Goal: Task Accomplishment & Management: Use online tool/utility

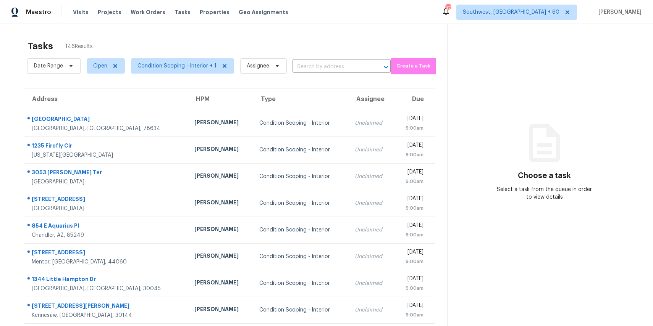
click at [325, 58] on div "Date Range Open Condition Scoping - Interior + 1 Assignee ​" at bounding box center [208, 66] width 363 height 20
click at [330, 68] on input "text" at bounding box center [330, 67] width 77 height 12
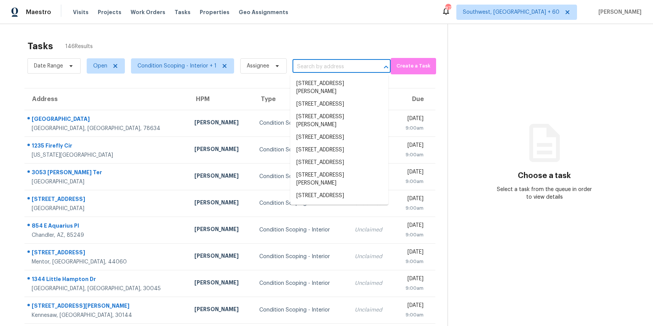
paste input "[STREET_ADDRESS]"
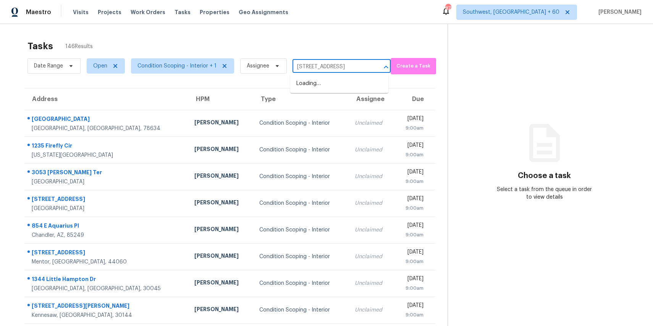
scroll to position [0, 26]
type input "[STREET_ADDRESS]"
click at [166, 60] on span "Condition Scoping - Interior + 1" at bounding box center [182, 65] width 103 height 15
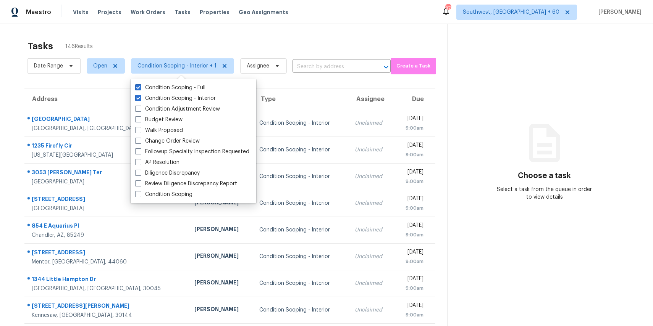
scroll to position [0, 0]
click at [193, 95] on label "Condition Scoping - Interior" at bounding box center [175, 99] width 81 height 8
click at [140, 95] on input "Condition Scoping - Interior" at bounding box center [137, 97] width 5 height 5
checkbox input "false"
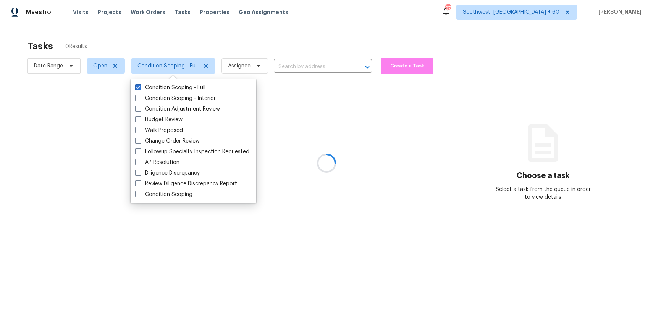
click at [186, 45] on div at bounding box center [326, 163] width 653 height 326
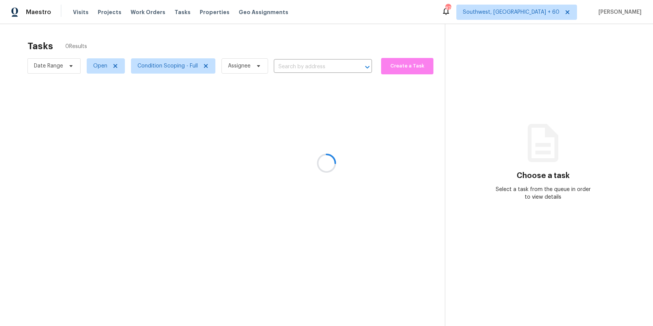
click at [133, 58] on div at bounding box center [326, 163] width 653 height 326
click at [49, 77] on div at bounding box center [326, 163] width 653 height 326
click at [62, 66] on div at bounding box center [326, 163] width 653 height 326
click at [64, 68] on div at bounding box center [326, 163] width 653 height 326
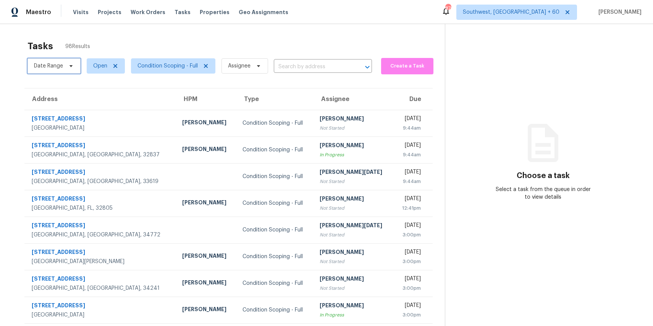
click at [61, 73] on span "Date Range" at bounding box center [53, 65] width 53 height 15
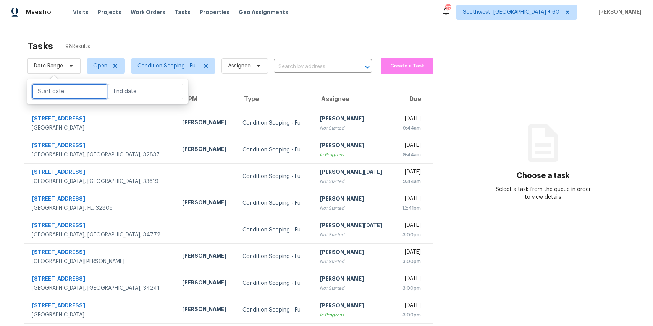
click at [72, 90] on input "text" at bounding box center [69, 91] width 75 height 15
select select "8"
select select "2025"
select select "9"
select select "2025"
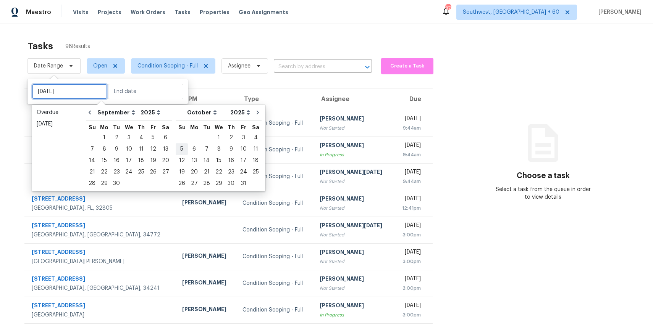
type input "Sat, Sep 13"
type input "Sun, Oct 05"
click at [114, 136] on div "2" at bounding box center [116, 137] width 12 height 11
type input "Tue, Sep 02"
click at [114, 136] on div "2" at bounding box center [116, 137] width 12 height 11
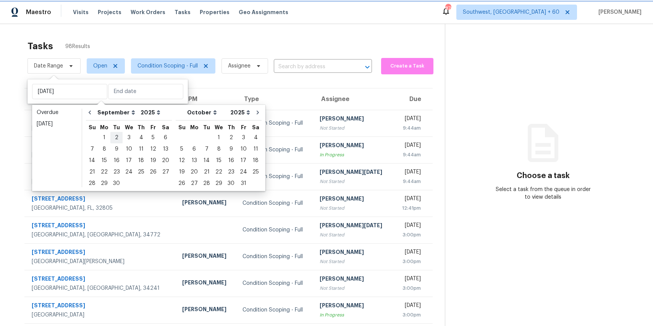
type input "Tue, Sep 02"
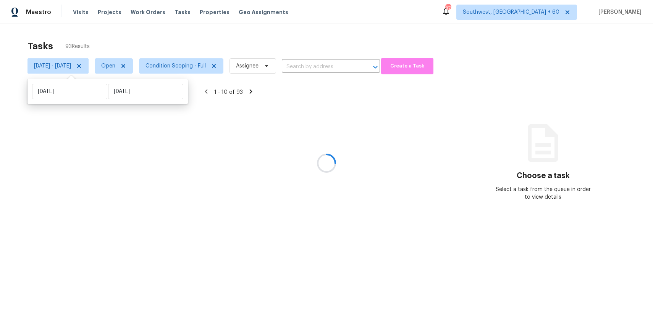
click at [183, 35] on div at bounding box center [326, 163] width 653 height 326
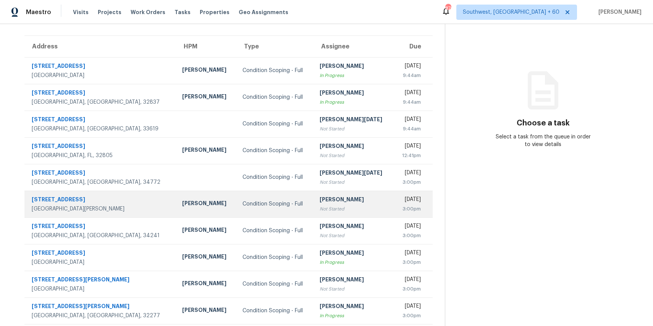
scroll to position [71, 0]
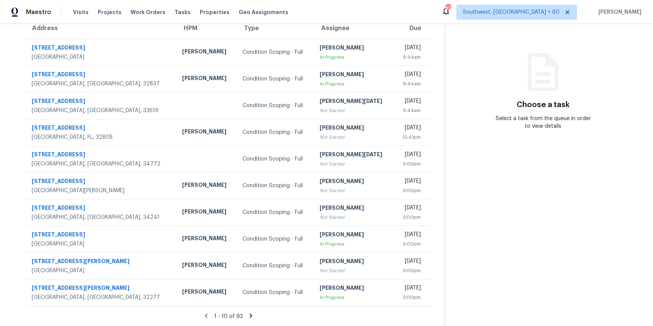
click at [254, 313] on icon at bounding box center [250, 316] width 7 height 7
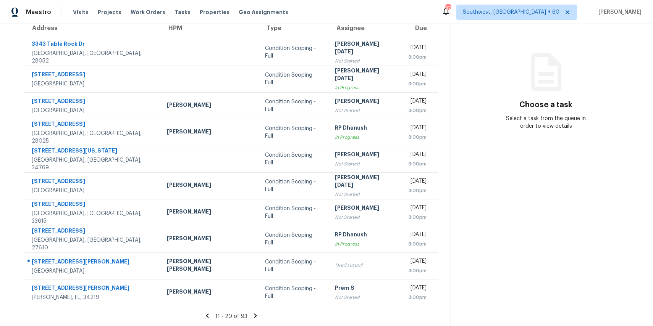
click at [252, 314] on icon at bounding box center [255, 316] width 7 height 7
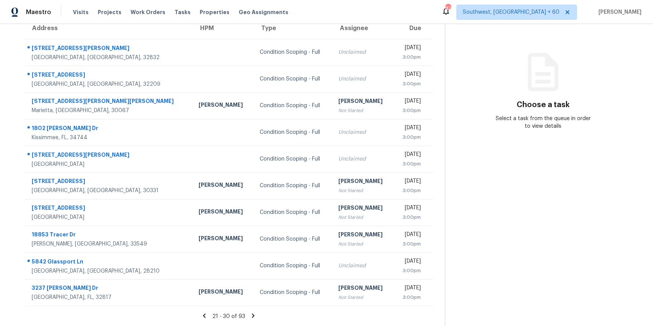
click at [255, 316] on icon at bounding box center [253, 316] width 7 height 7
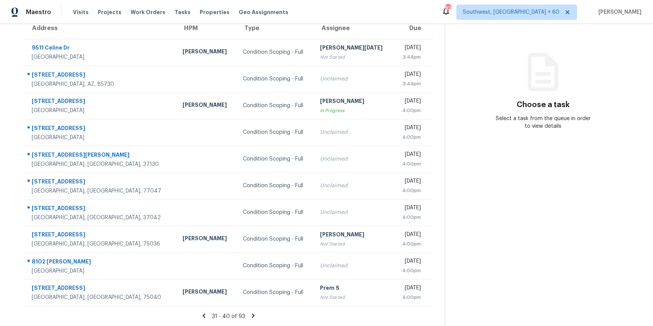
click at [255, 314] on icon at bounding box center [253, 316] width 3 height 4
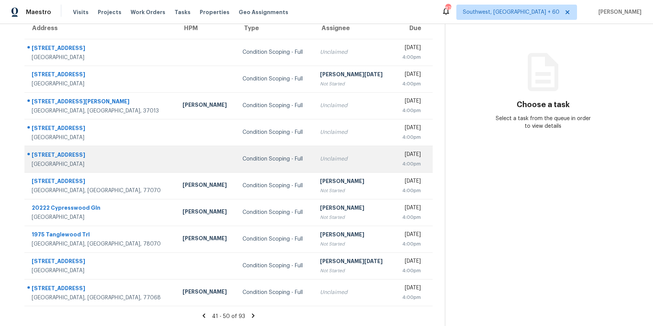
click at [236, 149] on td "Condition Scoping - Full" at bounding box center [275, 159] width 78 height 27
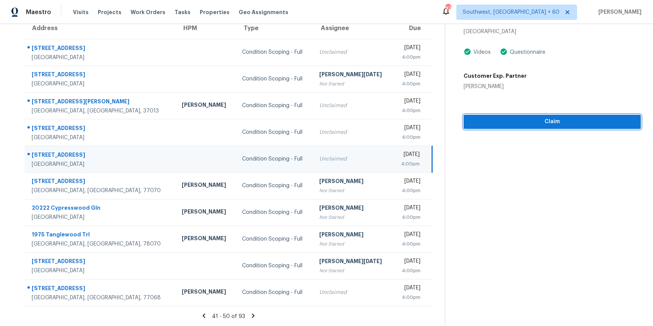
click at [569, 121] on span "Claim" at bounding box center [552, 122] width 165 height 10
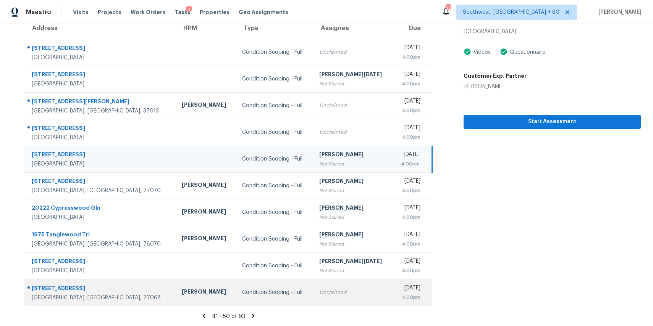
click at [242, 296] on div "Condition Scoping - Full" at bounding box center [274, 293] width 65 height 8
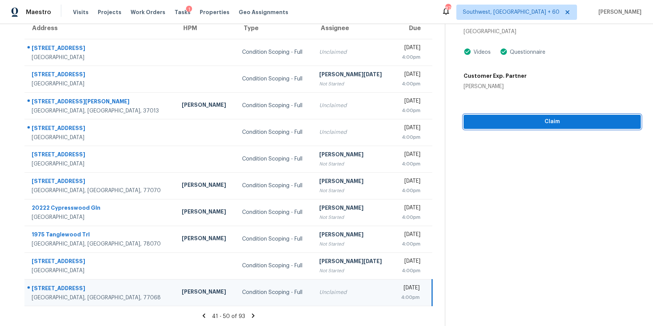
click at [527, 117] on span "Claim" at bounding box center [552, 122] width 165 height 10
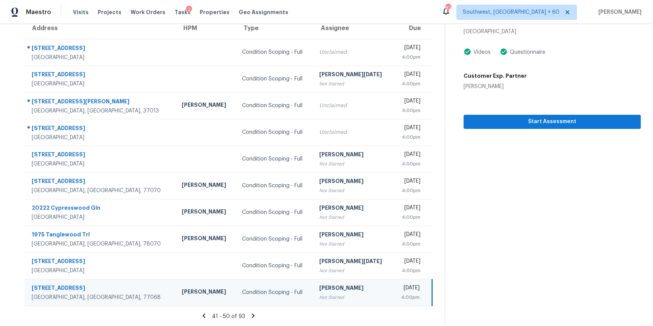
click at [255, 315] on icon at bounding box center [253, 316] width 7 height 7
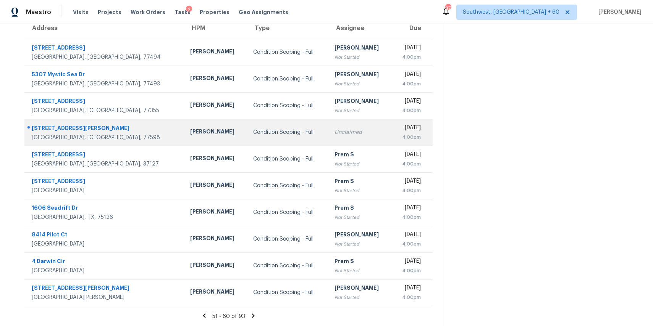
click at [247, 139] on td "Condition Scoping - Full" at bounding box center [287, 132] width 81 height 27
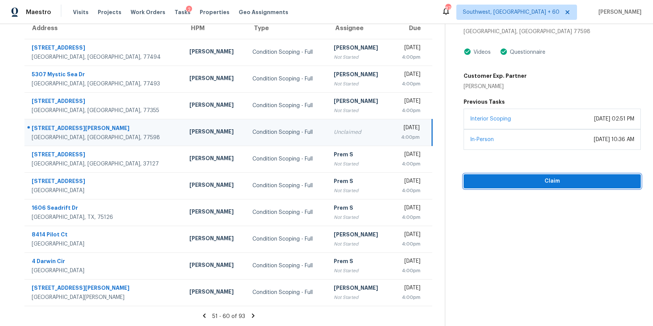
click at [557, 180] on span "Claim" at bounding box center [552, 182] width 165 height 10
click at [255, 316] on icon at bounding box center [253, 316] width 7 height 7
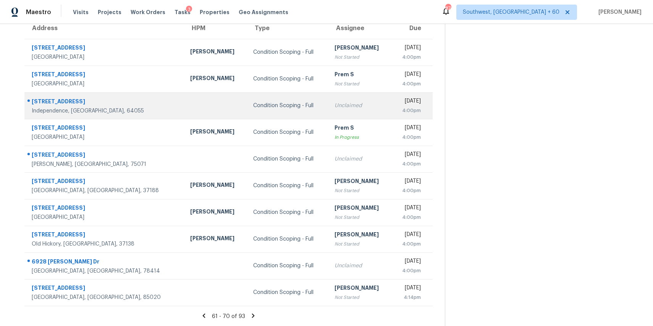
click at [247, 97] on td "Condition Scoping - Full" at bounding box center [287, 105] width 81 height 27
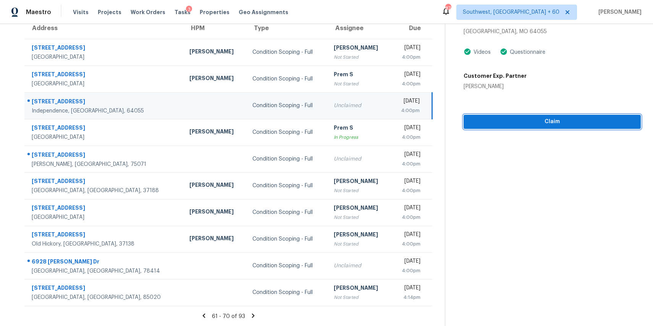
click at [536, 124] on span "Claim" at bounding box center [552, 122] width 165 height 10
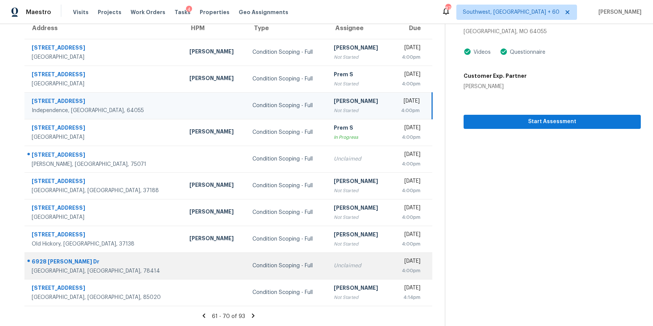
click at [246, 271] on td "Condition Scoping - Full" at bounding box center [286, 266] width 81 height 27
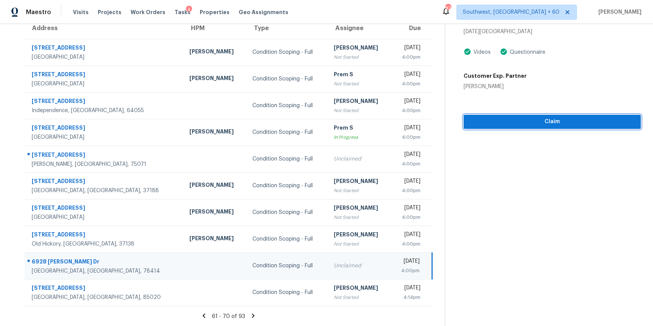
click at [556, 118] on span "Claim" at bounding box center [552, 122] width 165 height 10
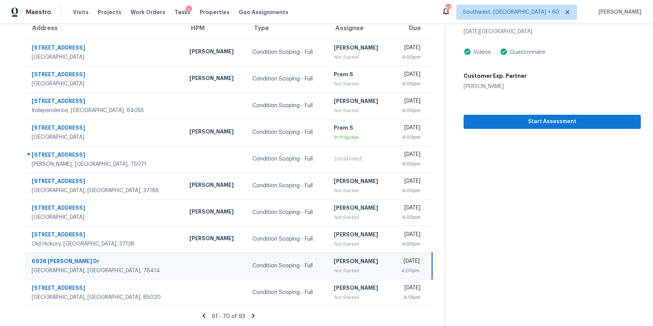
click at [257, 319] on icon at bounding box center [253, 316] width 7 height 7
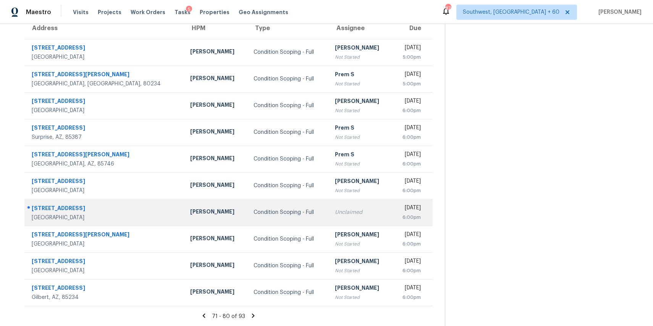
click at [254, 209] on div "Condition Scoping - Full" at bounding box center [288, 213] width 69 height 8
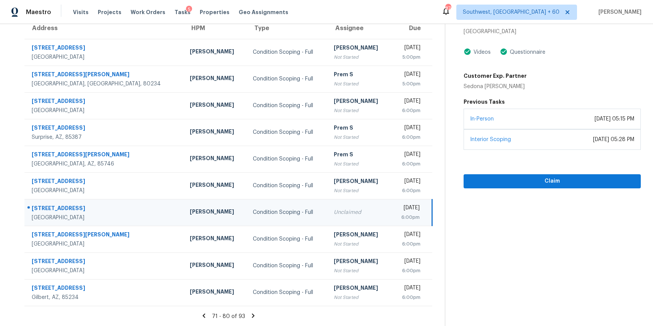
click at [533, 116] on div "In-Person November 11, 2024 at 05:15 PM" at bounding box center [552, 119] width 177 height 21
click at [543, 180] on span "Claim" at bounding box center [552, 182] width 165 height 10
click at [255, 315] on icon at bounding box center [253, 316] width 3 height 4
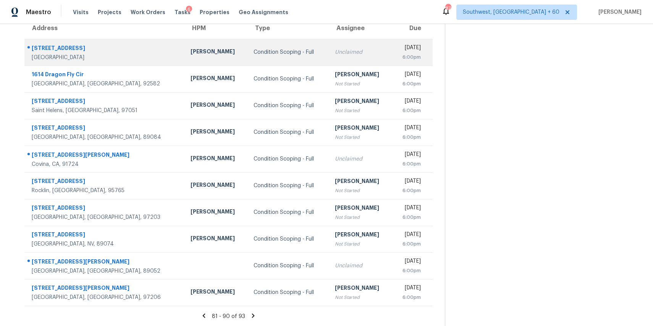
click at [248, 44] on td "Condition Scoping - Full" at bounding box center [287, 52] width 81 height 27
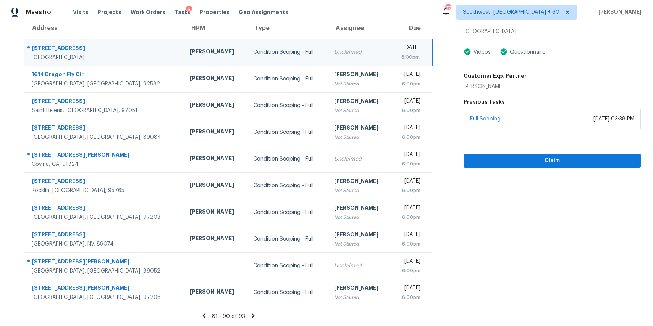
click at [552, 152] on div "Claim" at bounding box center [552, 148] width 177 height 39
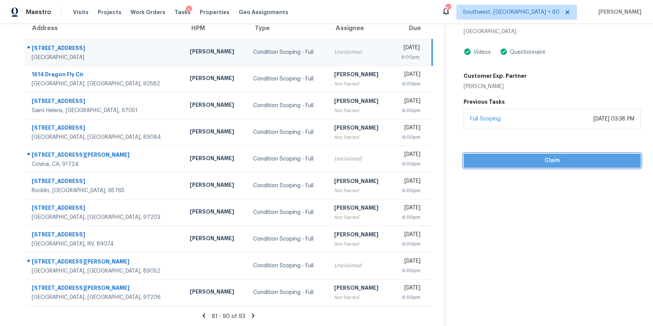
click at [562, 162] on span "Claim" at bounding box center [552, 161] width 165 height 10
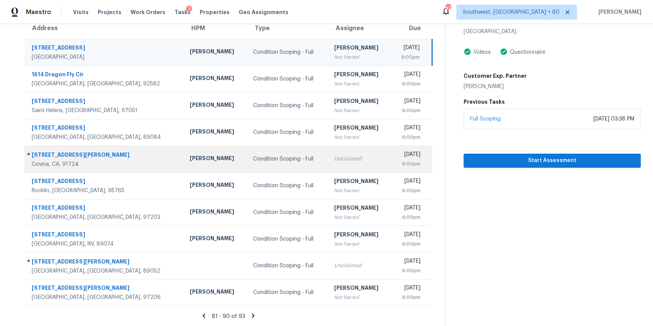
click at [247, 161] on td "Condition Scoping - Full" at bounding box center [287, 159] width 81 height 27
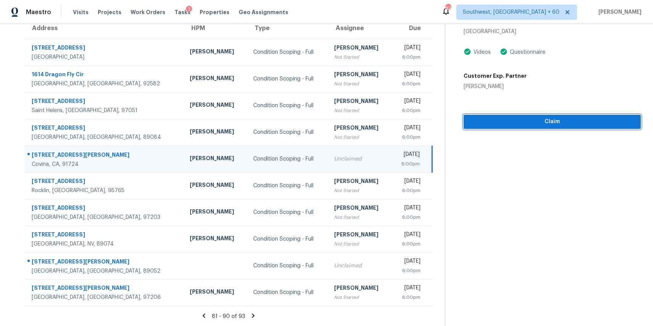
click at [577, 124] on span "Claim" at bounding box center [552, 122] width 165 height 10
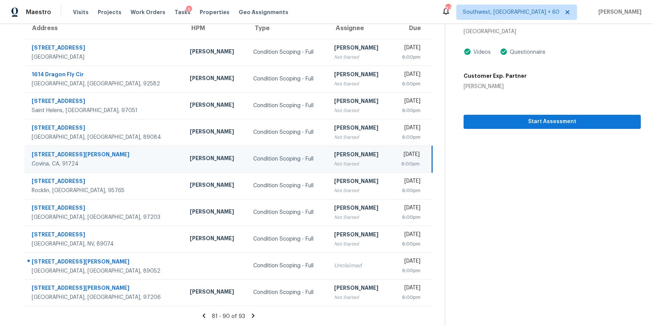
click at [254, 317] on icon at bounding box center [253, 316] width 7 height 7
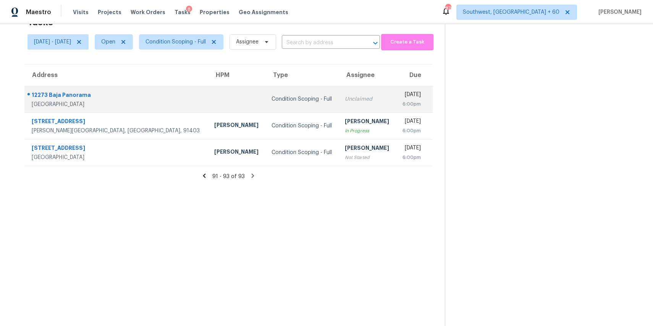
click at [271, 96] on div "Condition Scoping - Full" at bounding box center [301, 99] width 61 height 8
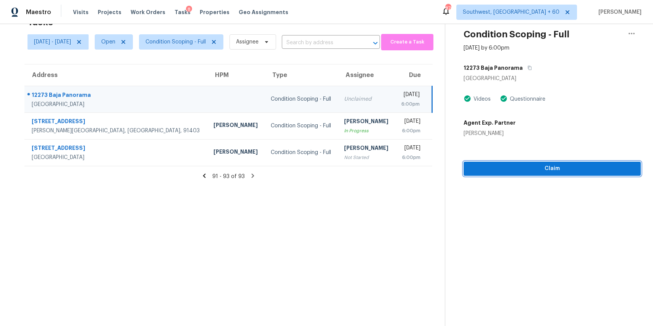
click at [533, 173] on span "Claim" at bounding box center [552, 169] width 165 height 10
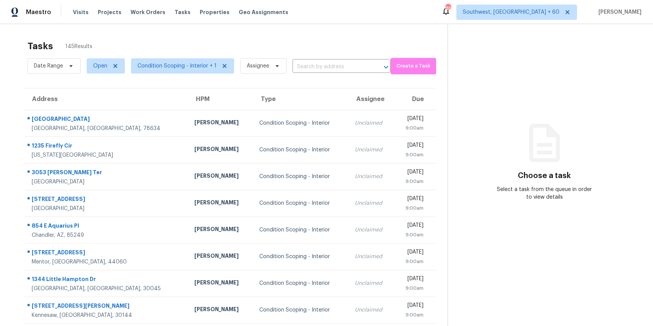
click at [100, 76] on section "Tasks 145 Results Date Range Open Condition Scoping - Interior + 1 Assignee ​ C…" at bounding box center [229, 217] width 435 height 362
click at [105, 68] on span "Open" at bounding box center [100, 66] width 14 height 8
click at [121, 107] on div "Blocked" at bounding box center [107, 109] width 37 height 11
click at [103, 111] on label "Blocked" at bounding box center [106, 109] width 30 height 8
click at [96, 110] on input "Blocked" at bounding box center [93, 107] width 5 height 5
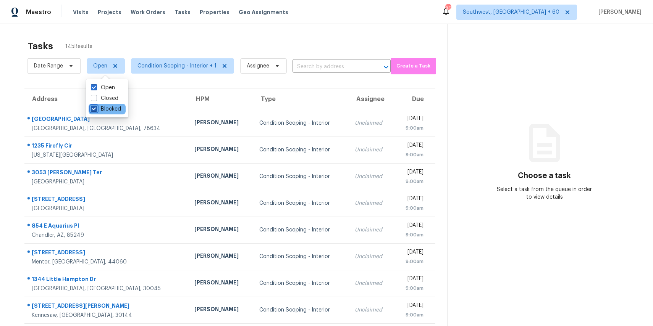
checkbox input "true"
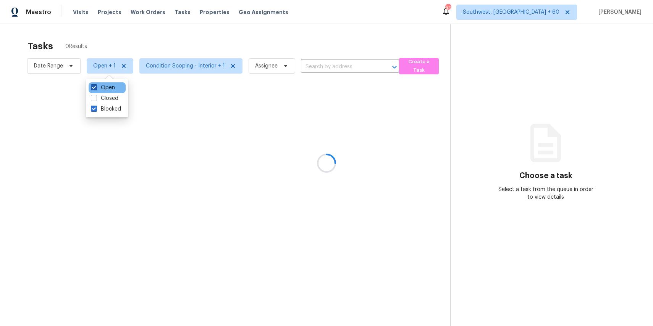
click at [109, 89] on label "Open" at bounding box center [103, 88] width 24 height 8
click at [96, 89] on input "Open" at bounding box center [93, 86] width 5 height 5
checkbox input "false"
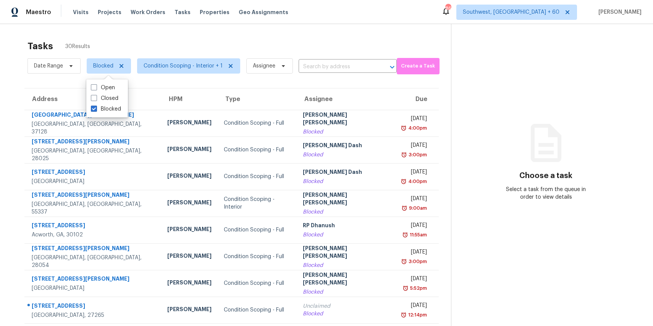
click at [231, 39] on div "Tasks 30 Results" at bounding box center [238, 46] width 423 height 20
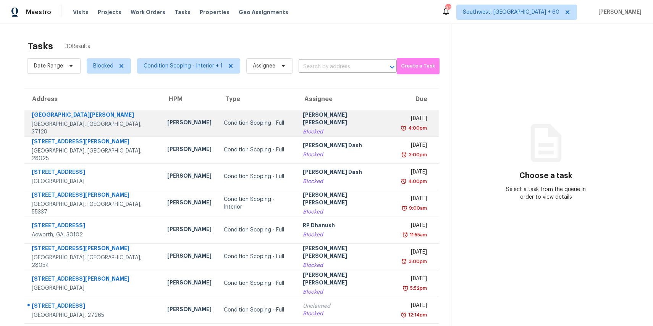
scroll to position [71, 0]
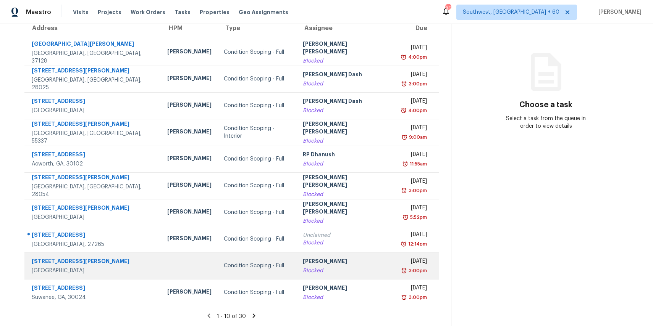
click at [279, 271] on td "Condition Scoping - Full" at bounding box center [257, 266] width 79 height 27
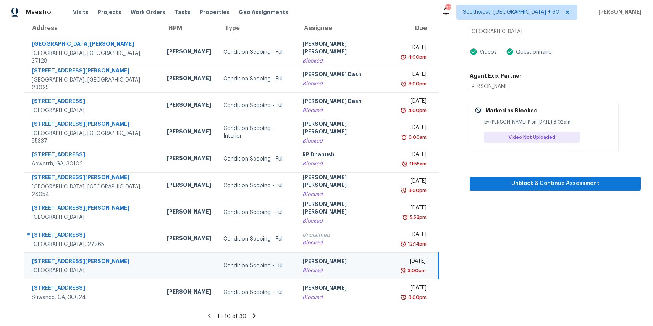
click at [531, 83] on div "Agent Exp. Partner Adam Wright" at bounding box center [555, 79] width 171 height 21
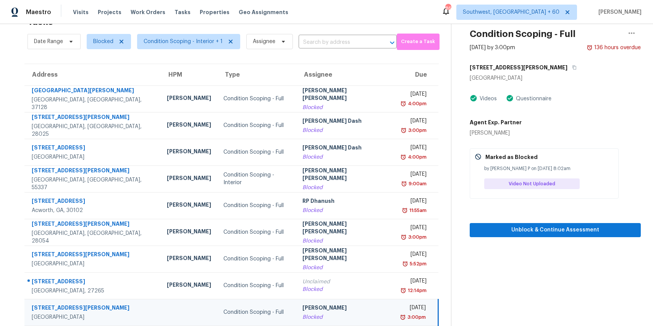
scroll to position [16, 0]
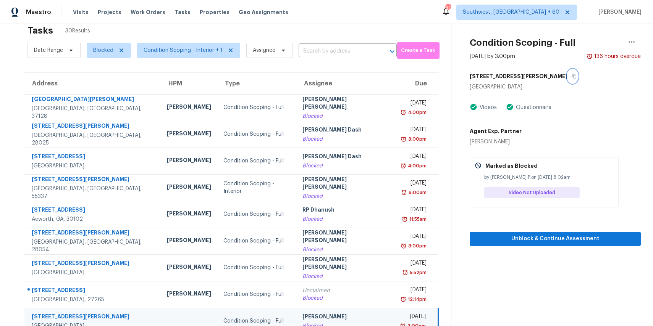
click at [567, 79] on button "button" at bounding box center [572, 76] width 10 height 14
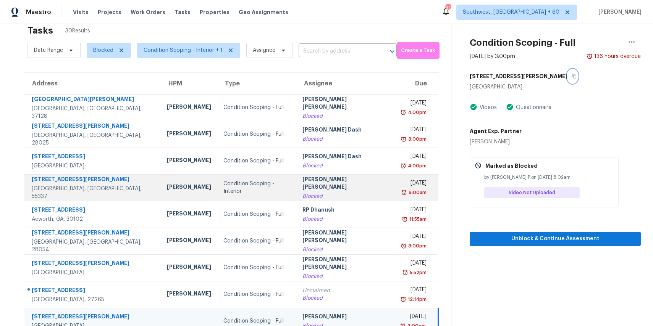
scroll to position [71, 0]
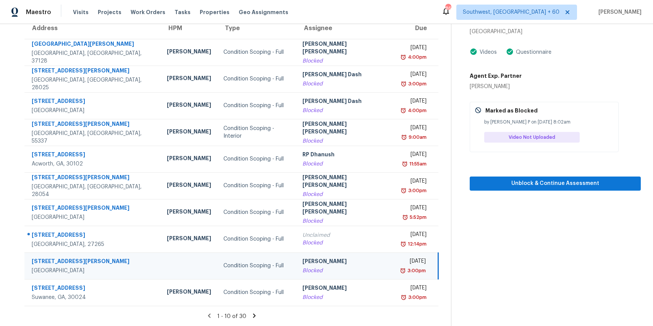
click at [257, 312] on section "Tasks 30 Results Date Range Blocked Condition Scoping - Interior + 1 Assignee ​…" at bounding box center [231, 146] width 439 height 362
click at [254, 317] on icon at bounding box center [254, 316] width 7 height 7
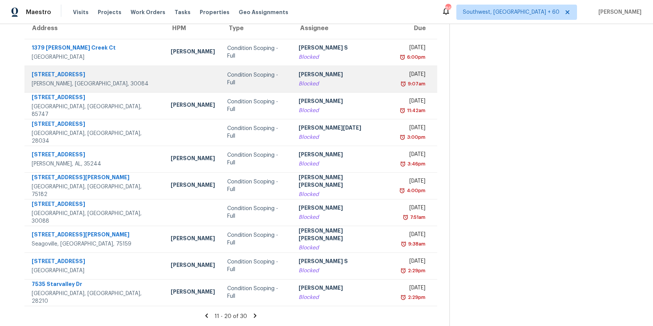
click at [334, 77] on div "[PERSON_NAME]" at bounding box center [343, 76] width 88 height 10
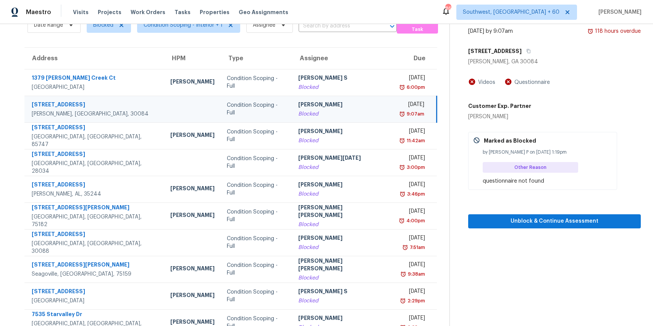
scroll to position [37, 0]
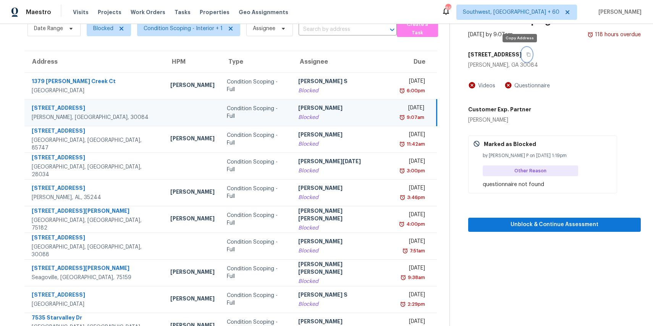
click at [522, 50] on button "button" at bounding box center [527, 55] width 10 height 14
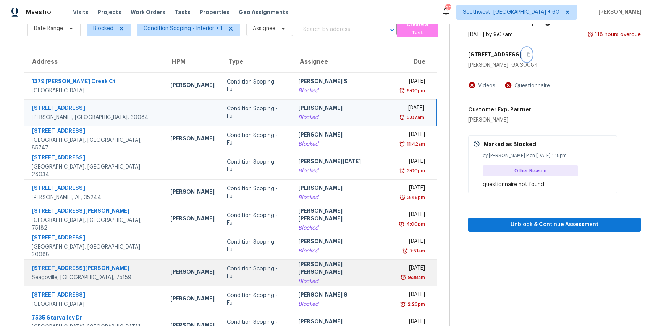
scroll to position [71, 0]
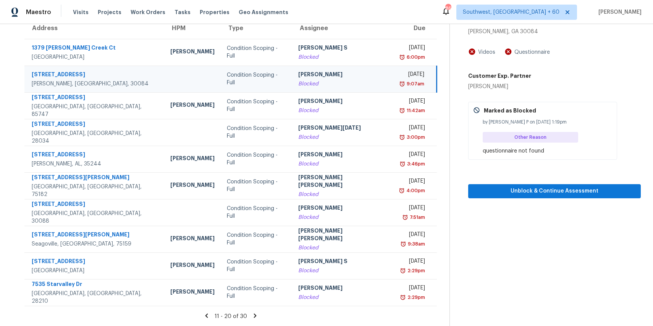
click at [255, 315] on icon at bounding box center [255, 316] width 7 height 7
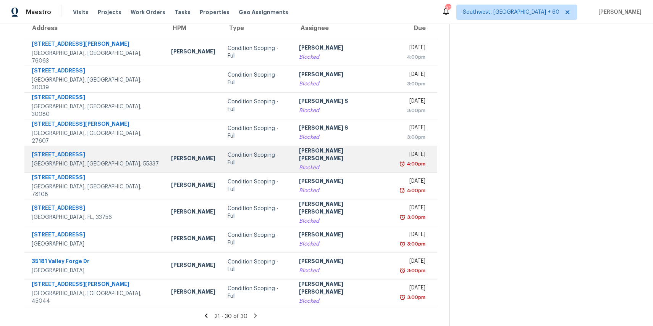
scroll to position [0, 0]
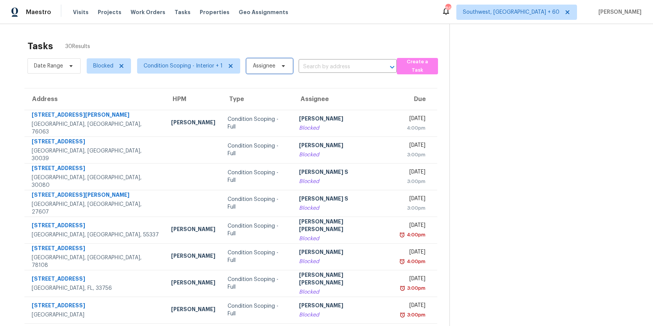
click at [275, 66] on span "Assignee" at bounding box center [269, 65] width 47 height 15
type input "ranjith"
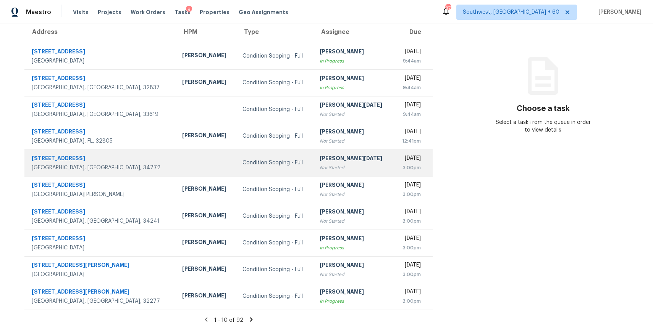
scroll to position [71, 0]
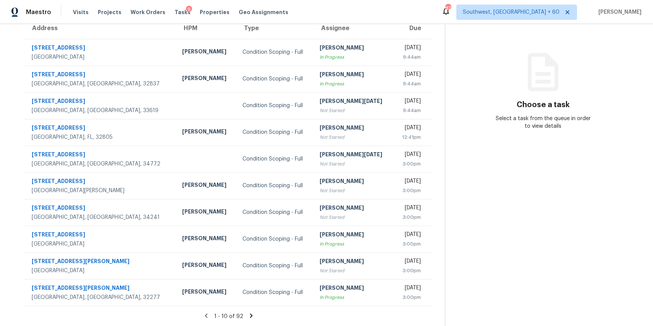
click at [255, 316] on icon at bounding box center [251, 316] width 7 height 7
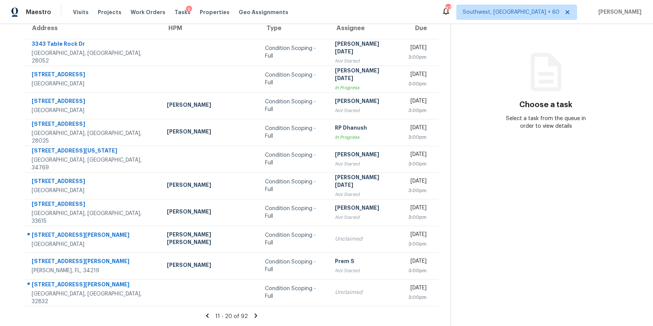
click at [254, 314] on icon at bounding box center [255, 316] width 7 height 7
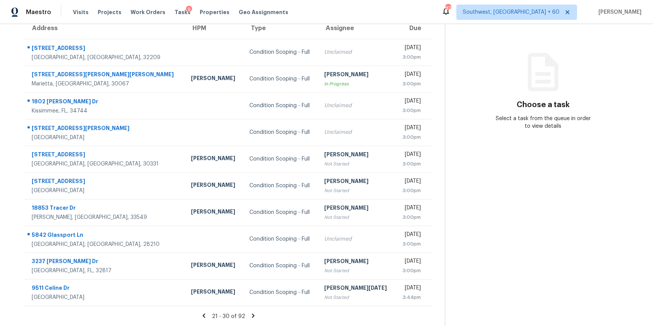
click at [257, 318] on icon at bounding box center [253, 316] width 7 height 7
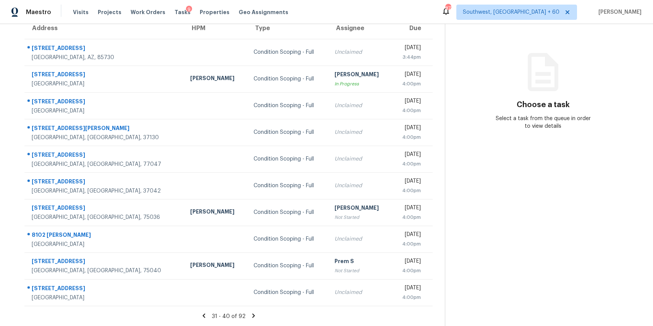
click at [253, 317] on icon at bounding box center [253, 316] width 7 height 7
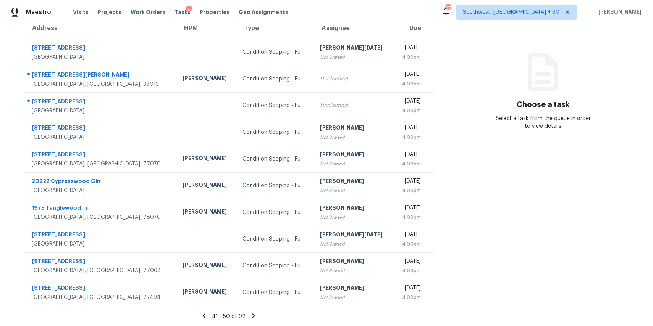
click at [254, 317] on icon at bounding box center [253, 316] width 7 height 7
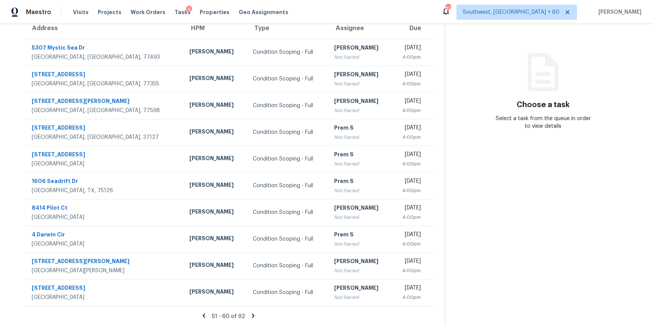
click at [255, 316] on icon at bounding box center [253, 316] width 3 height 4
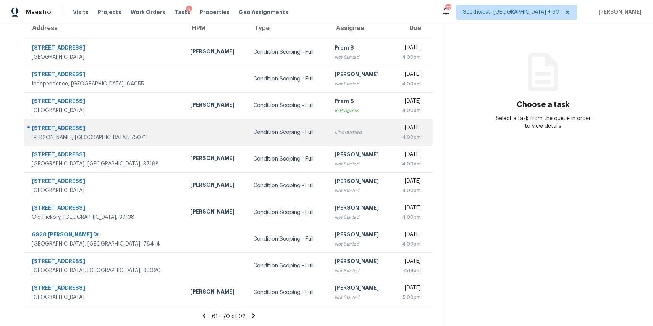
click at [184, 138] on td at bounding box center [215, 132] width 63 height 27
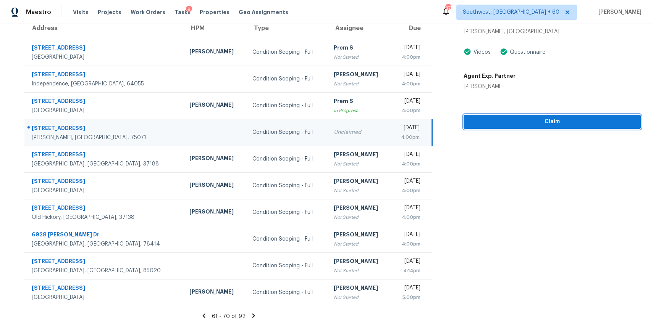
click at [543, 120] on span "Claim" at bounding box center [552, 122] width 165 height 10
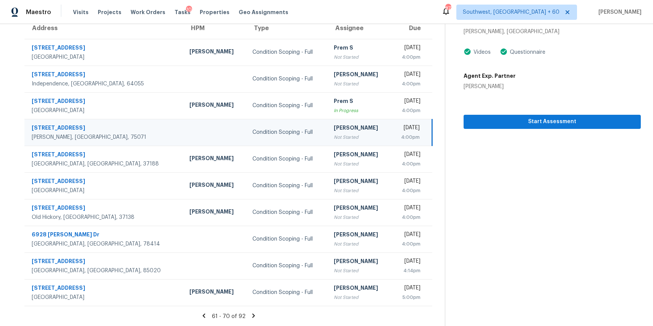
click at [254, 315] on icon at bounding box center [253, 316] width 7 height 7
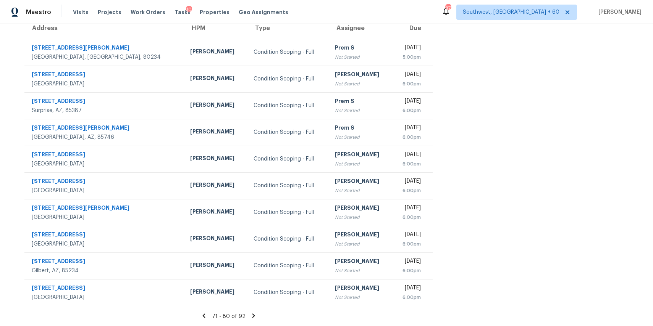
click at [255, 312] on section "Tasks 92 Results Tue, Sep 02 - Tue, Sep 02 Open Condition Scoping - Full Assign…" at bounding box center [228, 146] width 433 height 362
click at [256, 314] on icon at bounding box center [253, 316] width 7 height 7
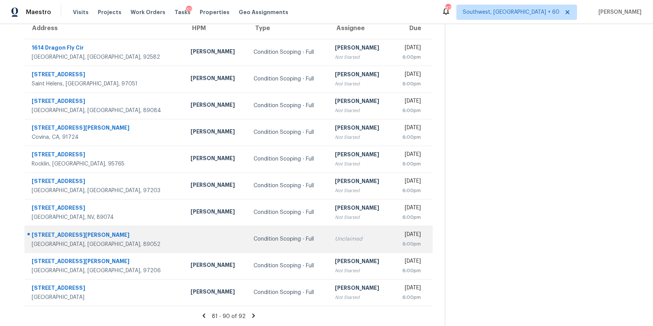
click at [254, 242] on div "Condition Scoping - Full" at bounding box center [288, 240] width 69 height 8
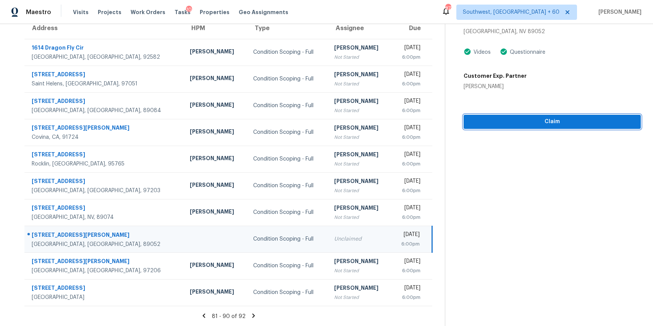
click at [536, 118] on span "Claim" at bounding box center [552, 122] width 165 height 10
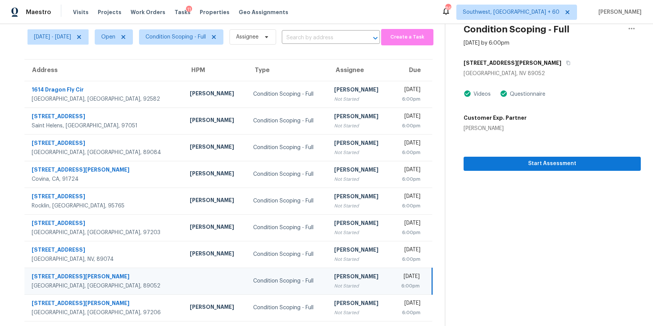
scroll to position [0, 0]
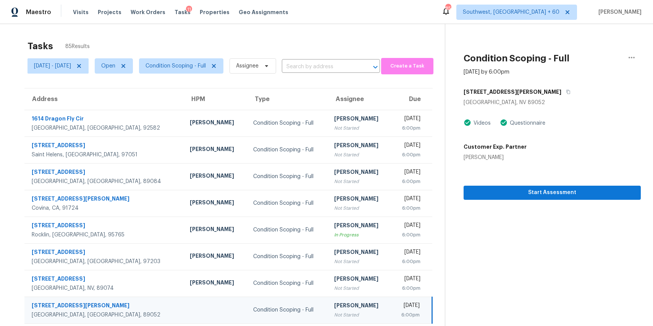
click at [341, 33] on div "Tasks 85 Results Tue, Sep 02 - Tue, Sep 02 Open Condition Scoping - Full Assign…" at bounding box center [326, 211] width 653 height 374
click at [338, 69] on input "text" at bounding box center [320, 67] width 77 height 12
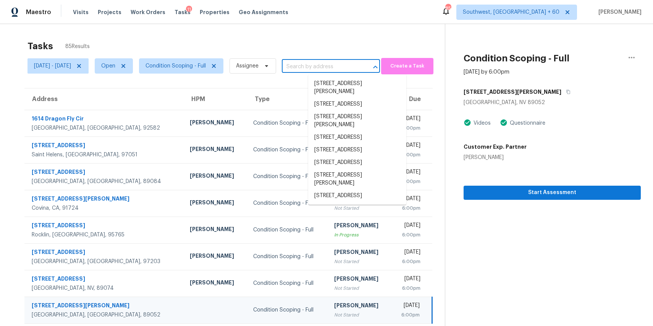
paste input "17239 Tarkio Way San Antonio TX 78247"
type input "17239 Tarkio Way San Antonio TX 78247"
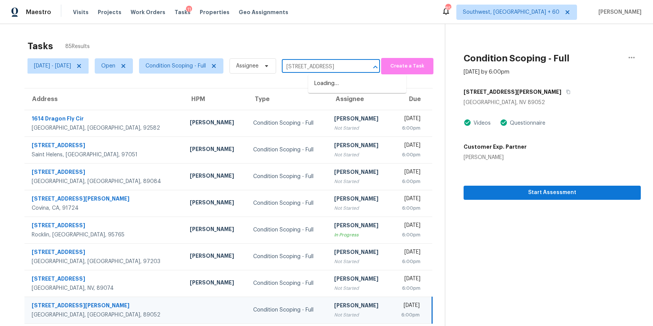
scroll to position [0, 26]
click at [380, 63] on div at bounding box center [370, 67] width 20 height 11
click at [359, 71] on input "17239 Tarkio Way San Antonio TX 78247" at bounding box center [320, 67] width 77 height 12
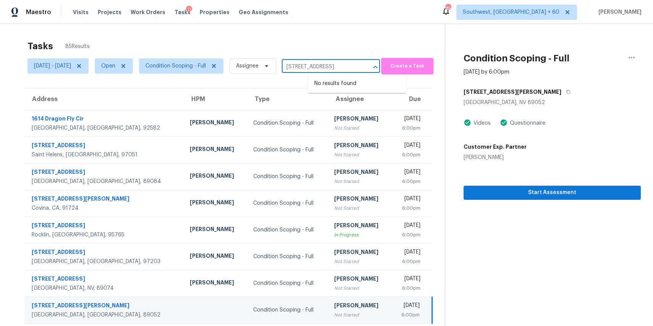
click at [359, 71] on input "17239 Tarkio Way San Antonio TX 78247" at bounding box center [320, 67] width 77 height 12
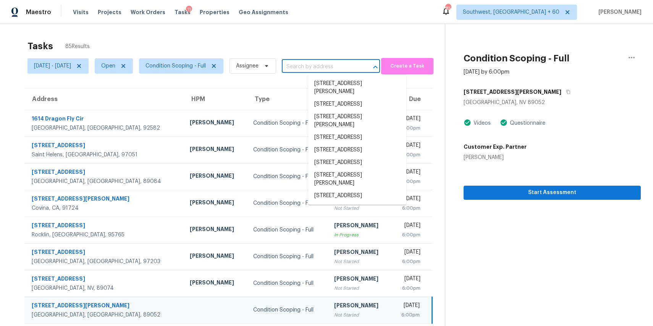
scroll to position [0, 0]
click at [347, 52] on div "Tasks 85 Results" at bounding box center [235, 46] width 417 height 20
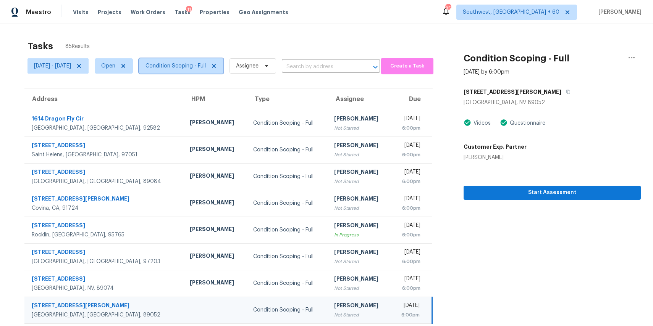
click at [217, 72] on span "Condition Scoping - Full" at bounding box center [181, 65] width 84 height 15
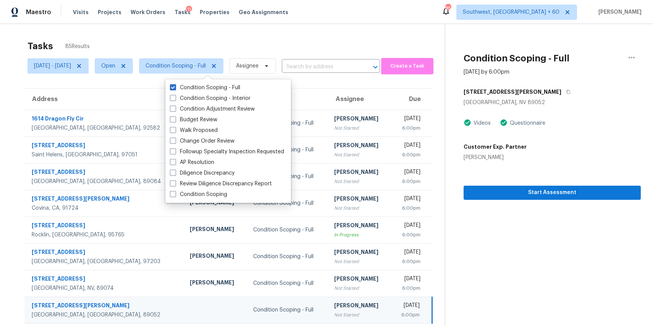
click at [250, 51] on div "Tasks 85 Results" at bounding box center [235, 46] width 417 height 20
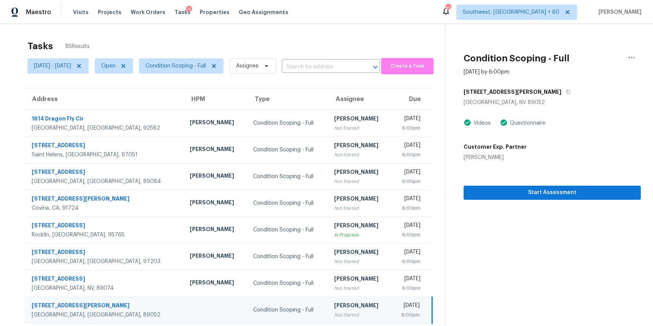
click at [275, 35] on div "Tasks 85 Results Tue, Sep 02 - Tue, Sep 02 Open Condition Scoping - Full Assign…" at bounding box center [326, 211] width 653 height 374
click at [359, 63] on input "text" at bounding box center [320, 67] width 77 height 12
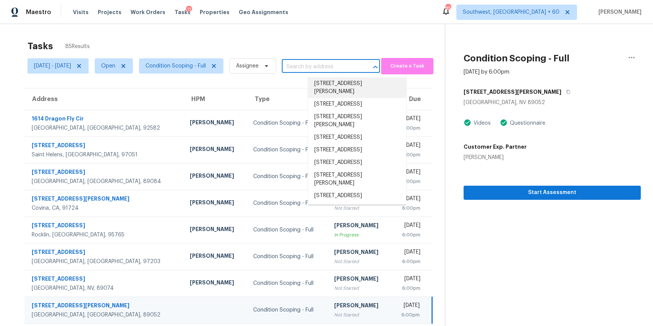
click at [371, 42] on div "Tasks 85 Results" at bounding box center [235, 46] width 417 height 20
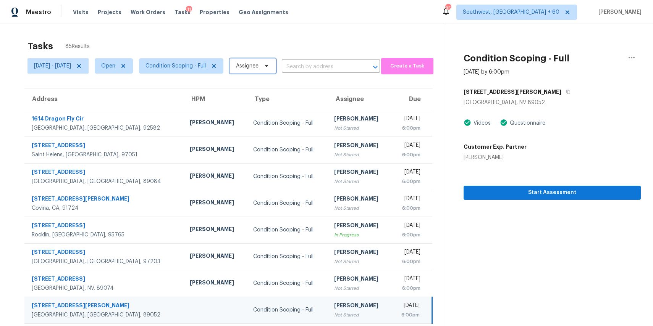
click at [276, 68] on span "Assignee" at bounding box center [252, 65] width 47 height 15
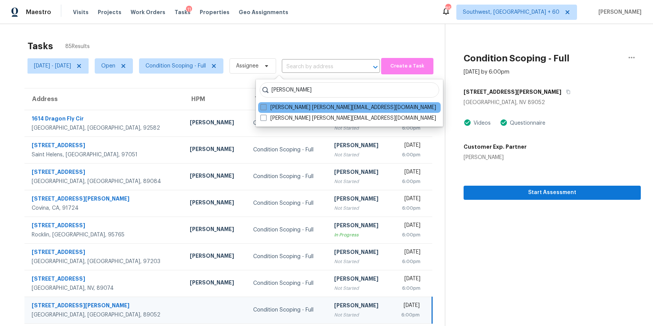
type input "ranjith"
click at [328, 106] on label "Ranjith Kumar P ranjith.kumar@opendoor.com" at bounding box center [348, 108] width 176 height 8
click at [265, 106] on input "Ranjith Kumar P ranjith.kumar@opendoor.com" at bounding box center [262, 106] width 5 height 5
checkbox input "true"
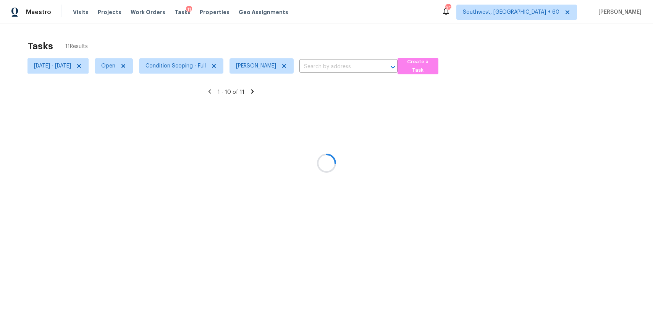
click at [345, 44] on div at bounding box center [326, 163] width 653 height 326
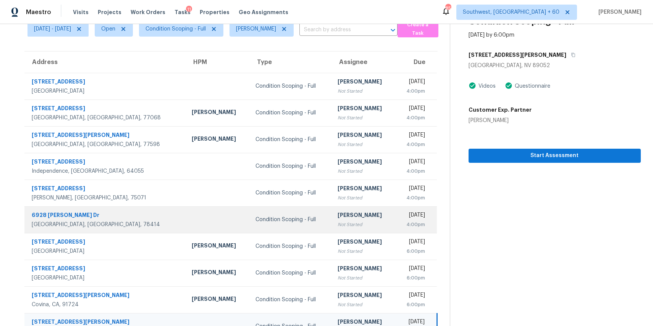
scroll to position [26, 0]
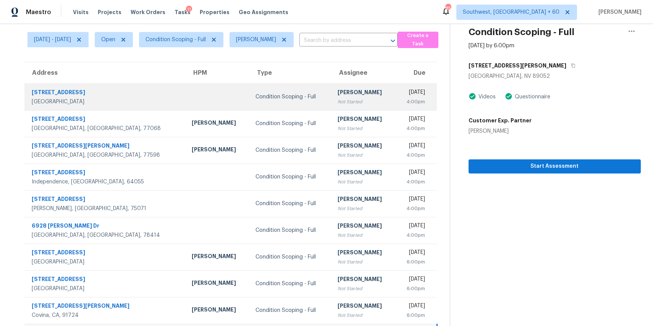
click at [255, 100] on div "Condition Scoping - Full" at bounding box center [290, 97] width 70 height 8
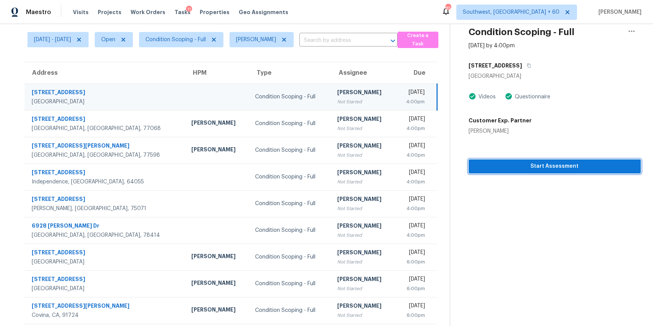
click at [556, 169] on span "Start Assessment" at bounding box center [555, 167] width 160 height 10
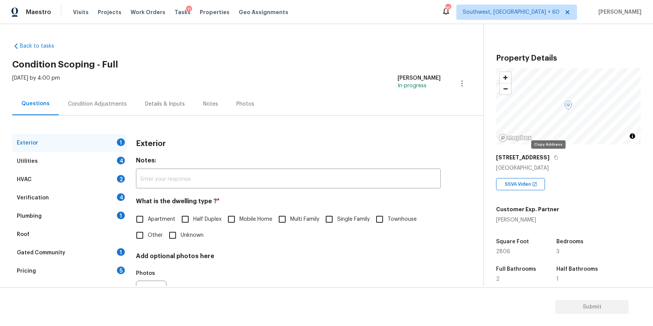
click at [548, 153] on div "[STREET_ADDRESS]" at bounding box center [568, 158] width 145 height 14
click at [554, 157] on icon "button" at bounding box center [556, 157] width 5 height 5
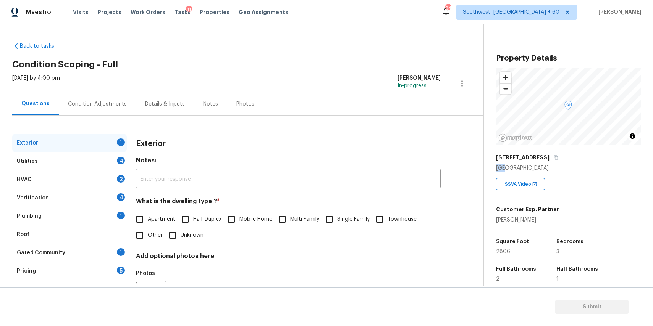
click at [313, 147] on div "Exterior" at bounding box center [288, 144] width 305 height 20
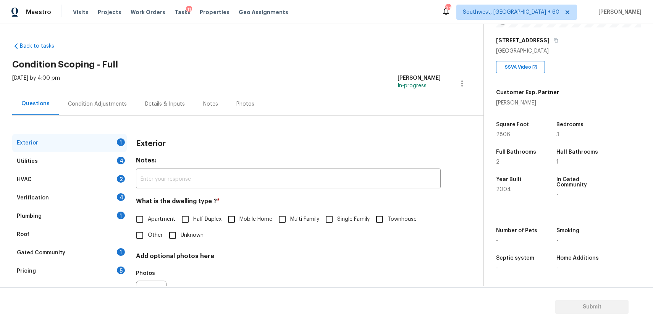
click at [352, 216] on span "Single Family" at bounding box center [353, 220] width 32 height 8
click at [337, 216] on input "Single Family" at bounding box center [329, 220] width 16 height 16
checkbox input "true"
click at [105, 160] on div "Utilities 4" at bounding box center [69, 161] width 115 height 18
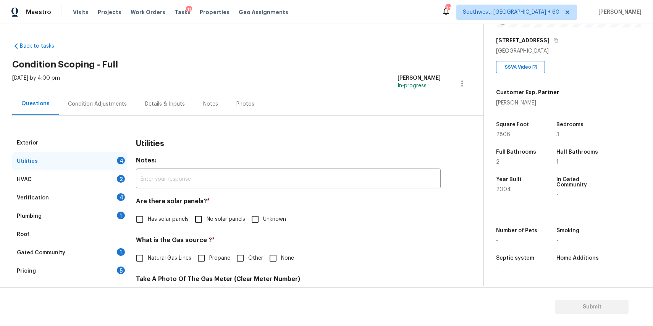
click at [200, 219] on input "No solar panels" at bounding box center [199, 220] width 16 height 16
checkbox input "true"
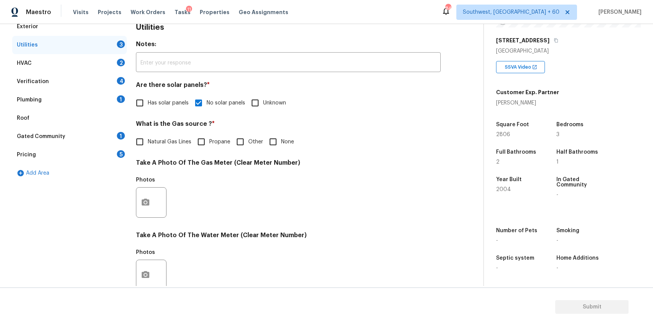
scroll to position [157, 0]
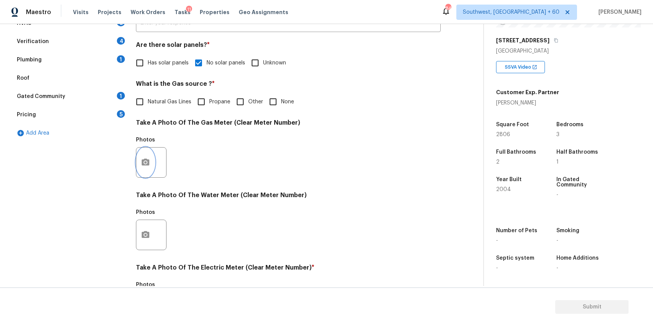
click at [153, 163] on button "button" at bounding box center [145, 163] width 18 height 30
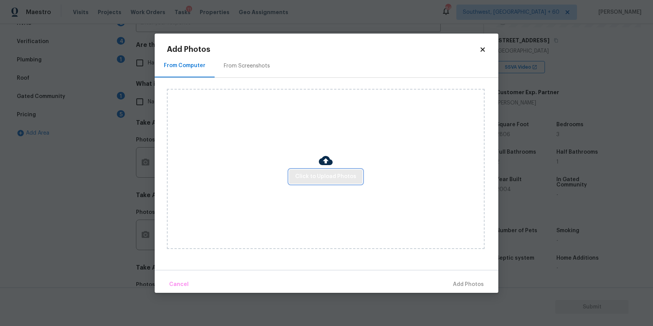
click at [355, 183] on button "Click to Upload Photos" at bounding box center [325, 177] width 73 height 14
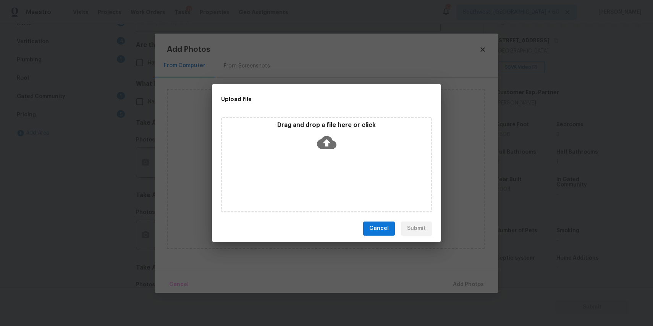
click at [324, 139] on icon at bounding box center [326, 142] width 19 height 13
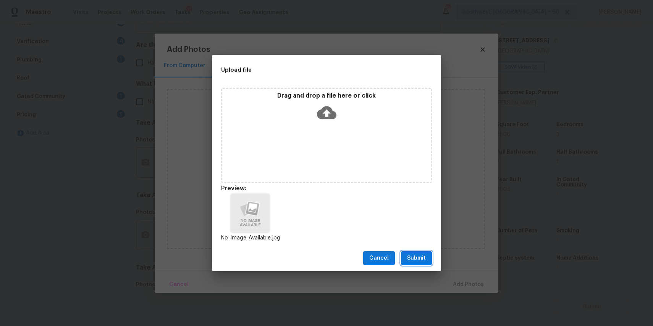
click at [418, 258] on span "Submit" at bounding box center [416, 259] width 19 height 10
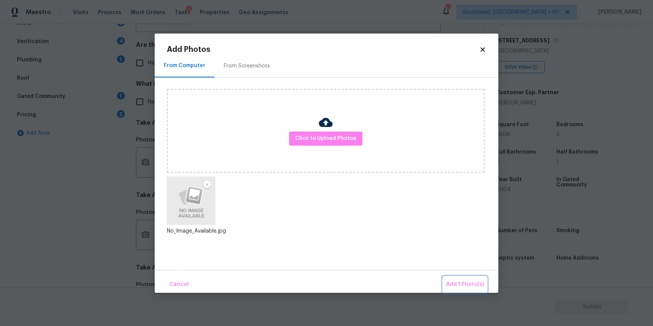
click at [460, 283] on span "Add 1 Photo(s)" at bounding box center [465, 285] width 38 height 10
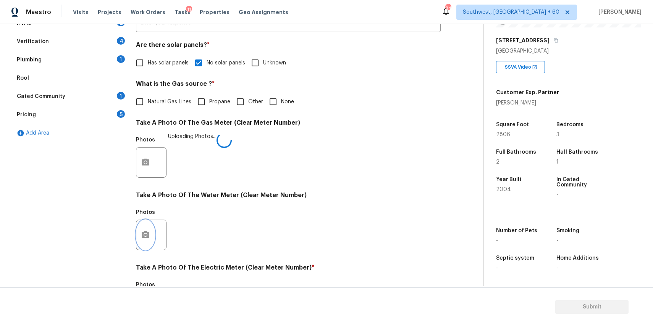
click at [150, 236] on icon "button" at bounding box center [145, 235] width 9 height 9
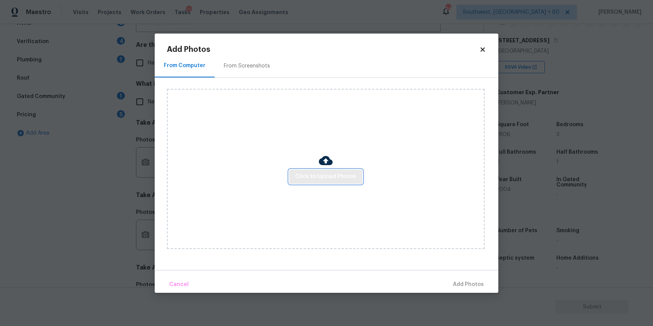
click at [350, 174] on span "Click to Upload Photos" at bounding box center [325, 177] width 61 height 10
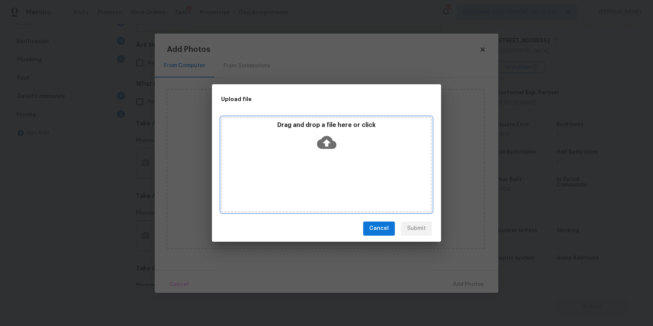
click at [330, 134] on icon at bounding box center [326, 142] width 19 height 19
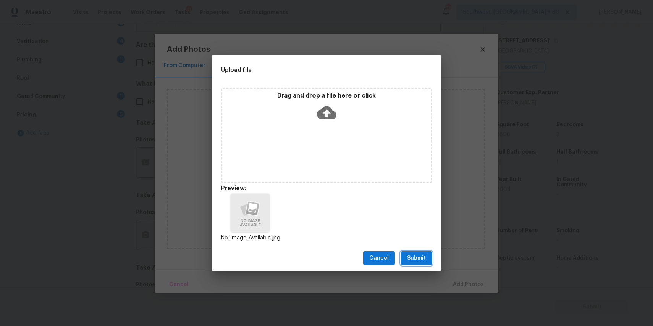
click at [419, 253] on button "Submit" at bounding box center [416, 259] width 31 height 14
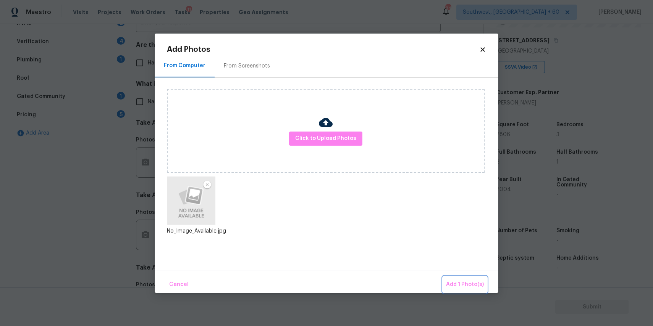
click at [470, 288] on span "Add 1 Photo(s)" at bounding box center [465, 285] width 38 height 10
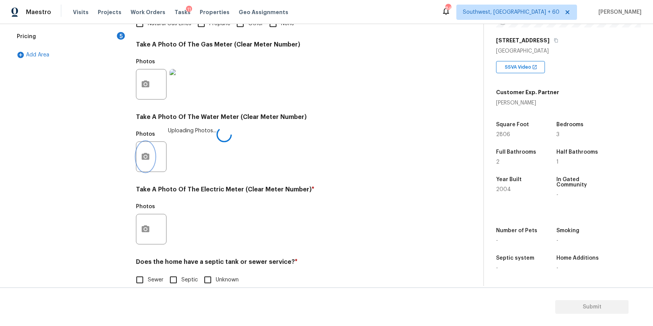
scroll to position [248, 0]
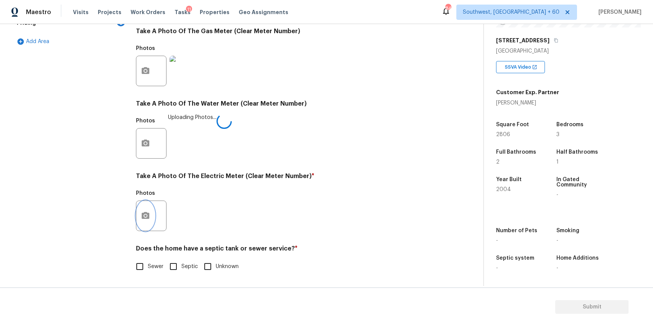
click at [147, 213] on icon "button" at bounding box center [146, 215] width 8 height 7
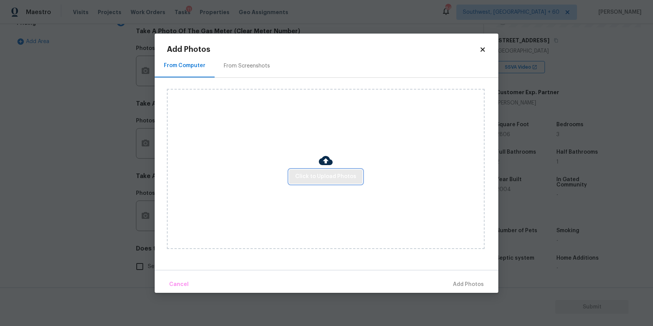
click at [327, 176] on span "Click to Upload Photos" at bounding box center [325, 177] width 61 height 10
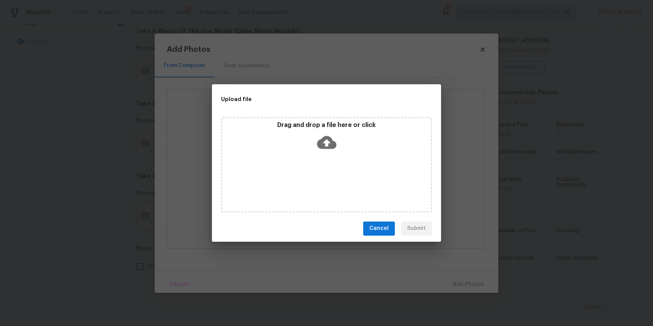
click at [337, 149] on div "Drag and drop a file here or click" at bounding box center [326, 137] width 208 height 33
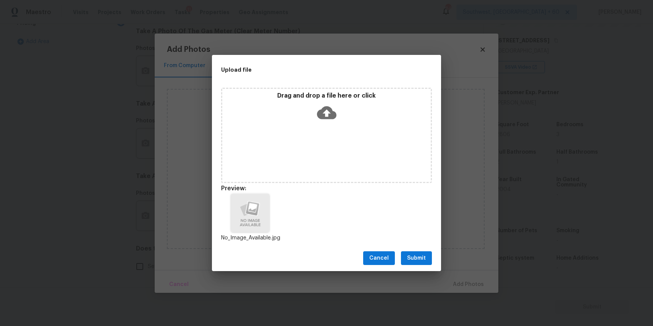
click at [417, 256] on span "Submit" at bounding box center [416, 259] width 19 height 10
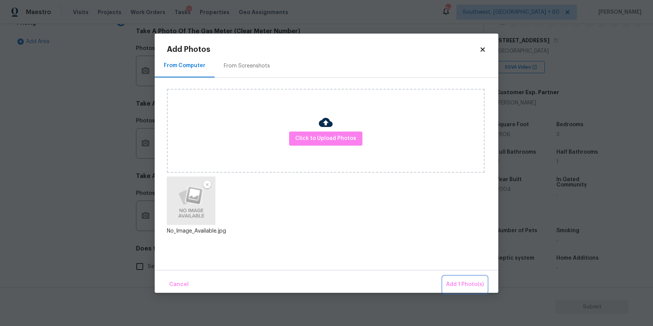
click at [467, 285] on span "Add 1 Photo(s)" at bounding box center [465, 285] width 38 height 10
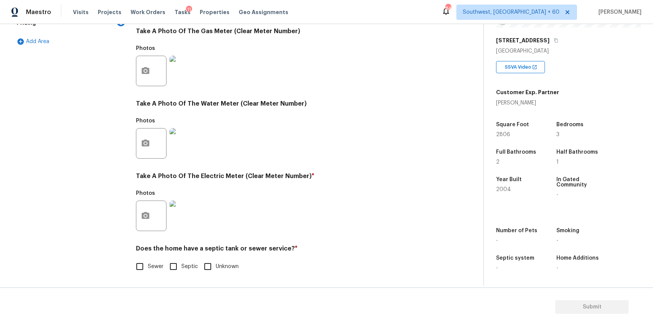
click at [150, 261] on label "Sewer" at bounding box center [148, 267] width 32 height 16
click at [148, 261] on input "Sewer" at bounding box center [140, 267] width 16 height 16
checkbox input "true"
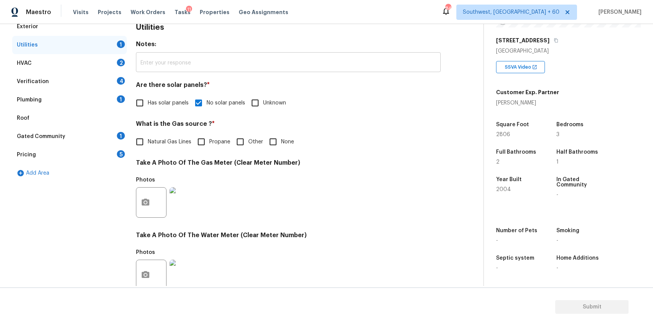
scroll to position [0, 0]
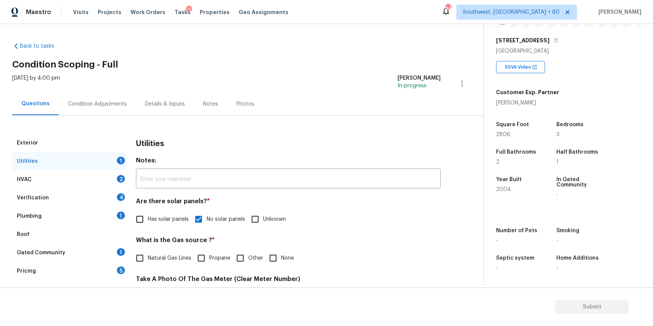
click at [124, 176] on div "HVAC 2" at bounding box center [69, 180] width 115 height 18
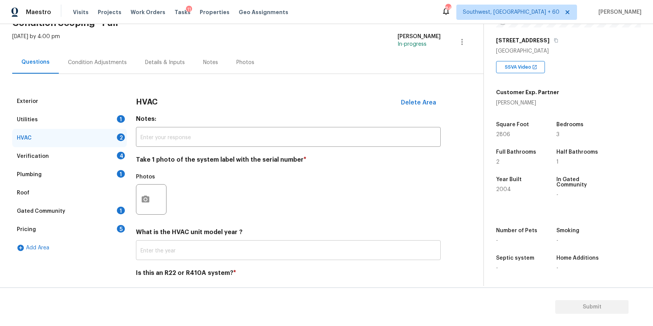
scroll to position [66, 0]
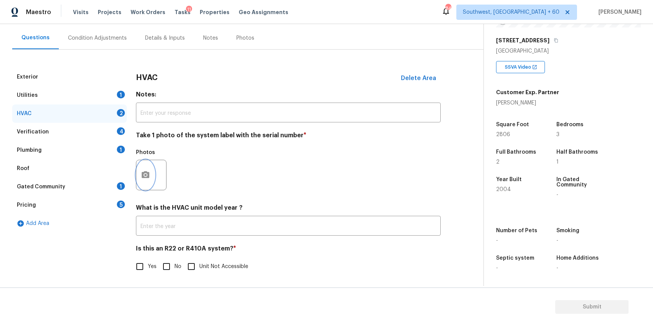
click at [151, 176] on button "button" at bounding box center [145, 175] width 18 height 30
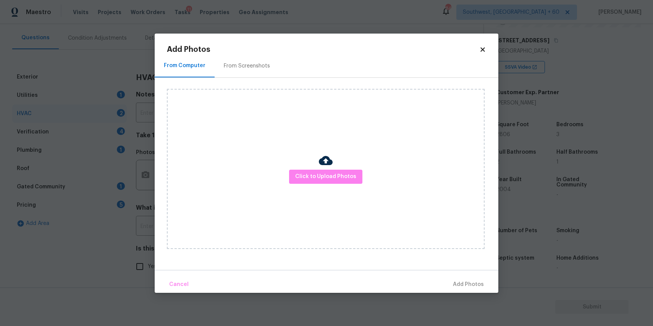
click at [348, 170] on div "Click to Upload Photos" at bounding box center [326, 169] width 318 height 160
click at [339, 180] on span "Click to Upload Photos" at bounding box center [325, 177] width 61 height 10
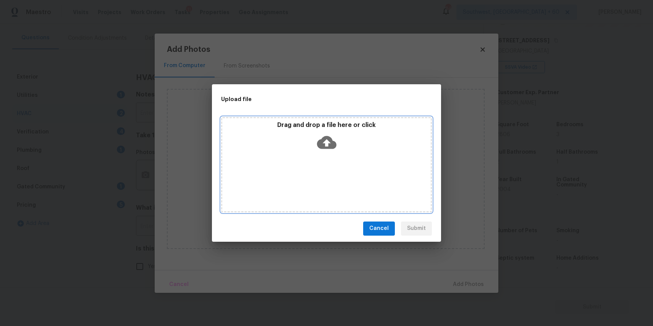
click at [336, 151] on div "Drag and drop a file here or click" at bounding box center [326, 137] width 208 height 33
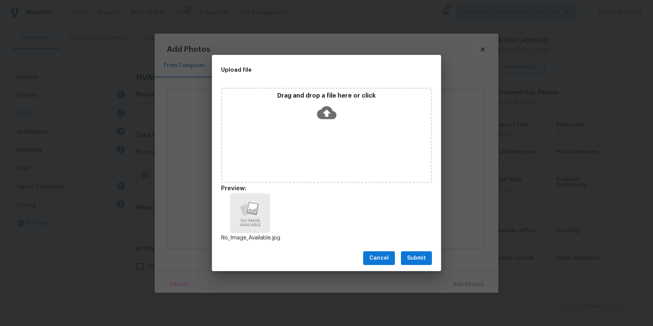
click at [424, 260] on span "Submit" at bounding box center [416, 259] width 19 height 10
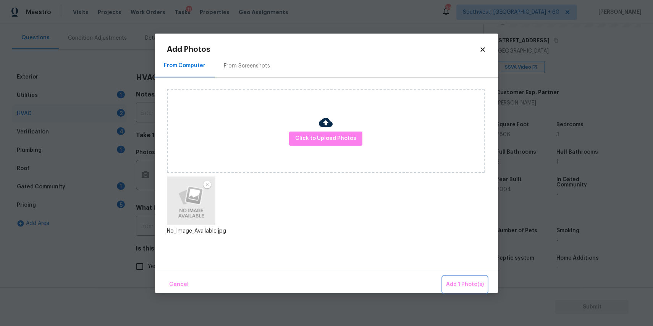
click at [461, 285] on span "Add 1 Photo(s)" at bounding box center [465, 285] width 38 height 10
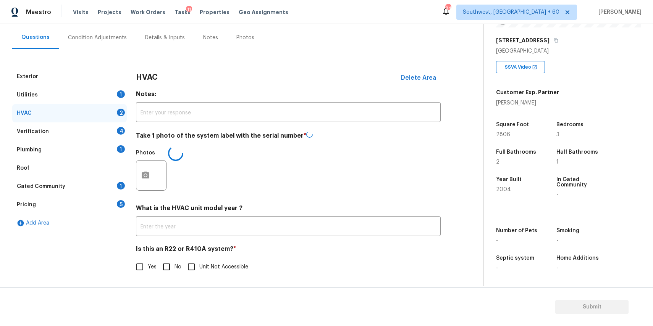
click at [168, 267] on input "No" at bounding box center [166, 267] width 16 height 16
checkbox input "true"
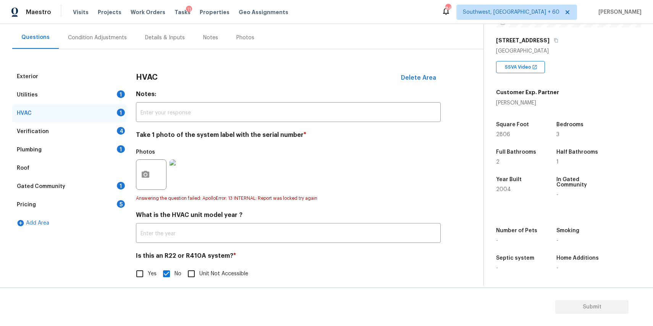
click at [104, 123] on div "Verification 4" at bounding box center [69, 132] width 115 height 18
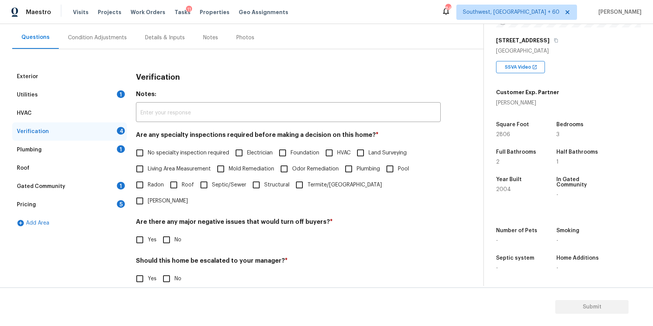
click at [122, 111] on div "HVAC" at bounding box center [69, 113] width 115 height 18
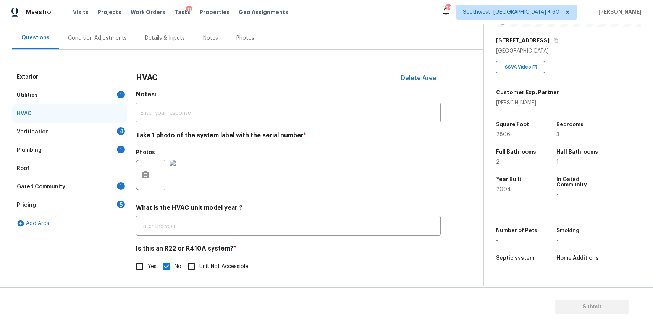
click at [101, 152] on div "Plumbing 1" at bounding box center [69, 150] width 115 height 18
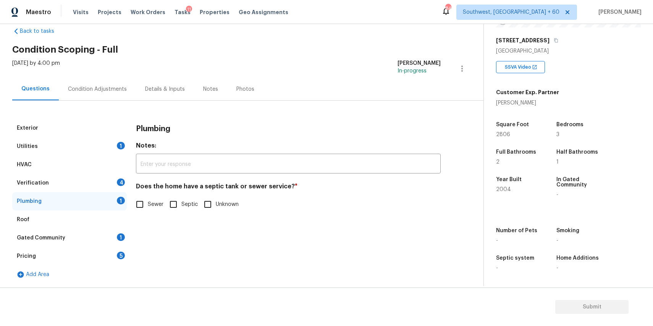
click at [113, 158] on div "HVAC" at bounding box center [69, 165] width 115 height 18
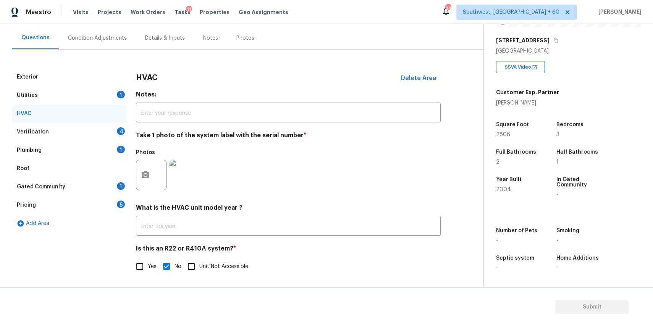
click at [116, 100] on div "Utilities 1" at bounding box center [69, 95] width 115 height 18
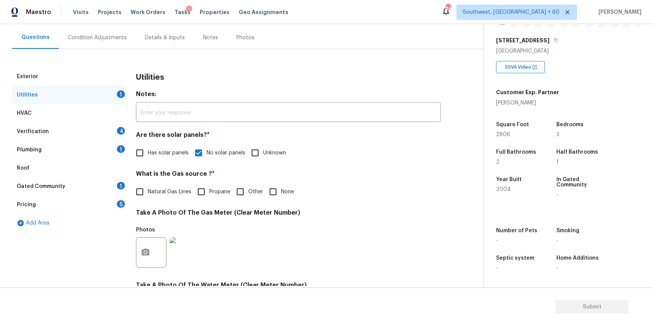
click at [111, 138] on div "Verification 4" at bounding box center [69, 132] width 115 height 18
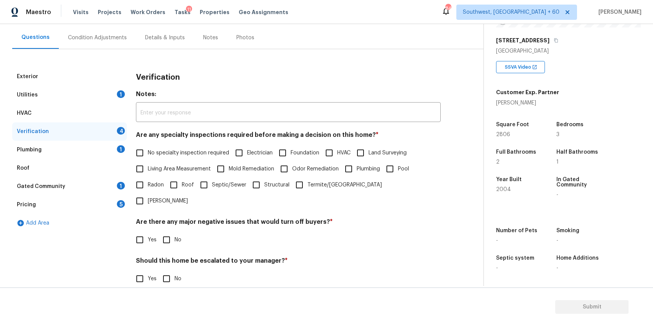
click at [205, 151] on span "No specialty inspection required" at bounding box center [188, 153] width 81 height 8
click at [148, 151] on input "No specialty inspection required" at bounding box center [140, 153] width 16 height 16
checkbox input "true"
click at [165, 232] on input "No" at bounding box center [166, 240] width 16 height 16
checkbox input "true"
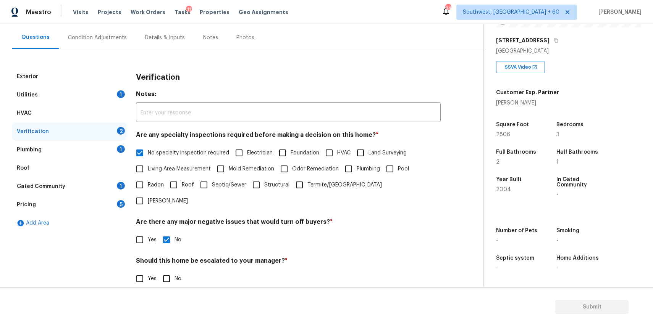
click at [172, 271] on input "No" at bounding box center [166, 279] width 16 height 16
checkbox input "true"
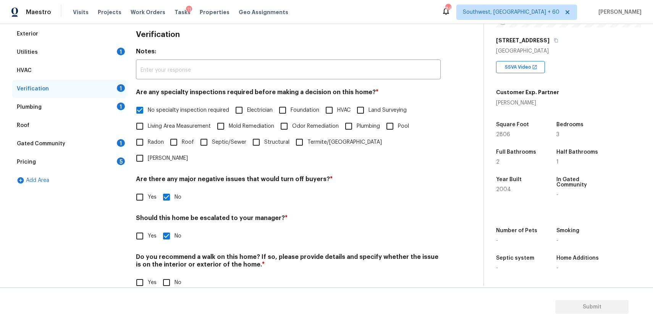
click at [167, 275] on input "No" at bounding box center [166, 283] width 16 height 16
checkbox input "true"
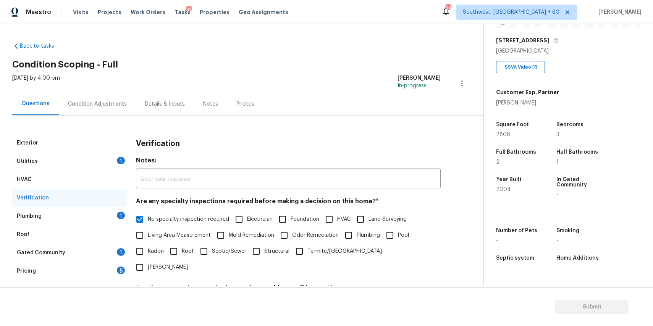
click at [114, 214] on div "Plumbing 1" at bounding box center [69, 216] width 115 height 18
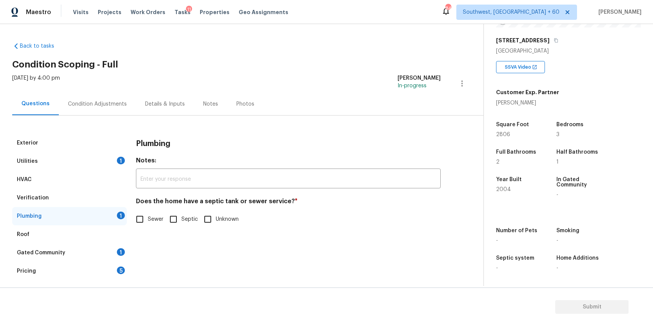
click at [154, 219] on span "Sewer" at bounding box center [156, 220] width 16 height 8
click at [148, 219] on input "Sewer" at bounding box center [140, 220] width 16 height 16
checkbox input "true"
click at [110, 252] on div "Gated Community 1" at bounding box center [69, 253] width 115 height 18
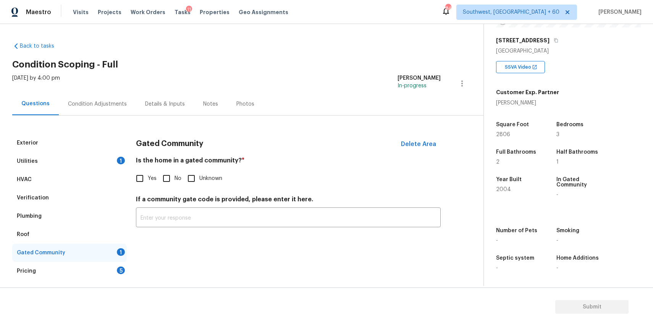
click at [168, 182] on input "No" at bounding box center [166, 179] width 16 height 16
checkbox input "true"
click at [128, 255] on div "Exterior Utilities 1 HVAC Verification Plumbing Roof Gated Community Pricing 5 …" at bounding box center [238, 216] width 453 height 165
click at [127, 264] on div "Exterior Utilities 1 HVAC Verification Plumbing Roof Gated Community Pricing 5 …" at bounding box center [238, 216] width 453 height 165
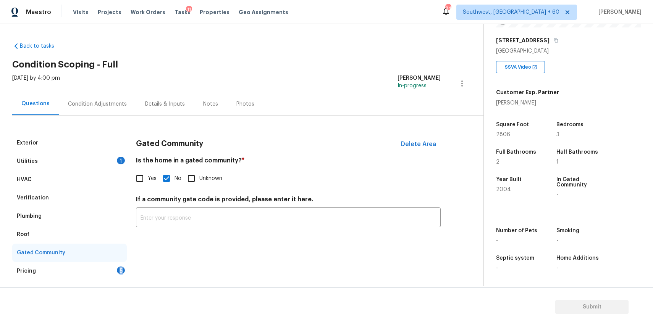
click at [127, 264] on div "Exterior Utilities 1 HVAC Verification Plumbing Roof Gated Community Pricing 5 …" at bounding box center [238, 216] width 453 height 165
click at [103, 270] on div "Pricing 5" at bounding box center [69, 271] width 115 height 18
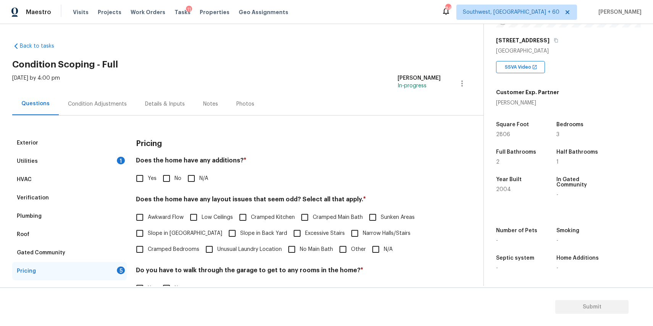
click at [200, 182] on span "N/A" at bounding box center [203, 179] width 9 height 8
click at [199, 182] on input "N/A" at bounding box center [191, 179] width 16 height 16
checkbox input "true"
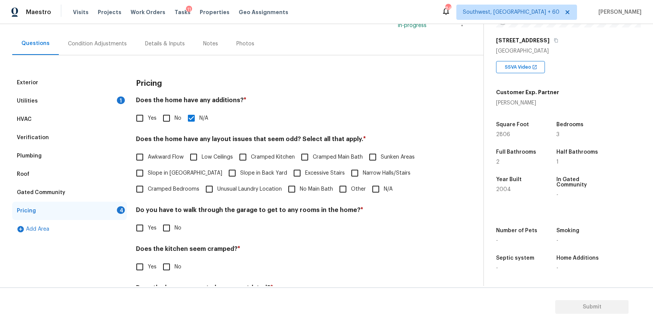
scroll to position [100, 0]
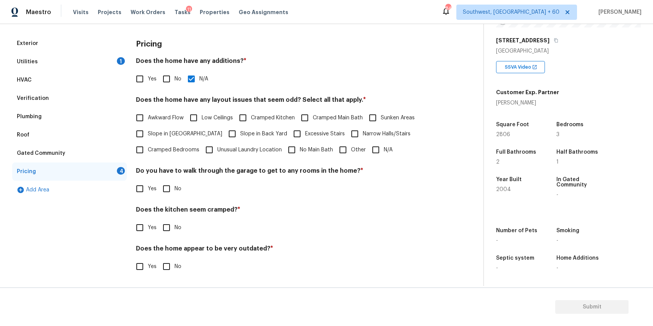
click at [374, 151] on input "N/A" at bounding box center [376, 150] width 16 height 16
checkbox input "true"
click at [173, 191] on input "No" at bounding box center [166, 189] width 16 height 16
checkbox input "true"
click at [158, 239] on div "Pricing Does the home have any additions? * Yes No N/A Does the home have any l…" at bounding box center [288, 159] width 305 height 250
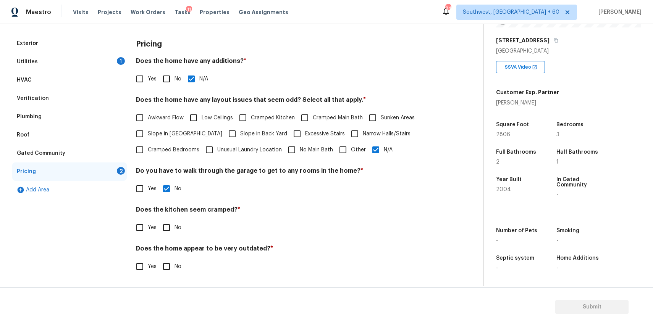
click at [170, 231] on input "No" at bounding box center [166, 228] width 16 height 16
checkbox input "true"
click at [169, 263] on input "No" at bounding box center [166, 267] width 16 height 16
checkbox input "true"
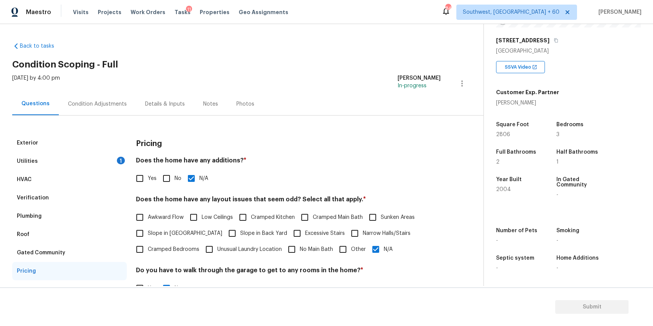
click at [110, 108] on div "Condition Adjustments" at bounding box center [97, 104] width 59 height 8
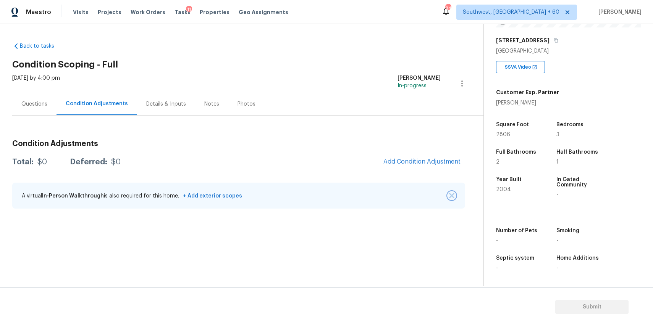
click at [454, 194] on img "button" at bounding box center [451, 195] width 5 height 5
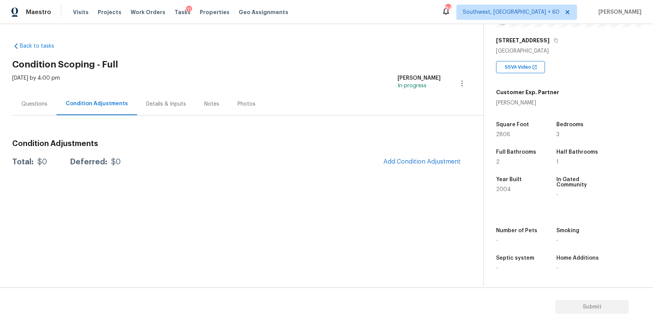
click at [32, 108] on div "Questions" at bounding box center [34, 104] width 44 height 23
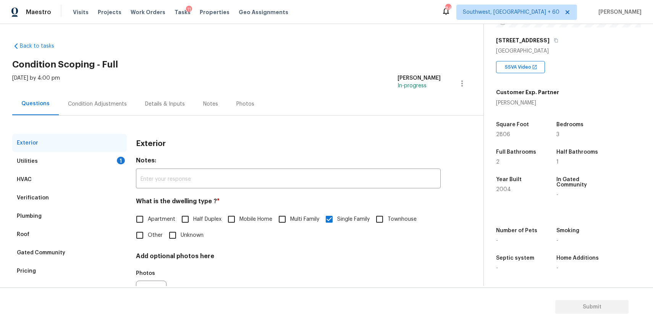
click at [115, 107] on div "Condition Adjustments" at bounding box center [97, 104] width 59 height 8
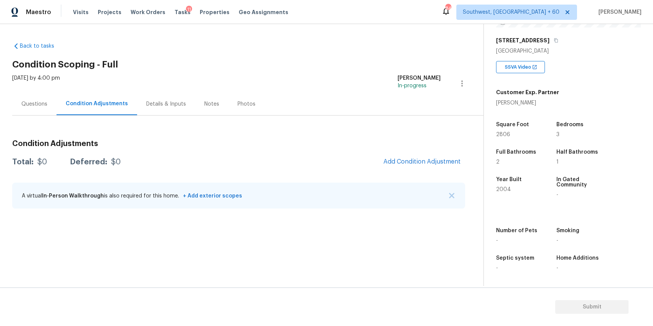
click at [456, 189] on div "A virtual In-Person Walkthrough is also required for this home. + Add exterior …" at bounding box center [238, 196] width 453 height 26
click at [452, 195] on img "button" at bounding box center [451, 195] width 5 height 5
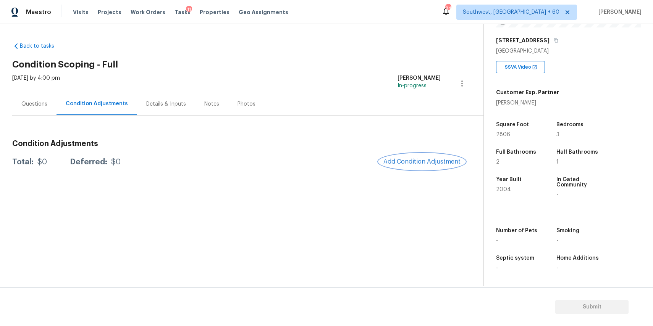
click at [437, 163] on span "Add Condition Adjustment" at bounding box center [421, 161] width 77 height 7
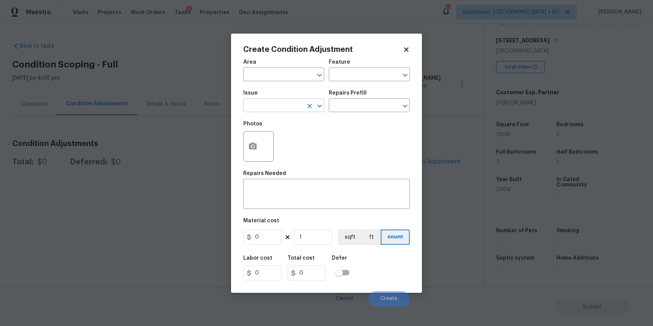
click at [294, 102] on input "text" at bounding box center [273, 106] width 60 height 12
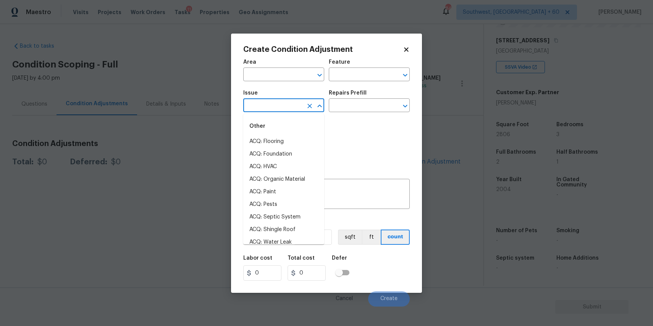
click at [294, 102] on input "text" at bounding box center [273, 106] width 60 height 12
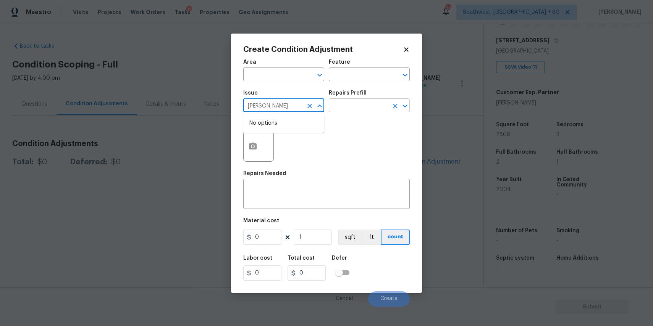
click at [401, 105] on icon "Open" at bounding box center [405, 106] width 9 height 9
type input "lam"
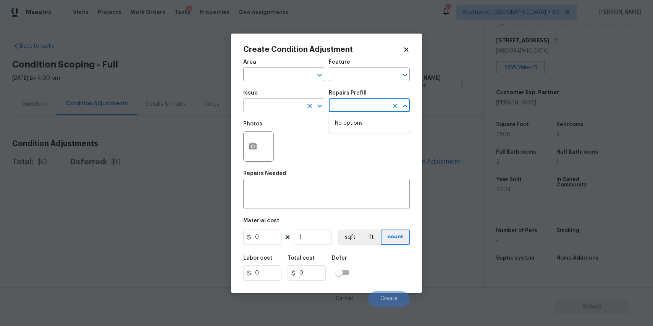
click at [264, 110] on input "text" at bounding box center [273, 106] width 60 height 12
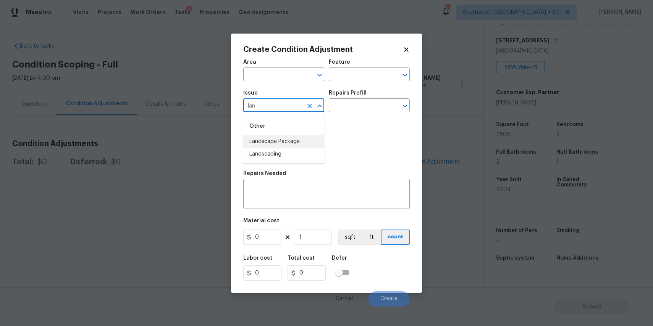
click at [320, 137] on li "Landscape Package" at bounding box center [283, 142] width 81 height 13
type input "Landscape Package"
click at [358, 108] on input "text" at bounding box center [359, 106] width 60 height 12
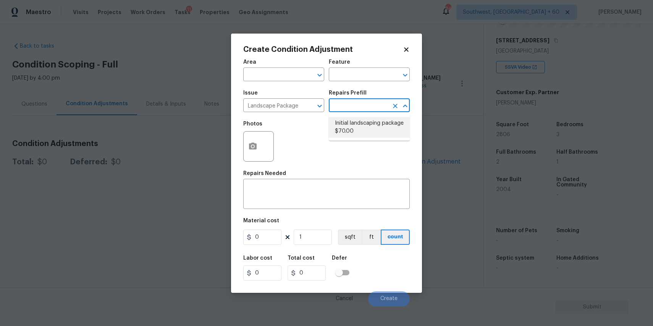
click at [367, 132] on li "Initial landscaping package $70.00" at bounding box center [369, 127] width 81 height 21
type input "Home Readiness Packages"
type textarea "Mowing of grass up to 6" in height. Mow, edge along driveways & sidewalks, trim…"
type input "70"
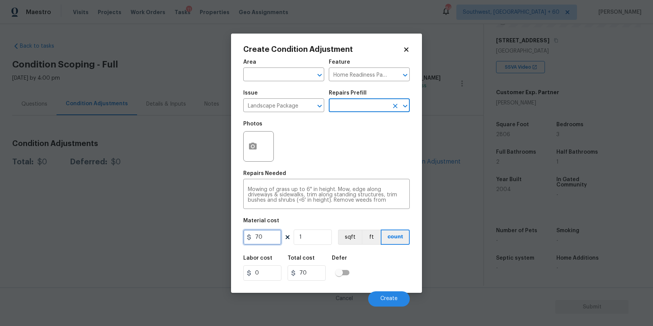
click at [269, 235] on input "70" at bounding box center [262, 237] width 38 height 15
type input "300"
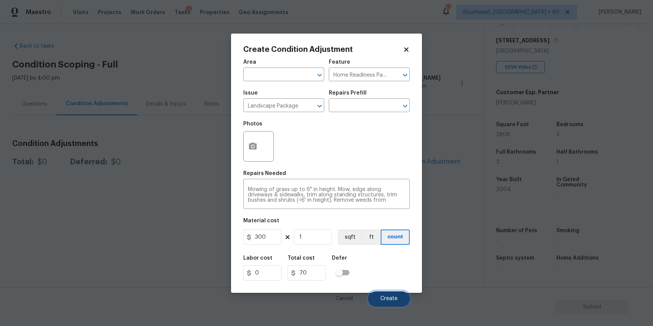
type input "300"
click at [397, 304] on button "Create" at bounding box center [389, 299] width 42 height 15
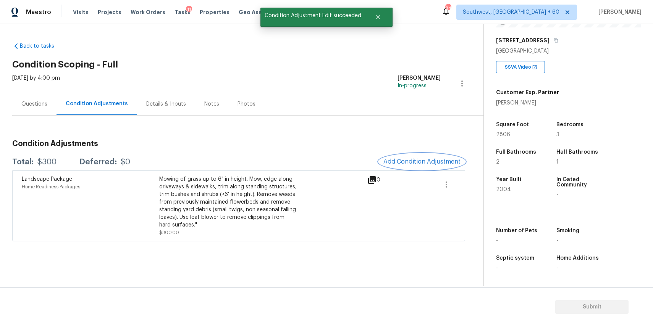
click at [420, 164] on span "Add Condition Adjustment" at bounding box center [421, 161] width 77 height 7
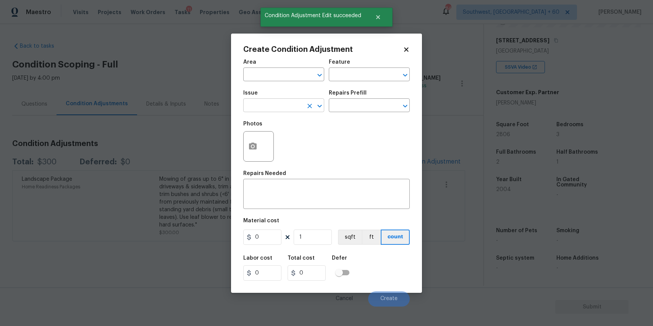
click at [271, 102] on input "text" at bounding box center [273, 106] width 60 height 12
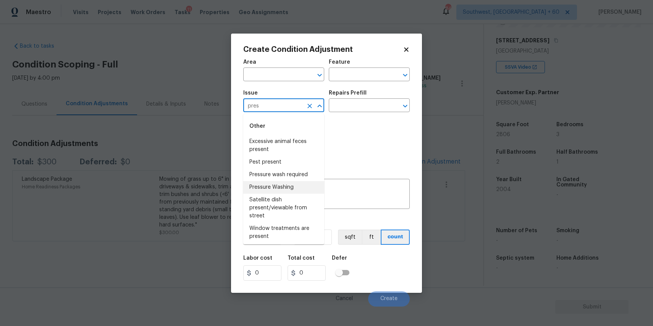
click at [294, 183] on li "Pressure Washing" at bounding box center [283, 187] width 81 height 13
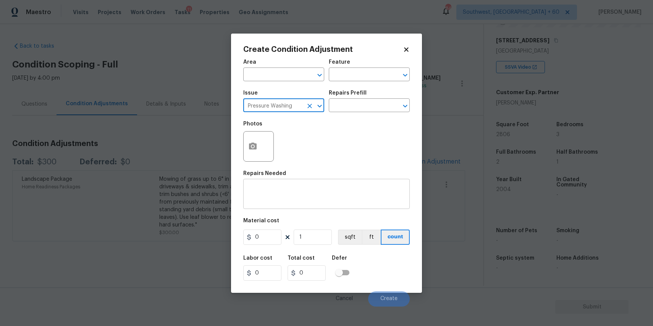
type input "Pressure Washing"
click at [293, 208] on div "x ​" at bounding box center [326, 195] width 166 height 28
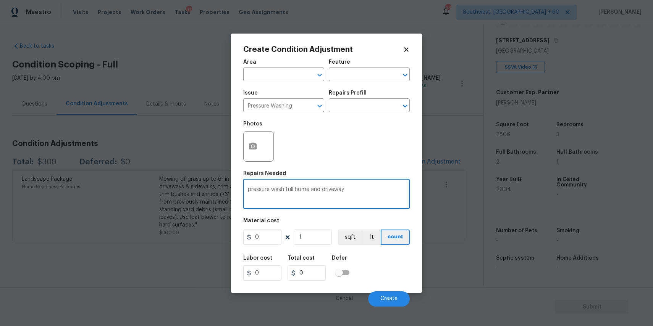
type textarea "pressure wash full home and driveway"
click at [260, 234] on input "0" at bounding box center [262, 237] width 38 height 15
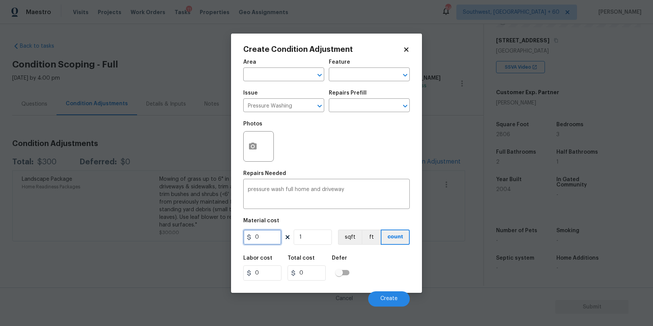
click at [260, 234] on input "0" at bounding box center [262, 237] width 38 height 15
type input "300"
click at [395, 300] on span "Create" at bounding box center [388, 299] width 17 height 6
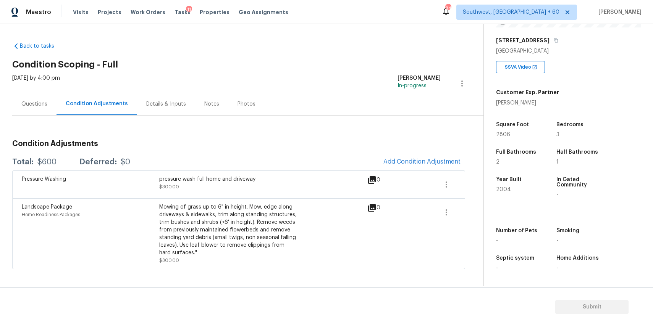
click at [389, 43] on div "Back to tasks Condition Scoping - Full Tue, Sep 02 2025 by 4:00 pm Ranjith Kuma…" at bounding box center [247, 154] width 471 height 236
click at [395, 65] on h2 "Condition Scoping - Full" at bounding box center [247, 65] width 471 height 8
click at [429, 160] on span "Add Condition Adjustment" at bounding box center [421, 161] width 77 height 7
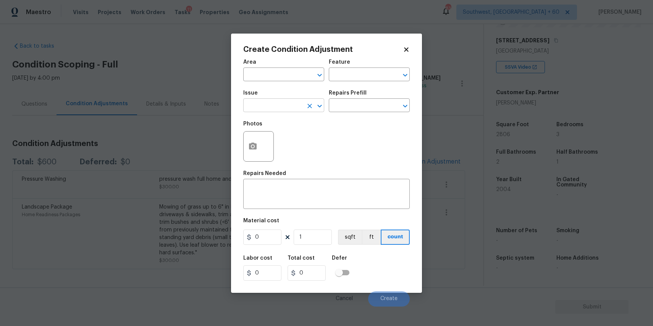
click at [288, 100] on input "text" at bounding box center [273, 106] width 60 height 12
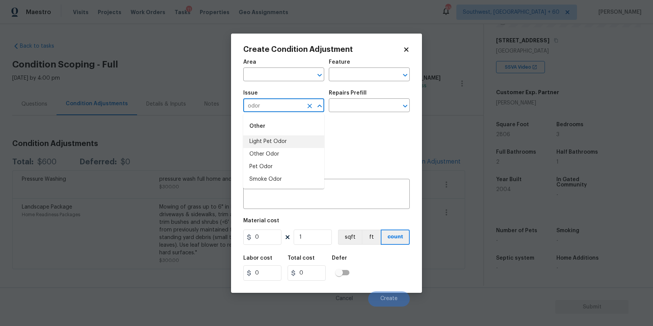
click at [292, 146] on li "Light Pet Odor" at bounding box center [283, 142] width 81 height 13
type input "Light Pet Odor"
click at [372, 109] on input "text" at bounding box center [359, 106] width 60 height 12
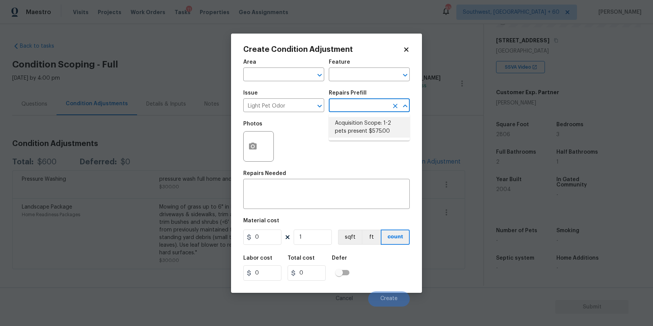
click at [362, 134] on li "Acquisition Scope: 1-2 pets present $575.00" at bounding box center [369, 127] width 81 height 21
type textarea "Acquisition Scope: 1-2 pets present"
type input "575"
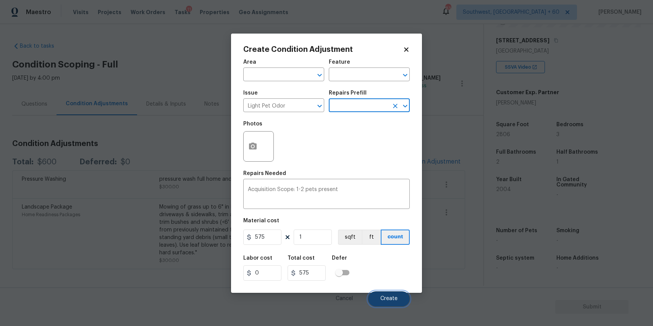
click at [398, 302] on button "Create" at bounding box center [389, 299] width 42 height 15
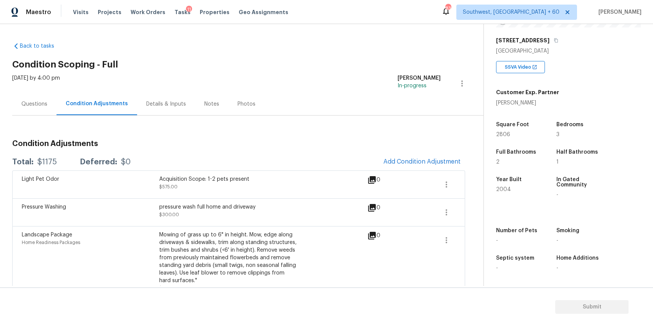
scroll to position [13, 0]
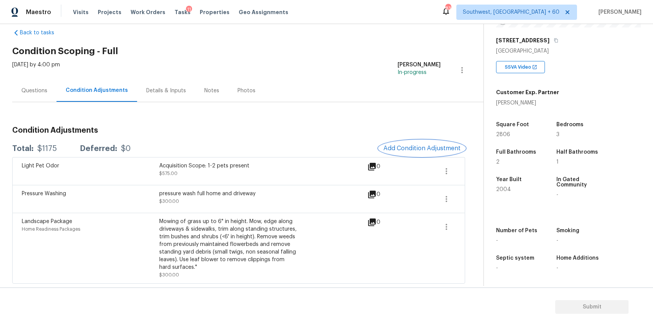
click at [430, 149] on span "Add Condition Adjustment" at bounding box center [421, 148] width 77 height 7
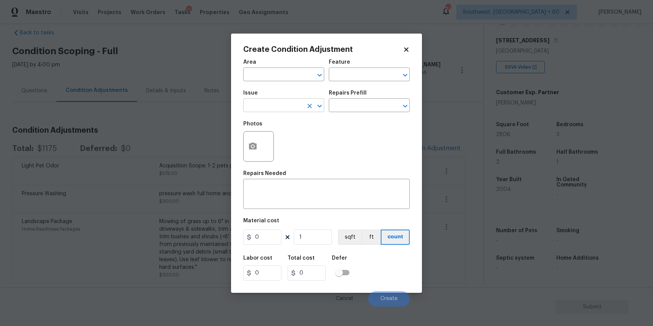
click at [286, 108] on input "text" at bounding box center [273, 106] width 60 height 12
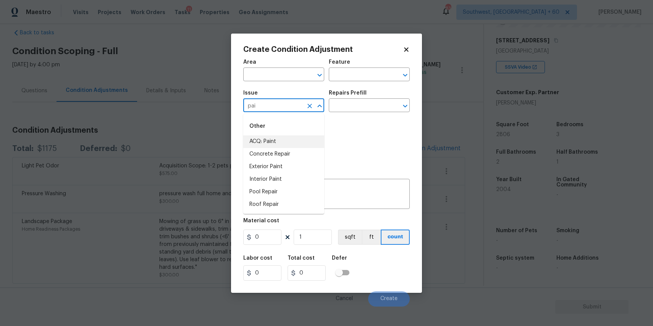
click at [271, 145] on li "ACQ: Paint" at bounding box center [283, 142] width 81 height 13
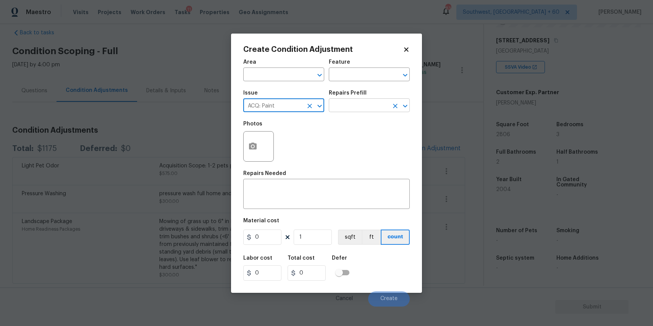
type input "ACQ: Paint"
click at [347, 111] on input "text" at bounding box center [359, 106] width 60 height 12
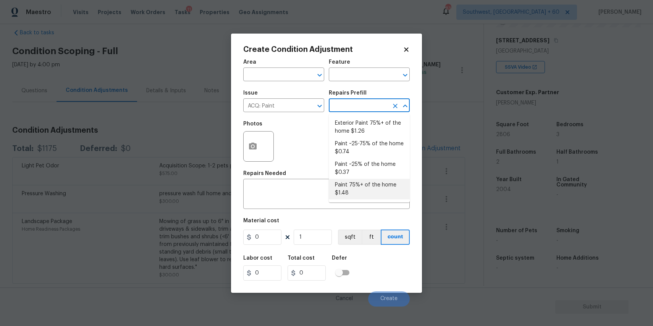
click at [375, 181] on li "Paint 75%+ of the home $1.48" at bounding box center [369, 189] width 81 height 21
type input "Acquisition"
type textarea "Acquisition Scope: 75%+ of the home will likely require interior paint"
type input "1.48"
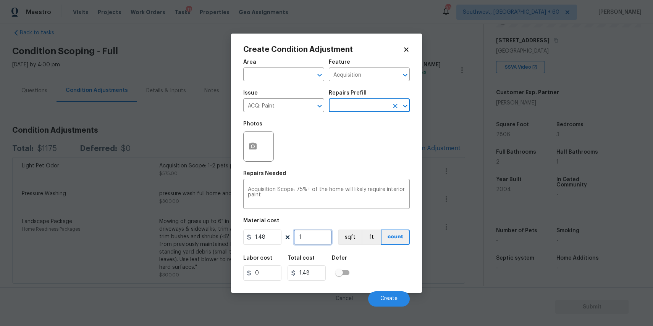
click at [313, 241] on input "1" at bounding box center [313, 237] width 38 height 15
type input "0"
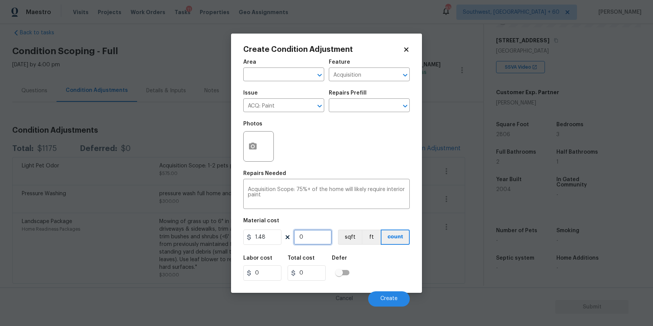
type input "2"
type input "2.96"
type input "28"
type input "41.44"
type input "280"
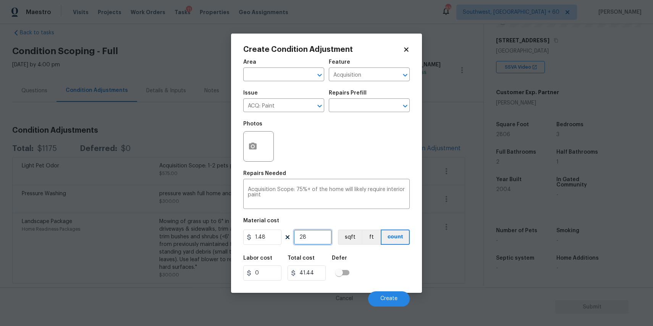
type input "414.4"
type input "28056"
type input "41522.88"
type input "2805"
type input "4151.4"
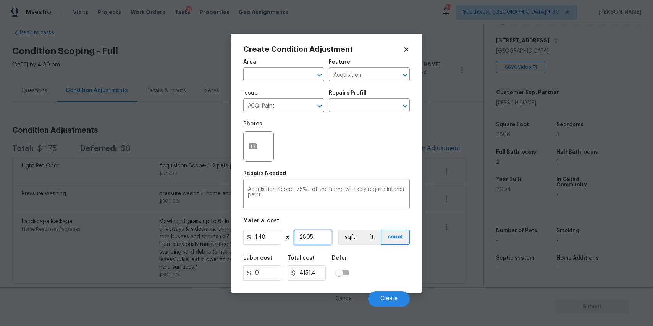
type input "280"
type input "414.4"
type input "2806"
type input "4152.88"
type input "2806"
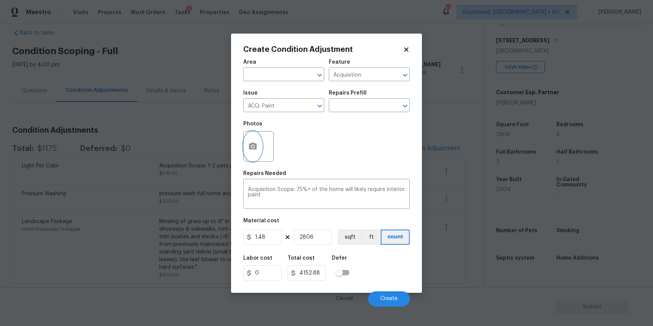
click at [255, 145] on icon "button" at bounding box center [253, 146] width 8 height 7
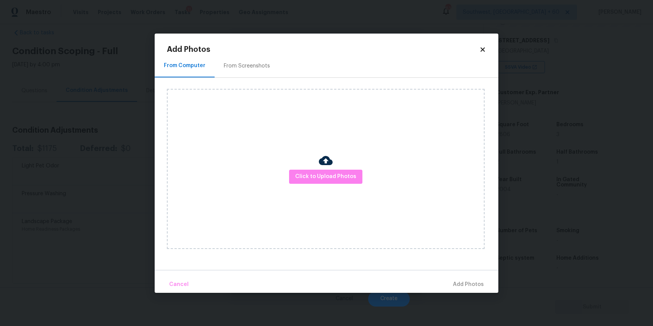
click at [314, 168] on div "Click to Upload Photos" at bounding box center [326, 169] width 318 height 160
click at [318, 176] on span "Click to Upload Photos" at bounding box center [325, 177] width 61 height 10
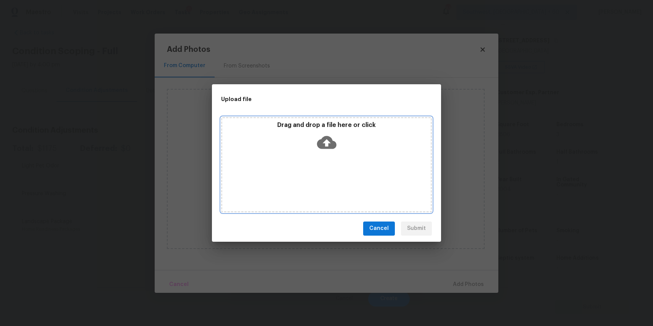
click at [318, 172] on div "Drag and drop a file here or click" at bounding box center [326, 164] width 211 height 95
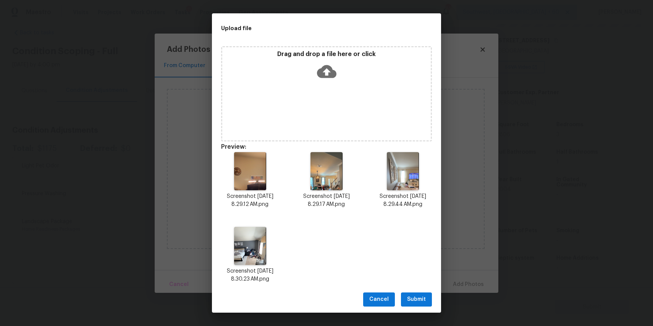
click at [431, 302] on button "Submit" at bounding box center [416, 300] width 31 height 14
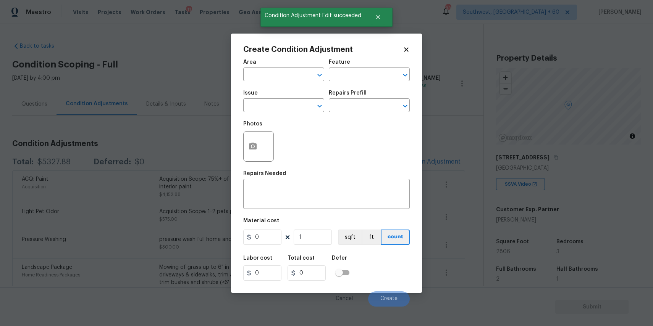
click at [405, 47] on icon at bounding box center [406, 49] width 7 height 7
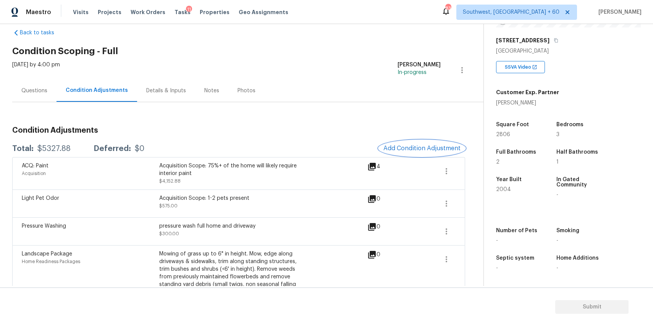
scroll to position [26, 0]
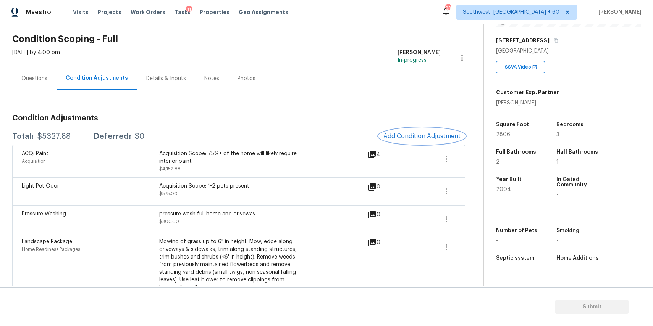
click at [413, 144] on button "Add Condition Adjustment" at bounding box center [422, 136] width 86 height 16
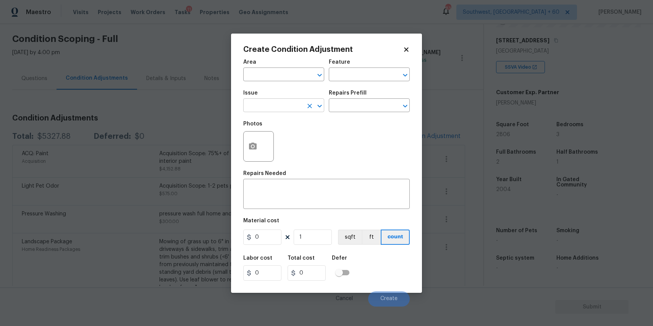
click at [284, 103] on input "text" at bounding box center [273, 106] width 60 height 12
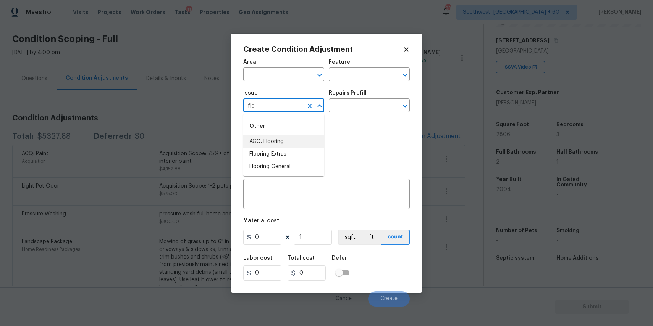
type input "flo"
click at [409, 48] on icon at bounding box center [406, 49] width 7 height 7
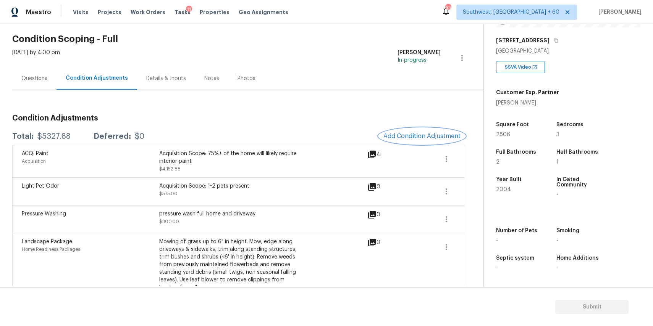
scroll to position [46, 0]
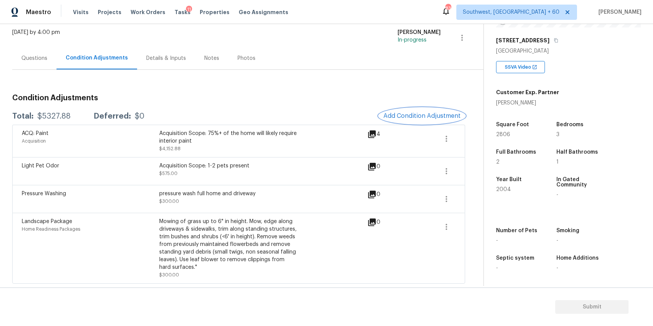
click at [415, 115] on span "Add Condition Adjustment" at bounding box center [421, 116] width 77 height 7
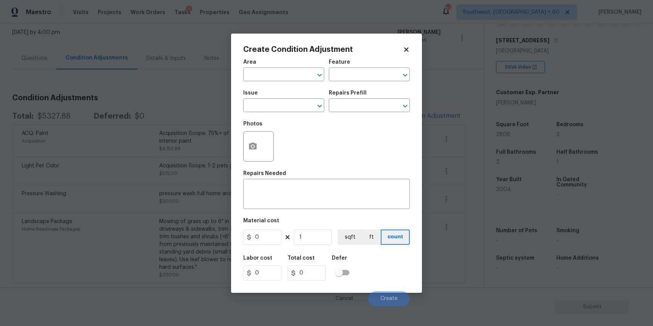
click at [291, 97] on div "Issue" at bounding box center [283, 95] width 81 height 10
click at [296, 105] on input "text" at bounding box center [273, 106] width 60 height 12
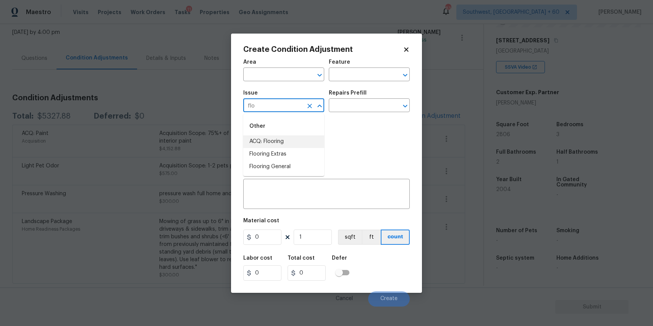
click at [304, 141] on li "ACQ: Flooring" at bounding box center [283, 142] width 81 height 13
type input "ACQ: Flooring"
click at [370, 90] on div "Repairs Prefill" at bounding box center [369, 95] width 81 height 10
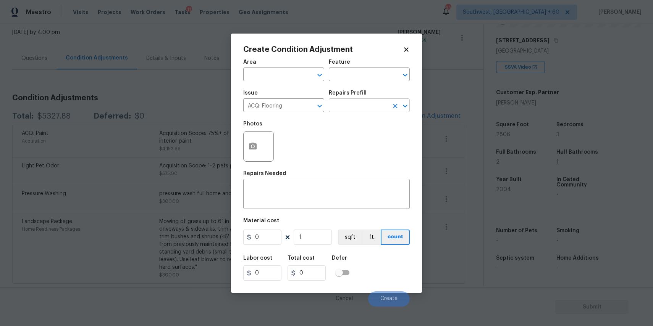
click at [377, 105] on input "text" at bounding box center [359, 106] width 60 height 12
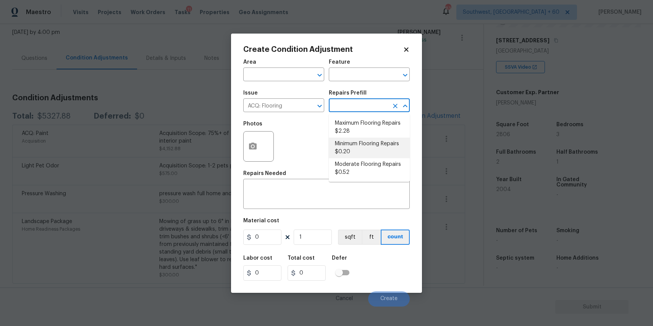
click at [368, 151] on li "Minimum Flooring Repairs $0.20" at bounding box center [369, 148] width 81 height 21
type input "Acquisition"
type textarea "Acquisition Scope: Minimum flooring repairs"
type input "0.2"
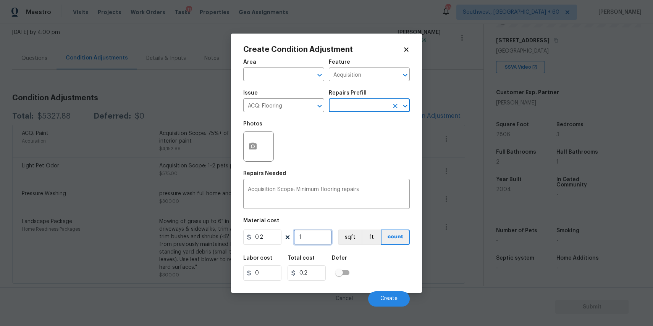
click at [309, 234] on input "1" at bounding box center [313, 237] width 38 height 15
type input "2"
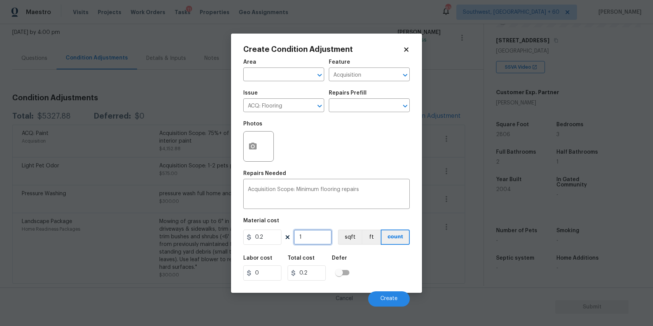
type input "0.4"
type input "28"
type input "5.6"
type input "280"
type input "56"
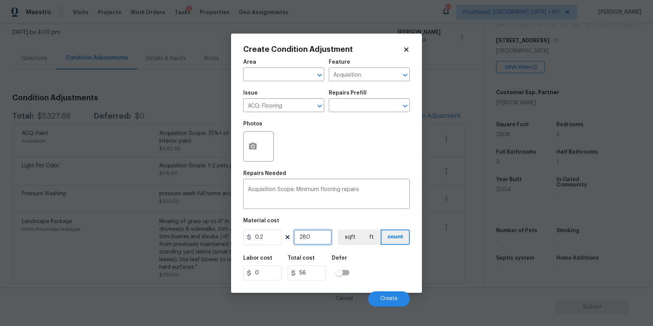
type input "2806"
type input "561.2"
type input "2806"
click at [392, 298] on span "Create" at bounding box center [388, 299] width 17 height 6
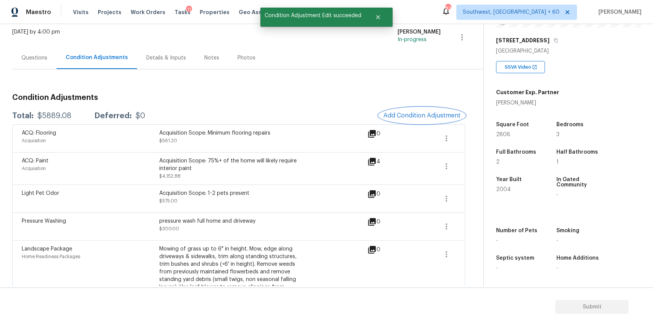
scroll to position [74, 0]
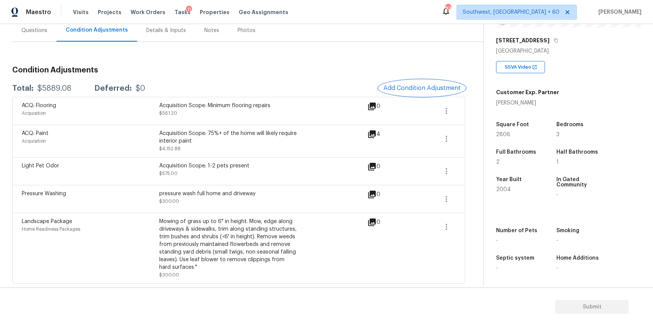
click at [432, 91] on span "Add Condition Adjustment" at bounding box center [421, 88] width 77 height 7
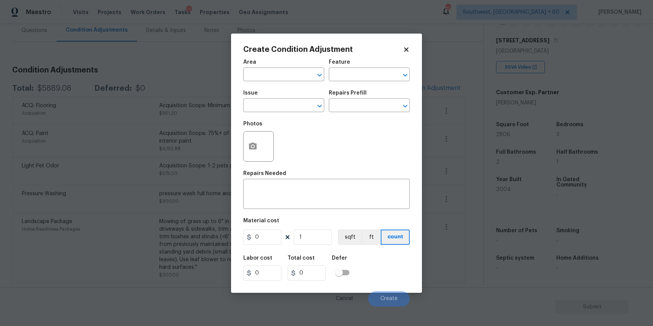
click at [285, 97] on div "Issue" at bounding box center [283, 95] width 81 height 10
click at [294, 100] on input "text" at bounding box center [273, 106] width 60 height 12
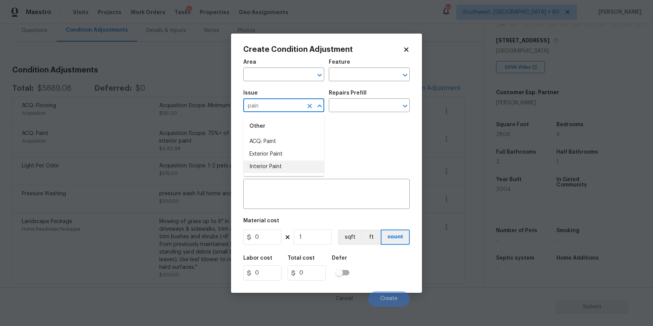
click at [288, 165] on li "Interior Paint" at bounding box center [283, 167] width 81 height 13
type input "Interior Paint"
click at [351, 101] on input "text" at bounding box center [359, 106] width 60 height 12
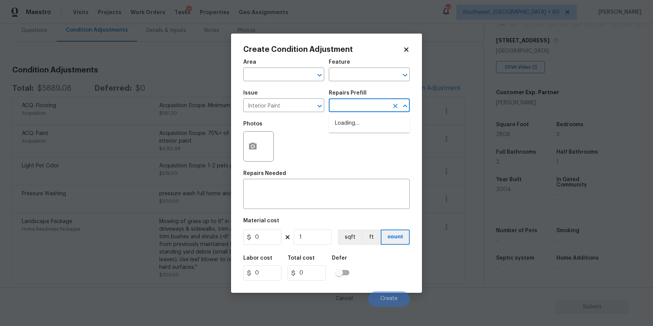
click at [351, 101] on input "text" at bounding box center [359, 106] width 60 height 12
type input "p"
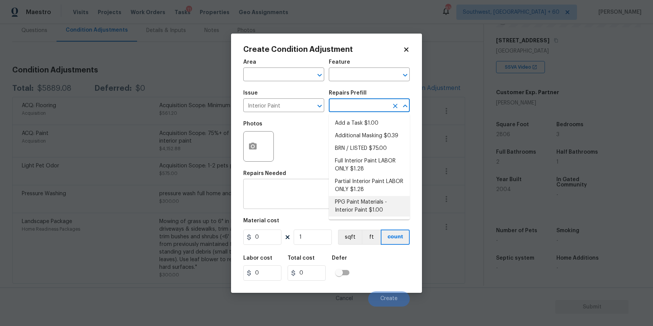
click at [294, 202] on textarea at bounding box center [326, 195] width 157 height 16
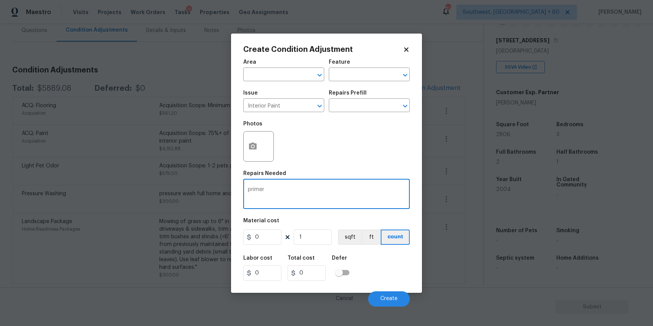
type textarea "primer"
click at [271, 236] on input "0" at bounding box center [262, 237] width 38 height 15
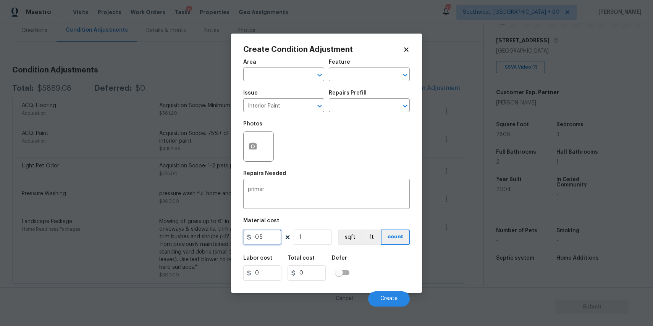
type input "0.5"
click at [316, 233] on input "1" at bounding box center [313, 237] width 38 height 15
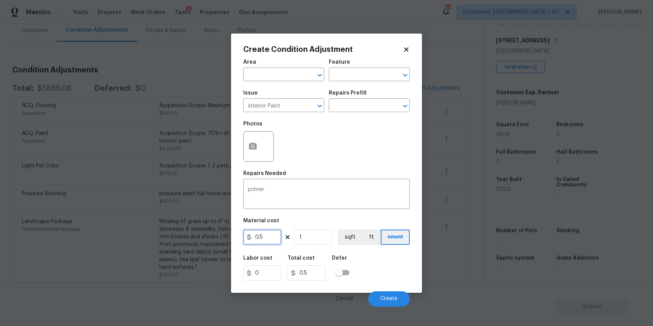
click at [260, 236] on input "0.5" at bounding box center [262, 237] width 38 height 15
type input "200"
click at [253, 158] on button "button" at bounding box center [253, 147] width 18 height 30
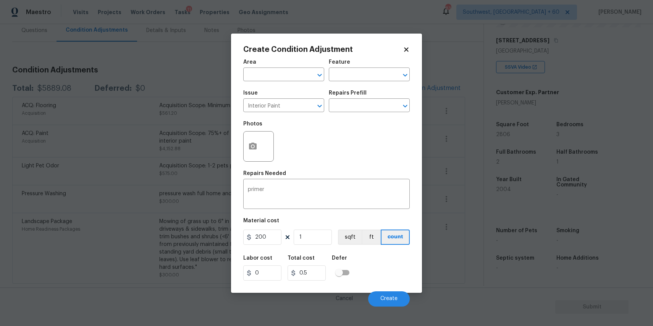
type input "200"
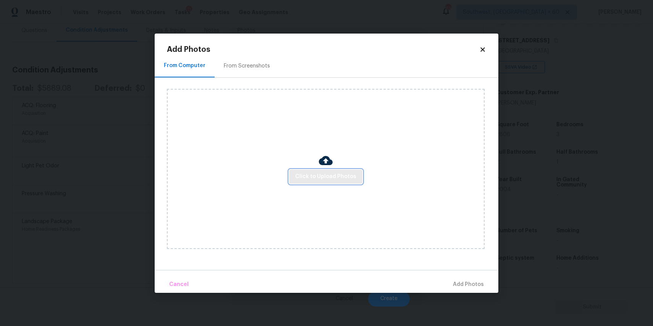
click at [314, 174] on span "Click to Upload Photos" at bounding box center [325, 177] width 61 height 10
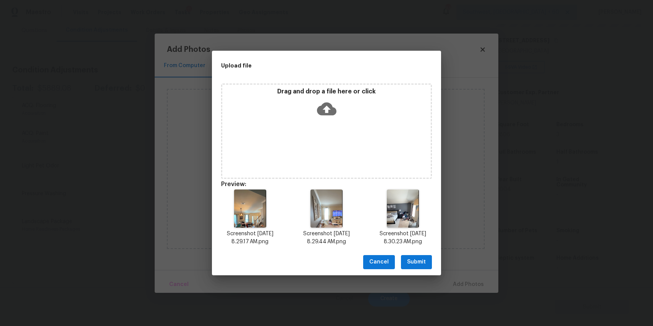
click at [412, 265] on span "Submit" at bounding box center [416, 263] width 19 height 10
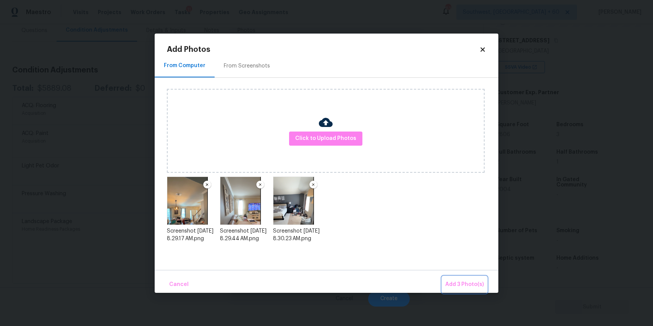
click at [478, 283] on span "Add 3 Photo(s)" at bounding box center [464, 285] width 39 height 10
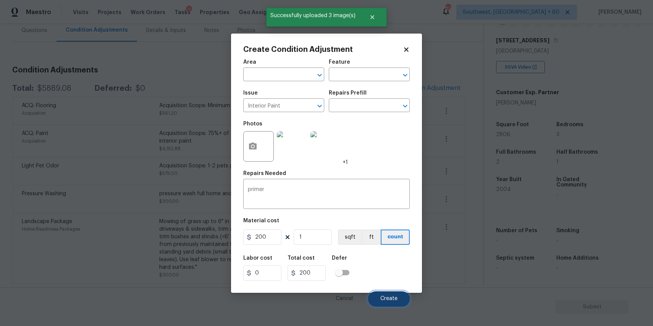
click at [388, 295] on button "Create" at bounding box center [389, 299] width 42 height 15
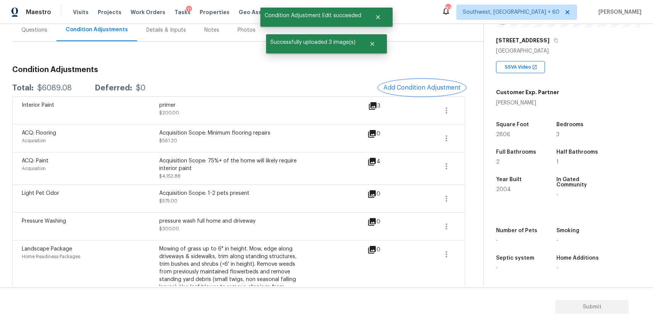
click at [429, 89] on span "Add Condition Adjustment" at bounding box center [421, 87] width 77 height 7
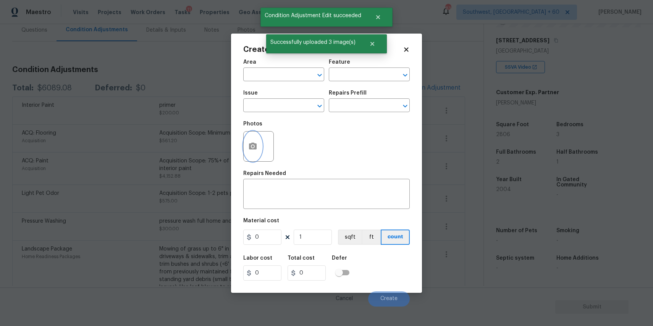
click at [248, 153] on button "button" at bounding box center [253, 147] width 18 height 30
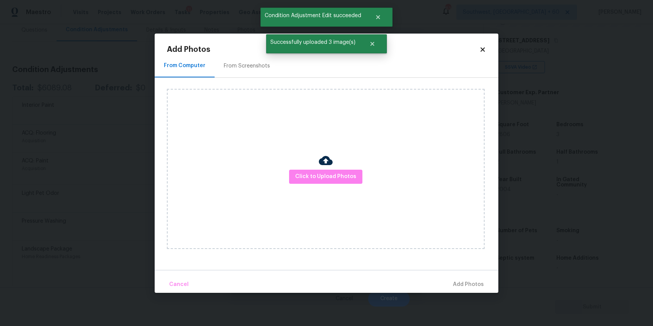
click at [336, 168] on div "Click to Upload Photos" at bounding box center [326, 169] width 318 height 160
click at [336, 178] on span "Click to Upload Photos" at bounding box center [325, 177] width 61 height 10
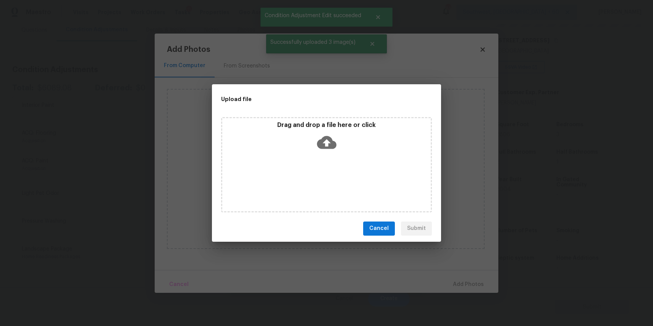
click at [335, 163] on div "Drag and drop a file here or click" at bounding box center [326, 164] width 211 height 95
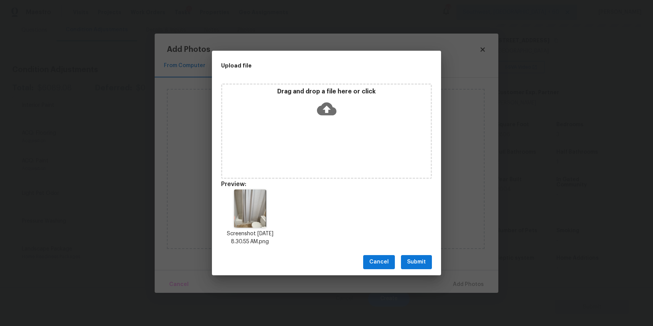
click at [425, 269] on button "Submit" at bounding box center [416, 262] width 31 height 14
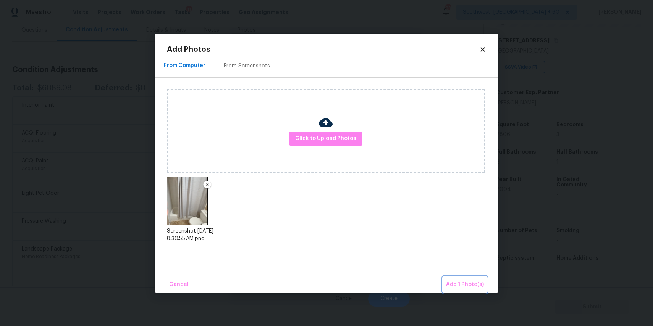
click at [465, 278] on button "Add 1 Photo(s)" at bounding box center [465, 285] width 44 height 16
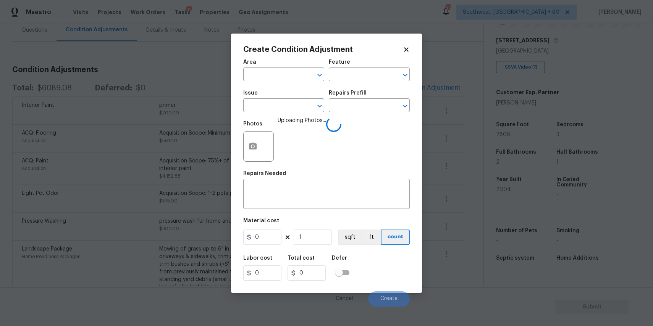
click at [276, 99] on div "Issue" at bounding box center [283, 95] width 81 height 10
click at [283, 105] on input "text" at bounding box center [273, 106] width 60 height 12
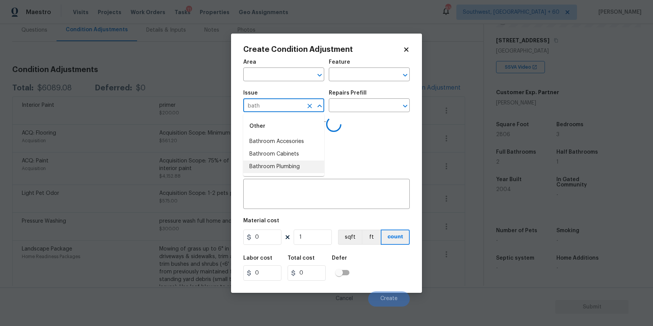
click at [300, 162] on li "Bathroom Plumbing" at bounding box center [283, 167] width 81 height 13
type input "Bathroom Plumbing"
click at [359, 116] on div "Issue Bathroom Plumbing ​ Repairs Prefill ​" at bounding box center [326, 101] width 166 height 31
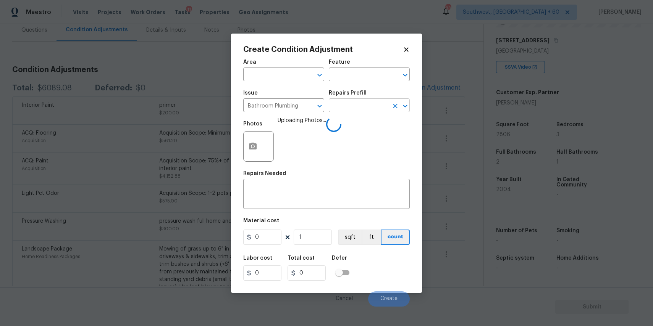
click at [373, 105] on input "text" at bounding box center [359, 106] width 60 height 12
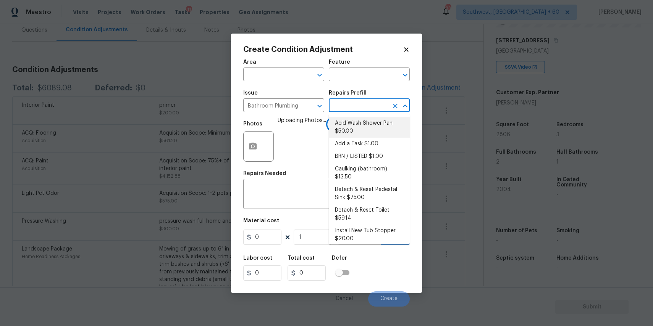
click at [363, 121] on li "Acid Wash Shower Pan $50.00" at bounding box center [369, 127] width 81 height 21
type input "Plumbing"
type textarea "Prep and acid wash/deep clean the shower pan."
type input "50"
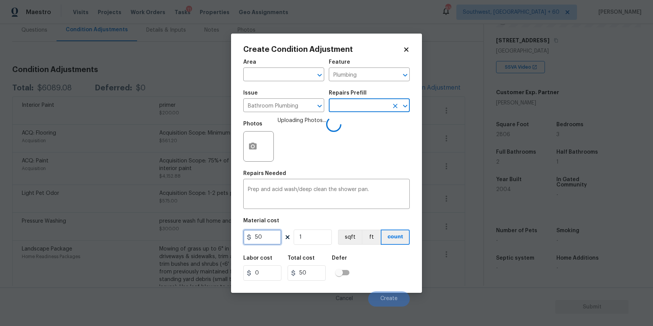
click at [262, 236] on input "50" at bounding box center [262, 237] width 38 height 15
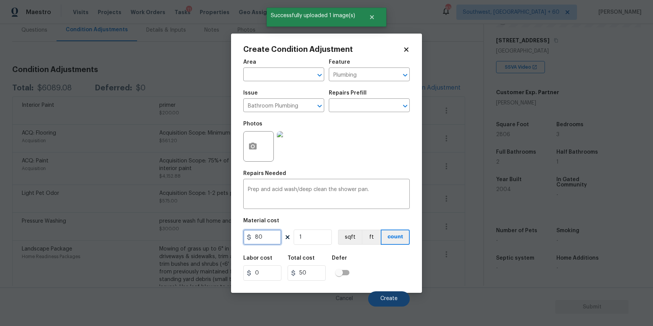
type input "80"
click at [404, 297] on button "Create" at bounding box center [389, 299] width 42 height 15
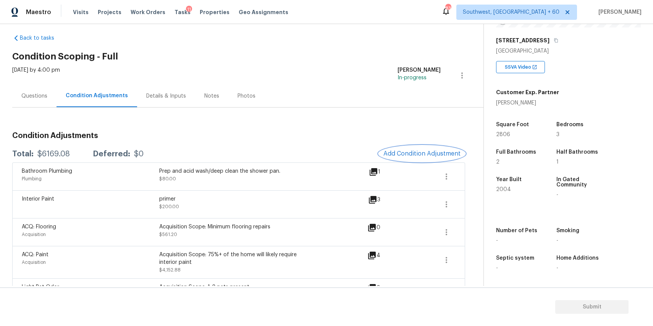
scroll to position [50, 0]
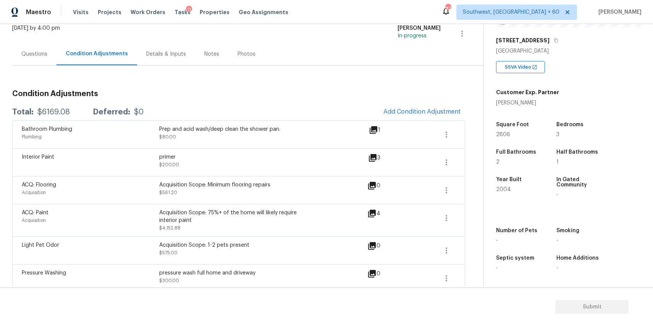
click at [418, 104] on span "Add Condition Adjustment" at bounding box center [422, 112] width 86 height 17
click at [420, 111] on span "Add Condition Adjustment" at bounding box center [421, 111] width 77 height 7
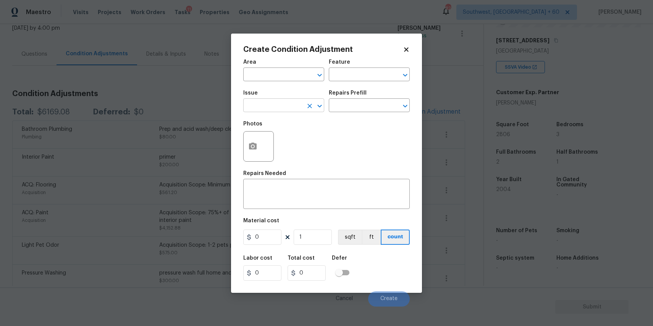
click at [274, 100] on input "text" at bounding box center [273, 106] width 60 height 12
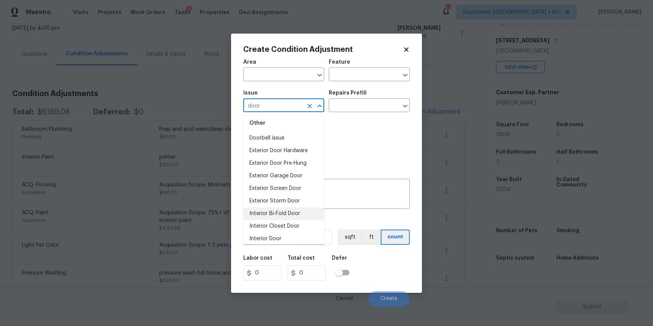
scroll to position [0, 0]
type input "door"
click at [333, 192] on textarea at bounding box center [326, 195] width 157 height 16
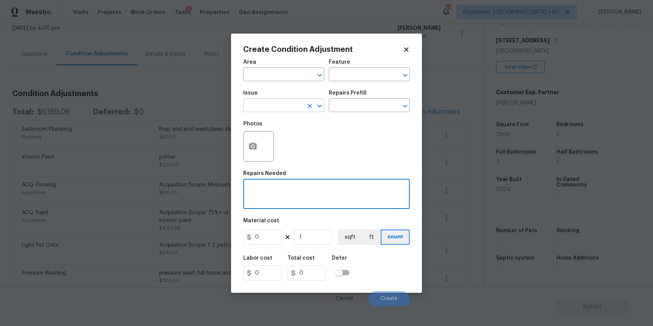
click at [288, 106] on input "text" at bounding box center [273, 106] width 60 height 12
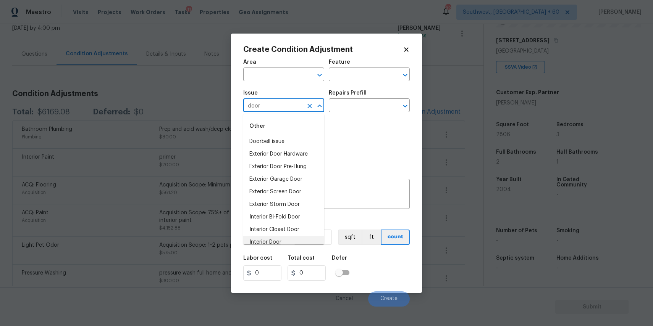
click at [298, 237] on li "Interior Door" at bounding box center [283, 242] width 81 height 13
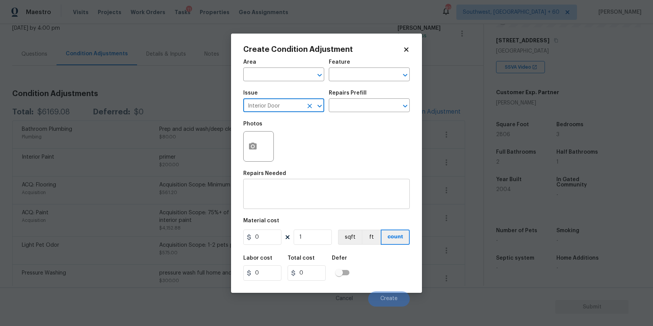
type input "Interior Door"
click at [313, 195] on textarea at bounding box center [326, 195] width 157 height 16
click at [386, 96] on div "Repairs Prefill" at bounding box center [369, 95] width 81 height 10
click at [384, 106] on input "text" at bounding box center [359, 106] width 60 height 12
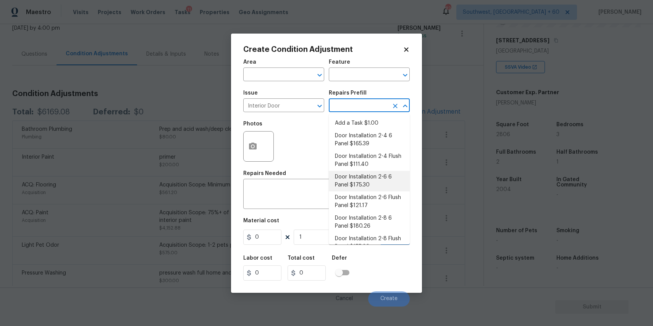
scroll to position [37, 0]
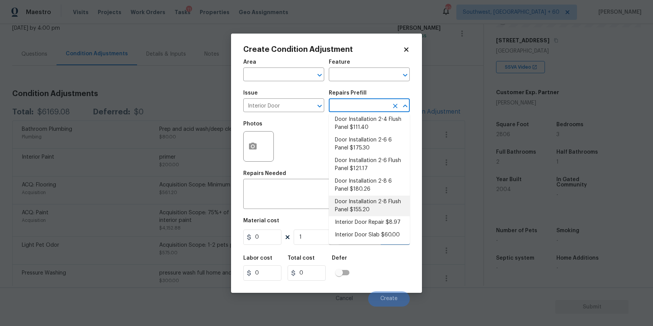
click at [298, 214] on div "Area ​ Feature ​ Issue Interior Door ​ Repairs Prefill ​ Photos Repairs Needed …" at bounding box center [326, 181] width 166 height 252
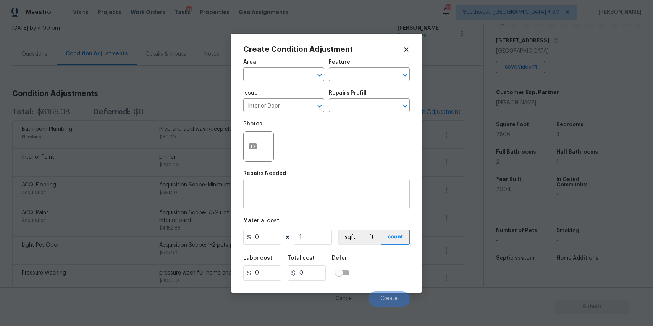
click at [310, 201] on textarea at bounding box center [326, 195] width 157 height 16
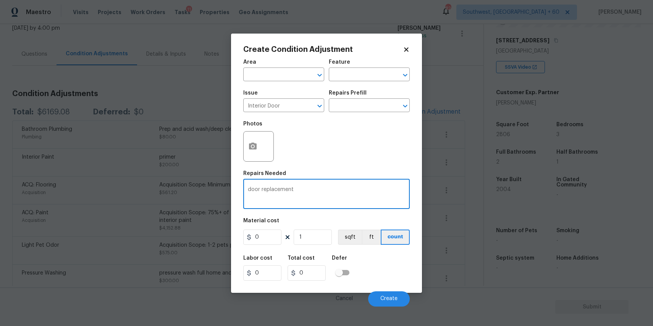
type textarea "door replacement"
click at [263, 233] on input "0" at bounding box center [262, 237] width 38 height 15
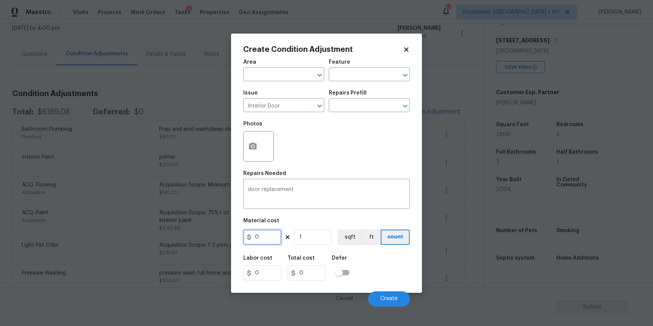
click at [263, 233] on input "0" at bounding box center [262, 237] width 38 height 15
type input "300"
click at [249, 144] on icon "button" at bounding box center [253, 146] width 8 height 7
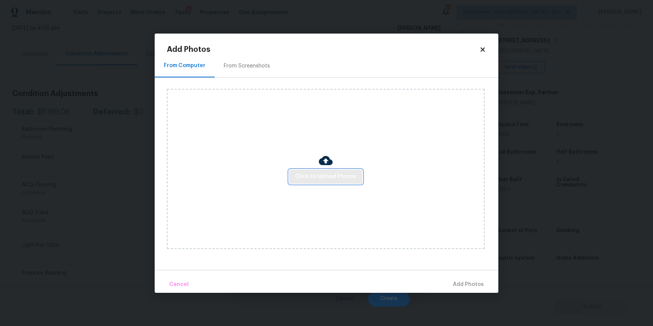
click at [327, 181] on span "Click to Upload Photos" at bounding box center [325, 177] width 61 height 10
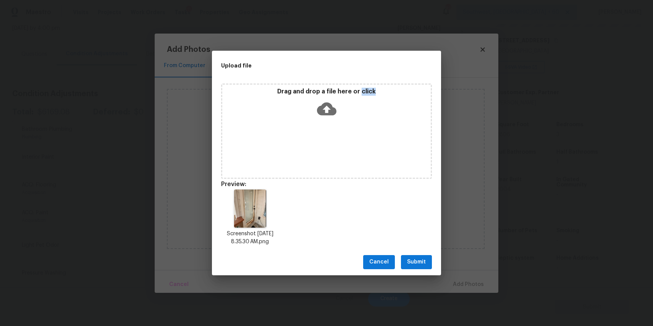
click at [424, 263] on span "Submit" at bounding box center [416, 263] width 19 height 10
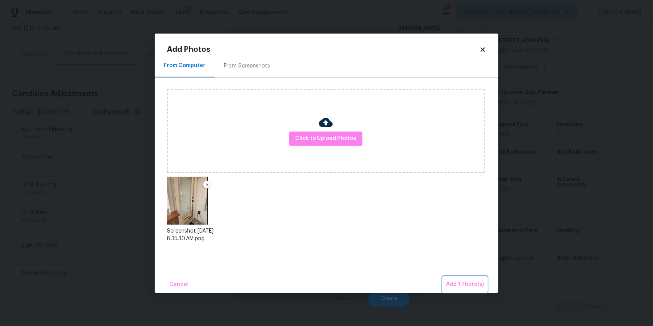
click at [464, 283] on span "Add 1 Photo(s)" at bounding box center [465, 285] width 38 height 10
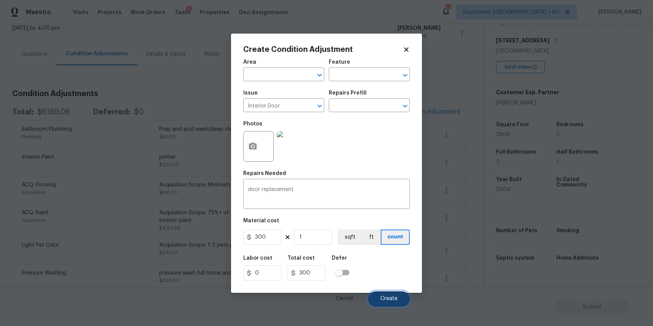
click at [391, 302] on span "Create" at bounding box center [388, 299] width 17 height 6
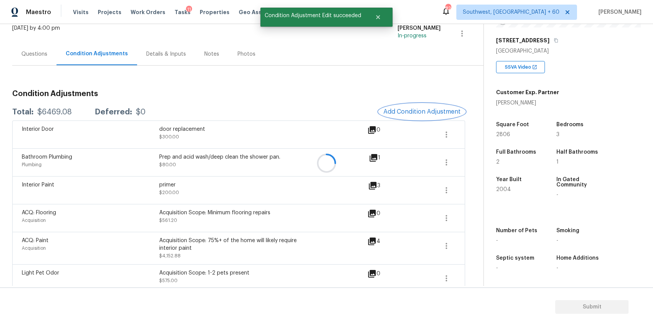
click at [410, 111] on span "Add Condition Adjustment" at bounding box center [421, 111] width 77 height 7
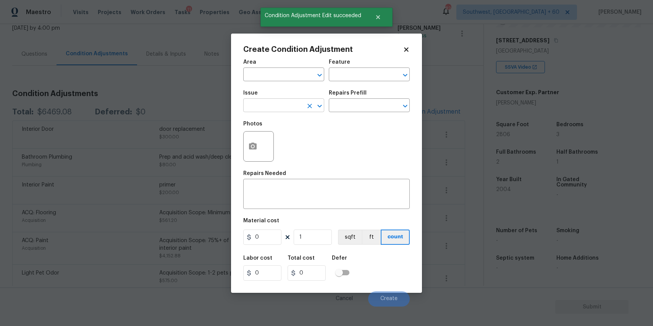
click at [289, 103] on input "text" at bounding box center [273, 106] width 60 height 12
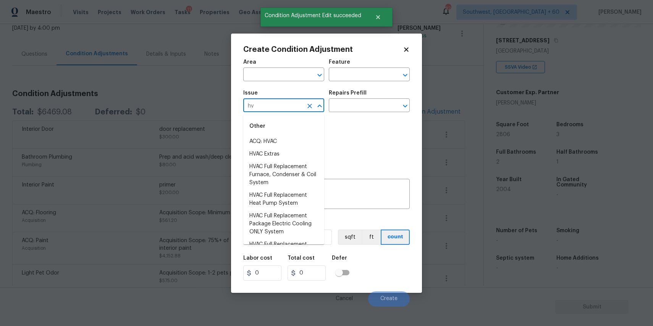
click at [274, 143] on li "ACQ: HVAC" at bounding box center [283, 142] width 81 height 13
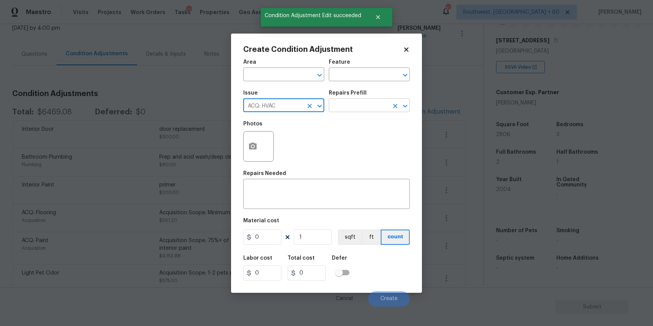
type input "ACQ: HVAC"
click at [359, 101] on input "text" at bounding box center [359, 106] width 60 height 12
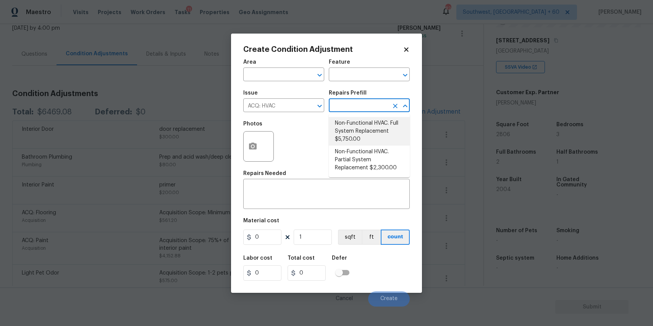
click at [387, 129] on li "Non-Functional HVAC. Full System Replacement $5,750.00" at bounding box center [369, 131] width 81 height 29
type input "Acquisition"
type textarea "Acquisition Scope: Full System Replacement"
type input "5750"
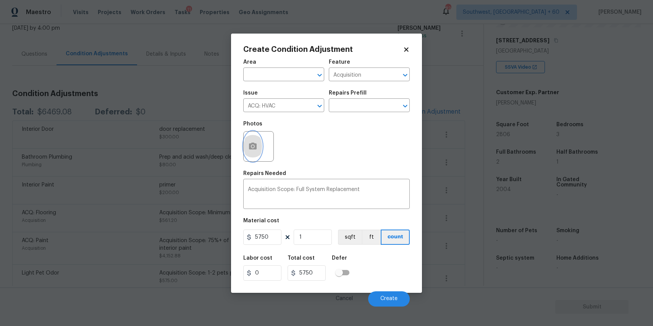
click at [254, 150] on icon "button" at bounding box center [252, 146] width 9 height 9
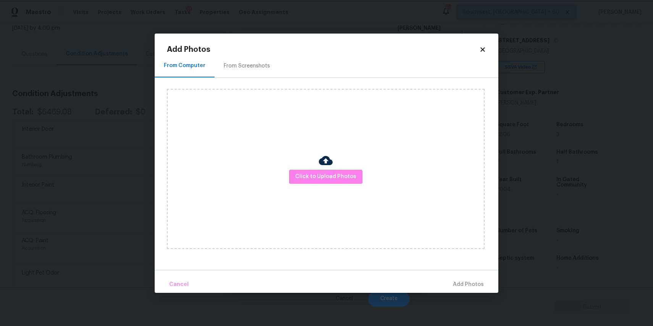
click at [569, 186] on body "Maestro Visits Projects Work Orders Tasks 11 Properties Geo Assignments 824 Sou…" at bounding box center [326, 163] width 653 height 326
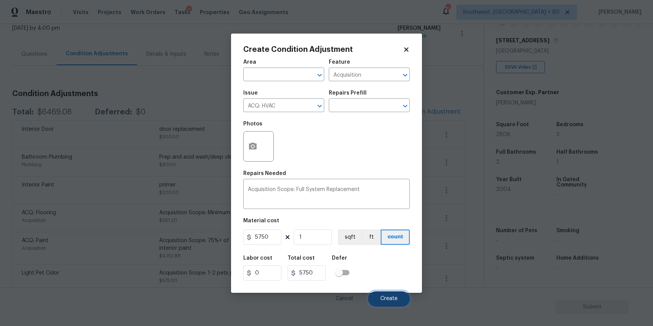
click at [380, 295] on button "Create" at bounding box center [389, 299] width 42 height 15
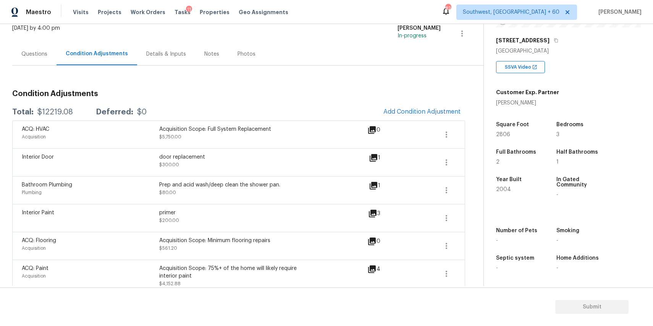
click at [49, 54] on div "Questions" at bounding box center [34, 54] width 44 height 23
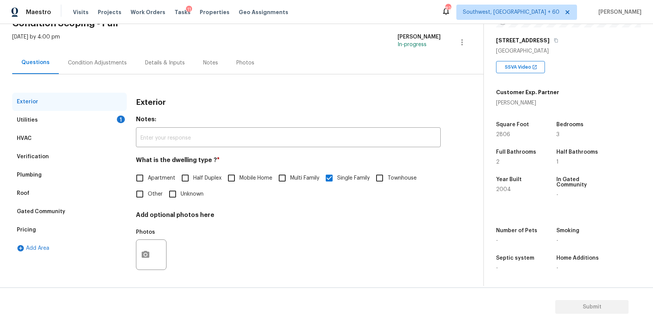
scroll to position [41, 0]
click at [49, 54] on div "Questions" at bounding box center [35, 63] width 47 height 23
click at [81, 135] on div "HVAC" at bounding box center [69, 138] width 115 height 18
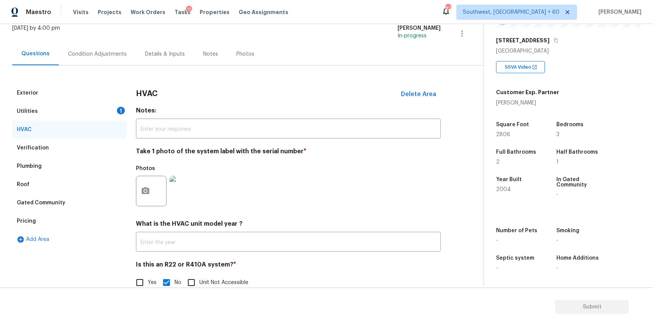
scroll to position [66, 0]
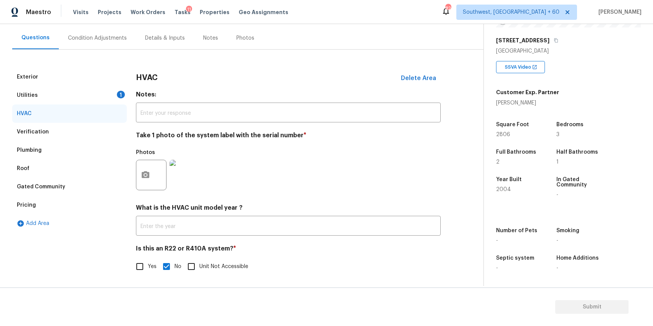
click at [202, 176] on div "Photos" at bounding box center [288, 170] width 305 height 50
click at [192, 178] on img at bounding box center [185, 175] width 31 height 31
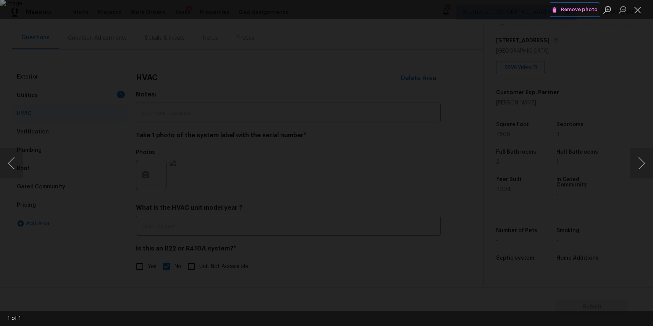
click at [596, 5] on button "Remove photo" at bounding box center [575, 10] width 50 height 12
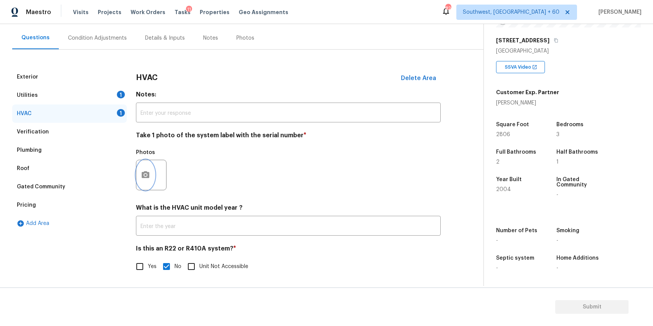
click at [144, 173] on icon "button" at bounding box center [146, 174] width 8 height 7
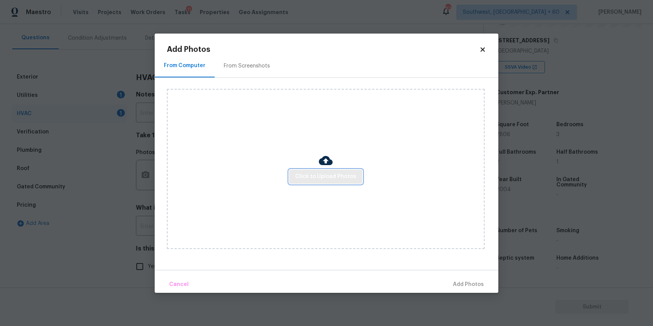
click at [291, 181] on button "Click to Upload Photos" at bounding box center [325, 177] width 73 height 14
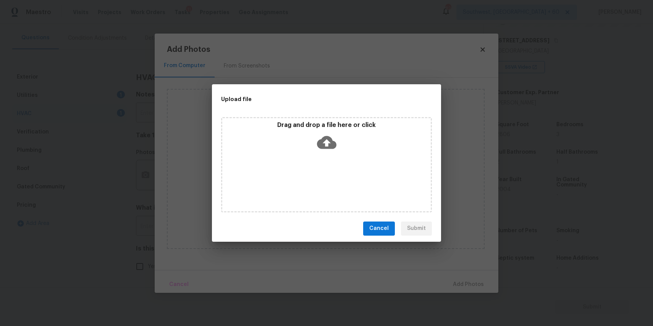
click at [330, 162] on div "Drag and drop a file here or click" at bounding box center [326, 164] width 211 height 95
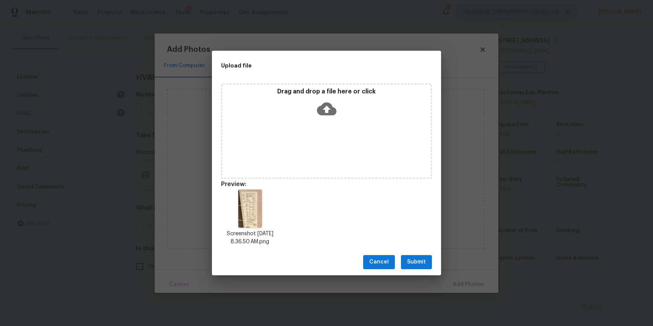
click at [425, 258] on span "Submit" at bounding box center [416, 263] width 19 height 10
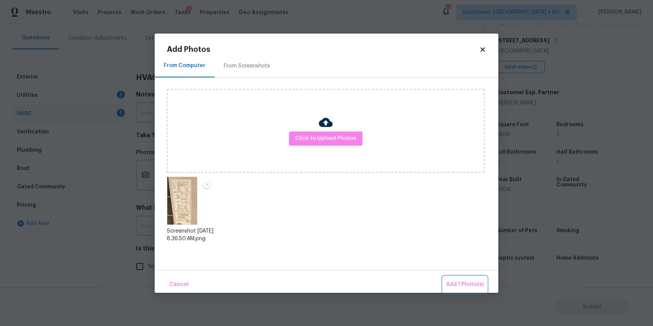
click at [465, 282] on span "Add 1 Photo(s)" at bounding box center [465, 285] width 38 height 10
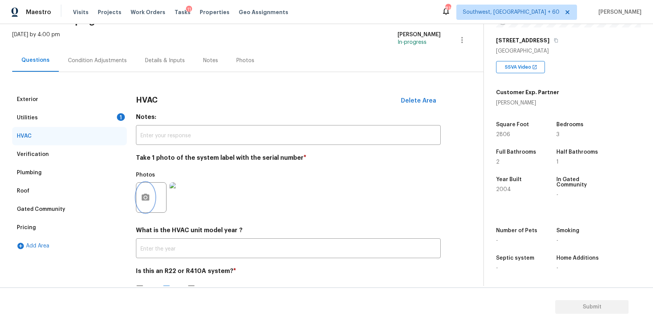
scroll to position [26, 0]
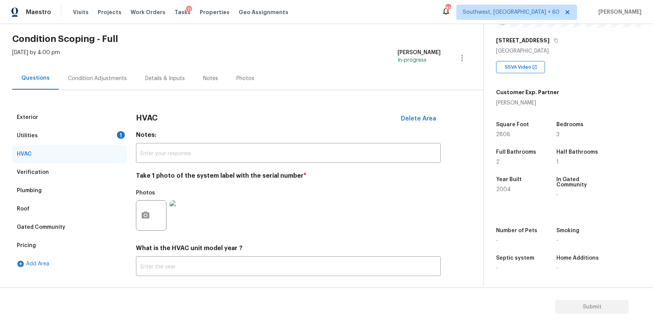
click at [115, 88] on div "Condition Adjustments" at bounding box center [97, 78] width 77 height 23
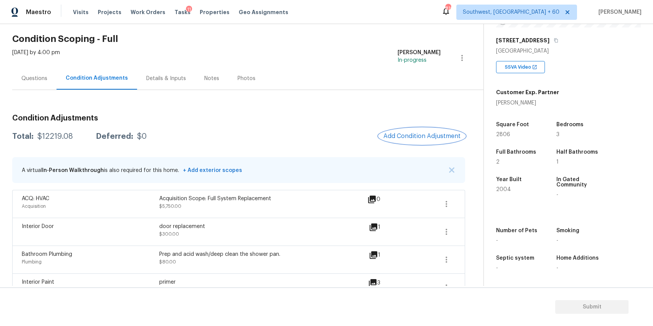
click at [435, 139] on span "Add Condition Adjustment" at bounding box center [421, 136] width 77 height 7
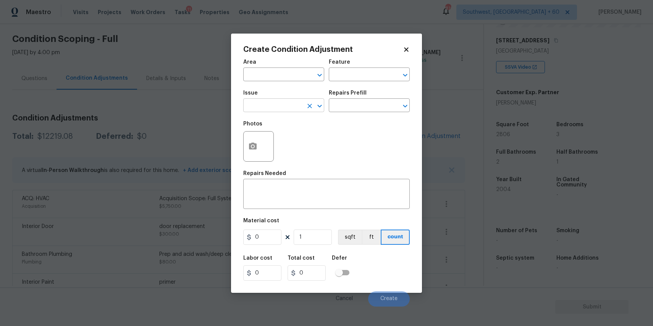
click at [252, 103] on input "text" at bounding box center [273, 106] width 60 height 12
type input "s"
click at [279, 142] on li "Siding" at bounding box center [283, 142] width 81 height 13
type input "Siding"
click at [285, 184] on div "x ​" at bounding box center [326, 195] width 166 height 28
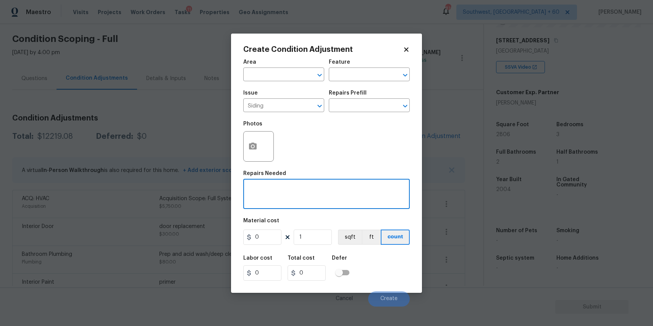
click at [285, 184] on div "x ​" at bounding box center [326, 195] width 166 height 28
drag, startPoint x: 296, startPoint y: 188, endPoint x: 265, endPoint y: 198, distance: 33.0
click at [265, 198] on textarea "siding repiar" at bounding box center [326, 195] width 157 height 16
type textarea "siding repair"
click at [274, 246] on figure "Material cost 0 1 sqft ft count" at bounding box center [326, 232] width 166 height 28
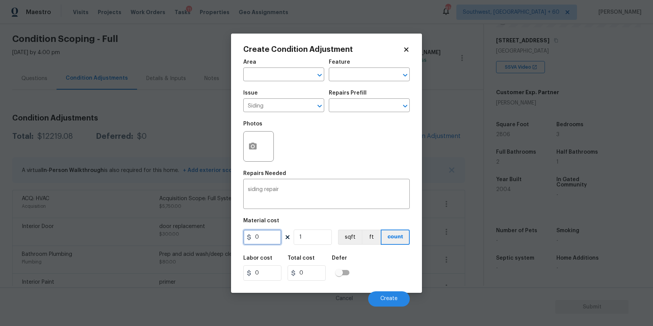
click at [273, 234] on input "0" at bounding box center [262, 237] width 38 height 15
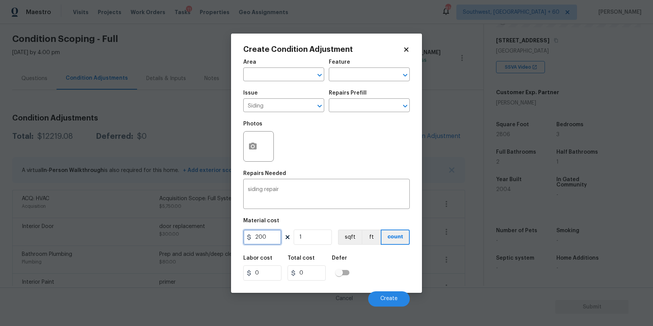
type input "200"
click at [245, 141] on button "button" at bounding box center [253, 147] width 18 height 30
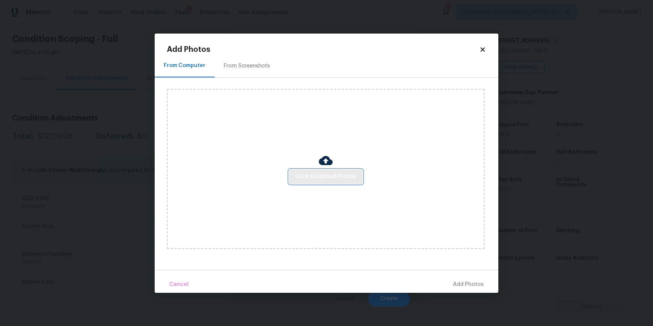
click at [329, 176] on span "Click to Upload Photos" at bounding box center [325, 177] width 61 height 10
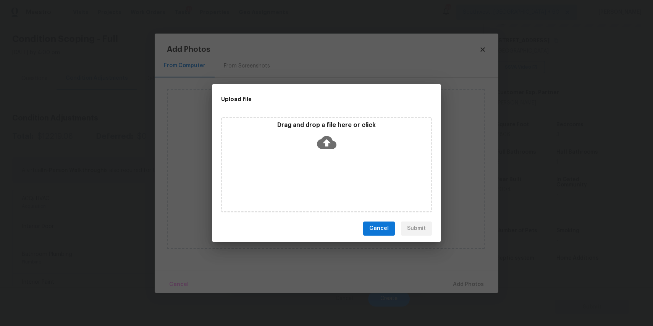
click at [324, 150] on icon at bounding box center [326, 142] width 19 height 19
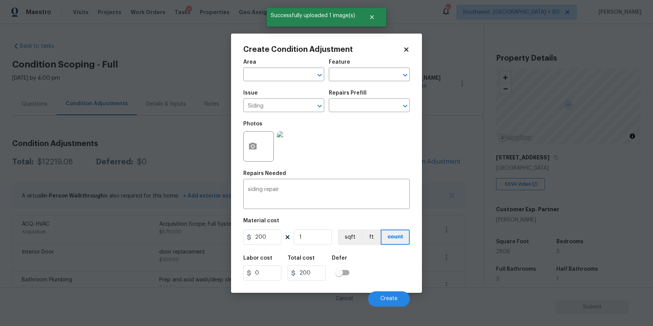
scroll to position [117, 0]
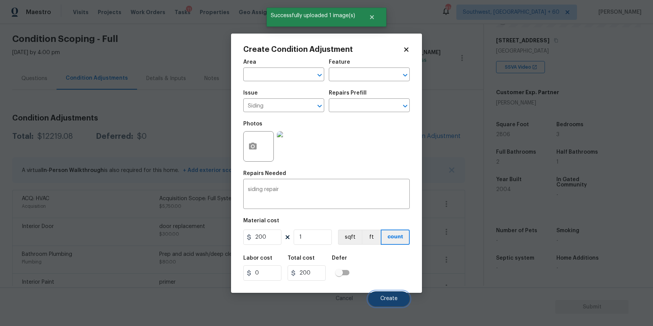
click at [394, 297] on span "Create" at bounding box center [388, 299] width 17 height 6
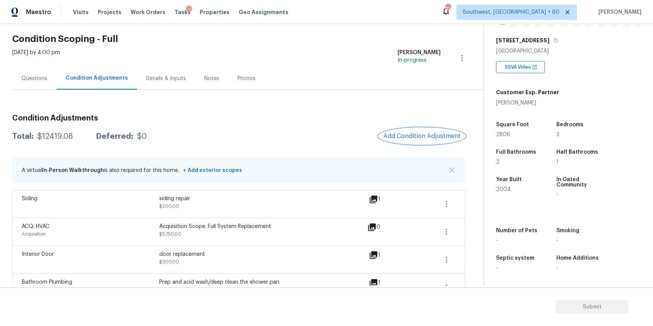
click at [429, 134] on span "Add Condition Adjustment" at bounding box center [421, 136] width 77 height 7
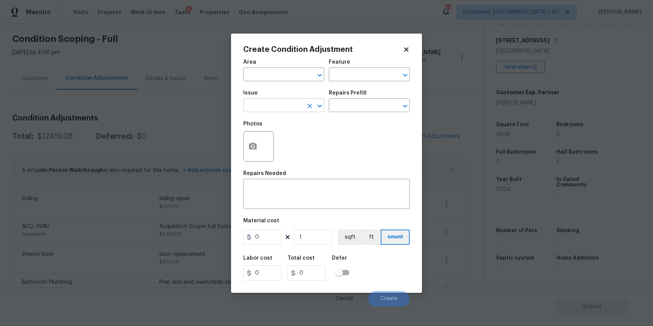
click at [298, 104] on input "text" at bounding box center [273, 106] width 60 height 12
click at [291, 142] on li "Debris/garbage on site" at bounding box center [283, 142] width 81 height 13
type input "Debris/garbage on site"
click at [301, 187] on textarea at bounding box center [326, 195] width 157 height 16
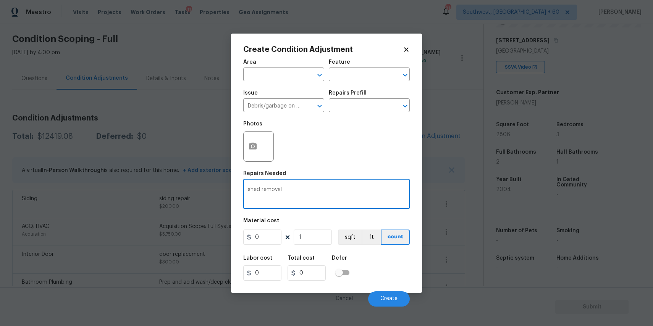
type textarea "shed removal"
click at [266, 236] on input "0" at bounding box center [262, 237] width 38 height 15
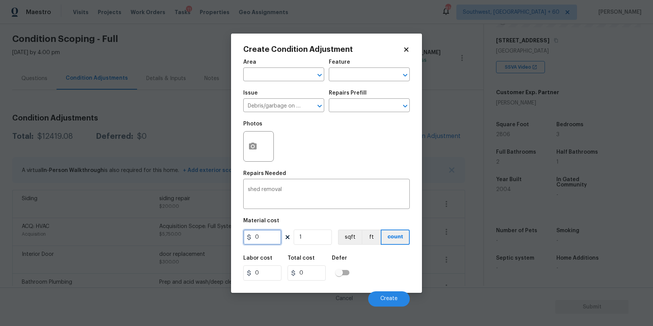
click at [266, 236] on input "0" at bounding box center [262, 237] width 38 height 15
type input "500"
click at [263, 150] on div at bounding box center [258, 146] width 31 height 31
click at [248, 147] on icon "button" at bounding box center [252, 146] width 9 height 9
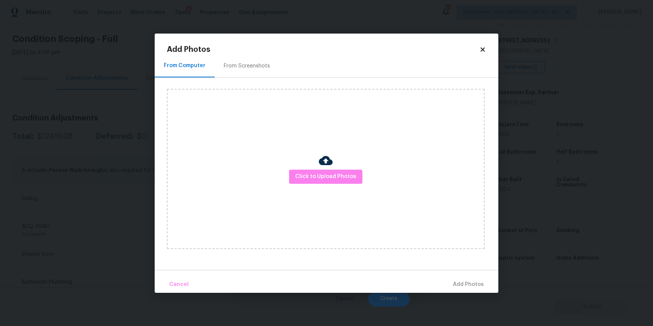
click at [321, 197] on div "Click to Upload Photos" at bounding box center [326, 169] width 318 height 160
click at [338, 172] on button "Click to Upload Photos" at bounding box center [325, 177] width 73 height 14
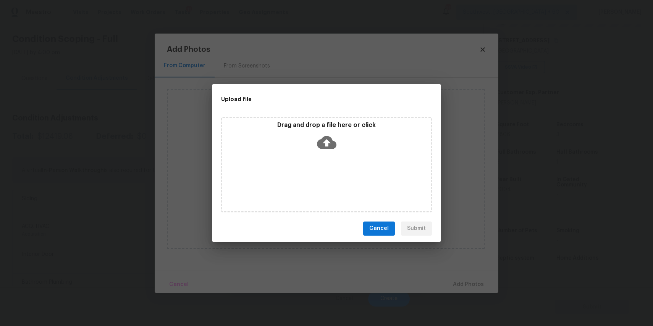
click at [331, 160] on div "Drag and drop a file here or click" at bounding box center [326, 164] width 211 height 95
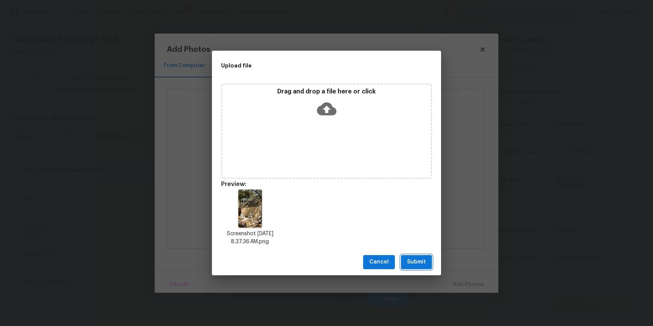
click at [425, 258] on span "Submit" at bounding box center [416, 263] width 19 height 10
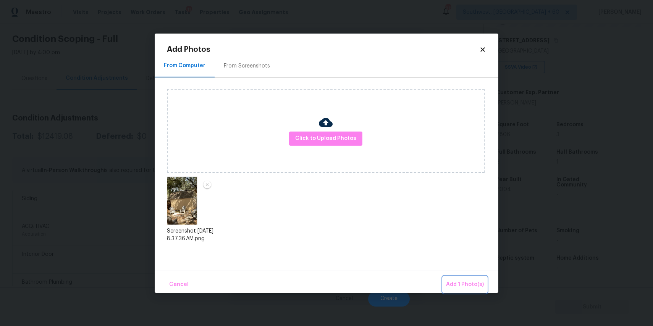
click at [473, 284] on span "Add 1 Photo(s)" at bounding box center [465, 285] width 38 height 10
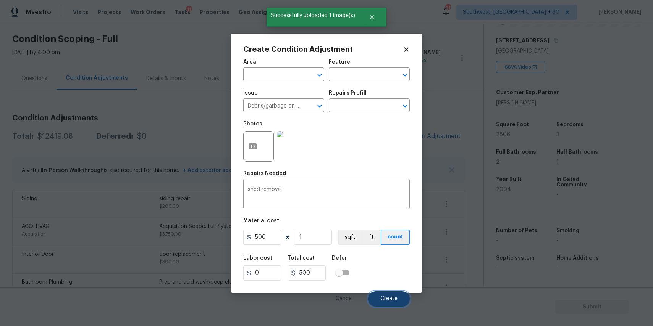
click at [389, 297] on span "Create" at bounding box center [388, 299] width 17 height 6
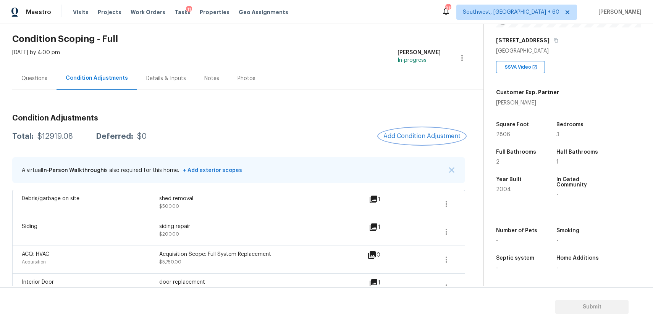
click at [426, 136] on span "Add Condition Adjustment" at bounding box center [421, 136] width 77 height 7
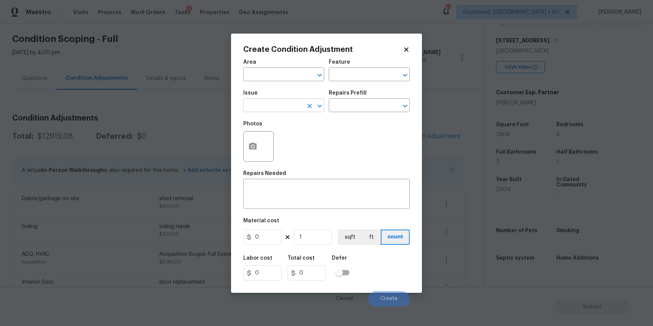
click at [308, 111] on button "Clear" at bounding box center [309, 106] width 11 height 11
type input "deb"
drag, startPoint x: 367, startPoint y: 141, endPoint x: 306, endPoint y: 152, distance: 62.0
click at [366, 141] on div "Photos" at bounding box center [326, 142] width 166 height 50
click at [282, 107] on input "text" at bounding box center [273, 106] width 60 height 12
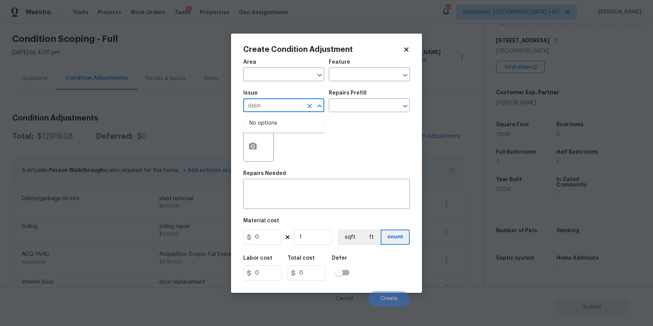
type input "debh"
click at [276, 102] on input "text" at bounding box center [273, 106] width 60 height 12
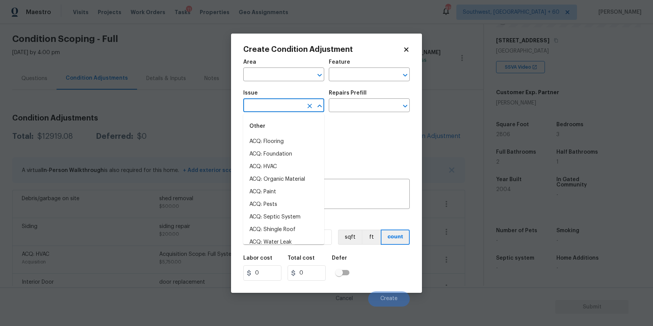
type input "c"
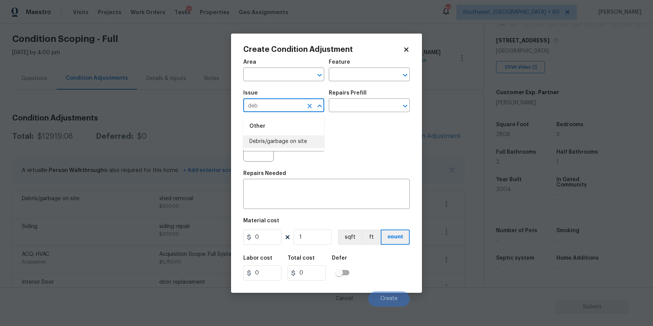
click at [272, 137] on li "Debris/garbage on site" at bounding box center [283, 142] width 81 height 13
type input "Debris/garbage on site"
click at [253, 145] on circle "button" at bounding box center [253, 146] width 2 height 2
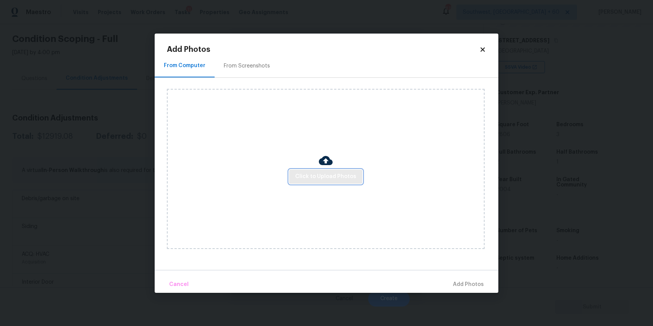
click at [322, 174] on span "Click to Upload Photos" at bounding box center [325, 177] width 61 height 10
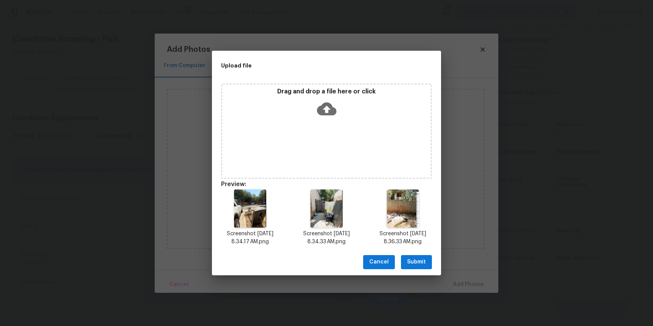
click at [423, 266] on span "Submit" at bounding box center [416, 263] width 19 height 10
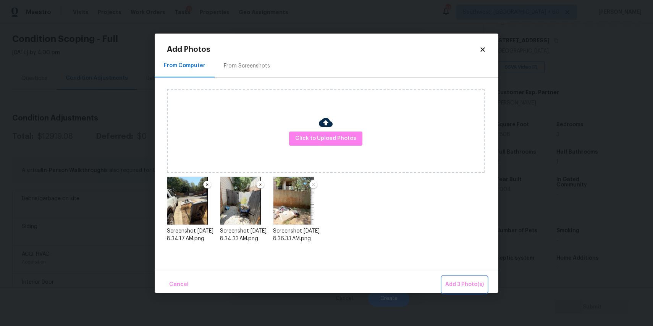
click at [477, 282] on span "Add 3 Photo(s)" at bounding box center [464, 285] width 39 height 10
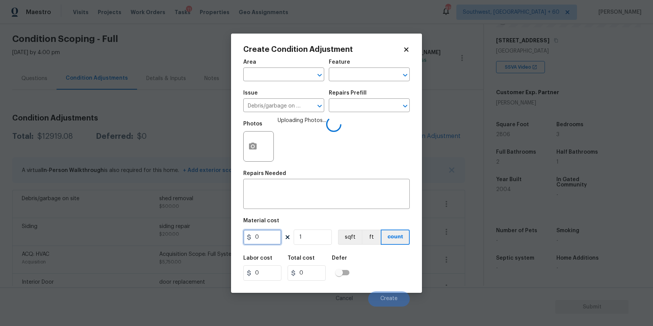
click at [267, 242] on input "0" at bounding box center [262, 237] width 38 height 15
click at [367, 99] on div "Repairs Prefill" at bounding box center [369, 95] width 81 height 10
click at [378, 108] on input "text" at bounding box center [359, 106] width 60 height 12
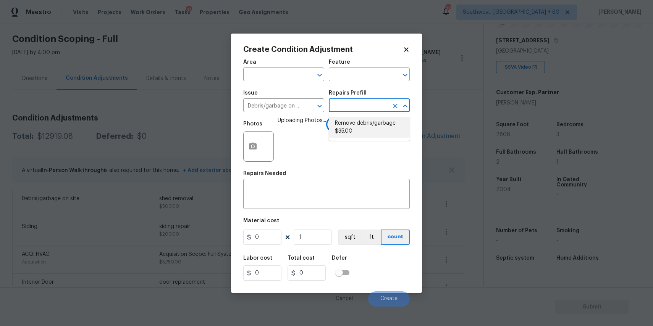
click at [373, 124] on li "Remove debris/garbage $35.00" at bounding box center [369, 127] width 81 height 21
type textarea "Remove, haul off, and properly dispose of any debris left by seller to offsite …"
type input "35"
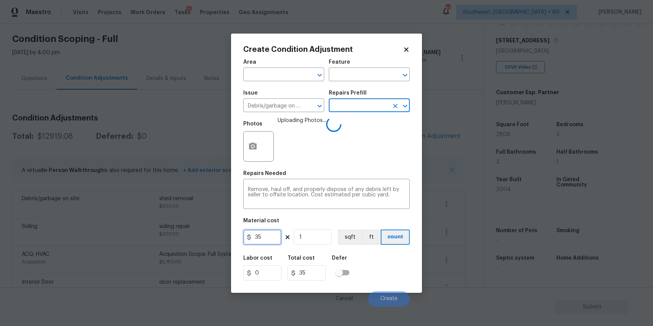
click at [267, 241] on input "35" at bounding box center [262, 237] width 38 height 15
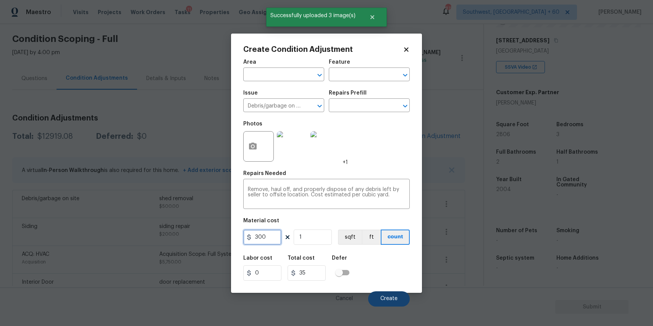
type input "300"
click at [392, 297] on span "Create" at bounding box center [388, 299] width 17 height 6
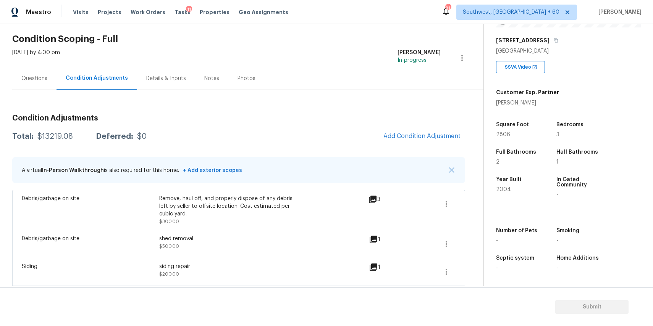
click at [38, 82] on div "Questions" at bounding box center [34, 79] width 26 height 8
click at [38, 82] on div "Questions" at bounding box center [34, 78] width 44 height 23
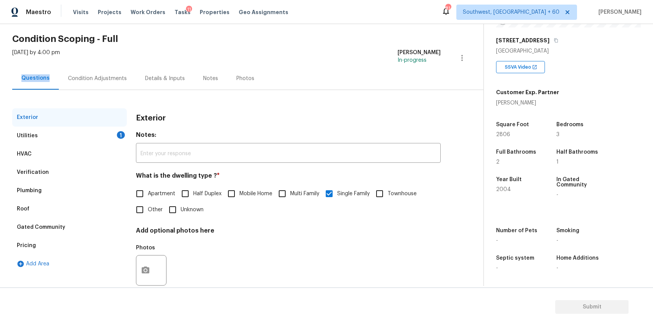
click at [102, 135] on div "Utilities 1" at bounding box center [69, 136] width 115 height 18
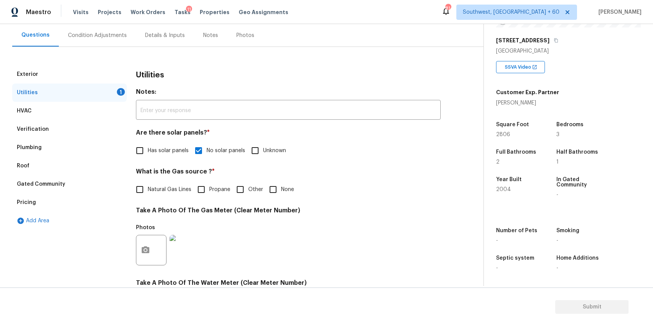
scroll to position [0, 0]
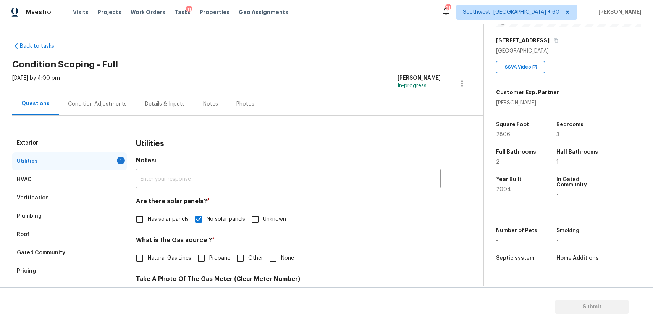
click at [126, 103] on div "Condition Adjustments" at bounding box center [97, 104] width 77 height 23
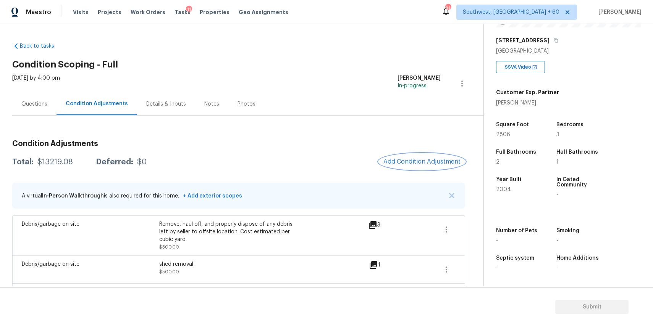
click at [451, 167] on button "Add Condition Adjustment" at bounding box center [422, 162] width 86 height 16
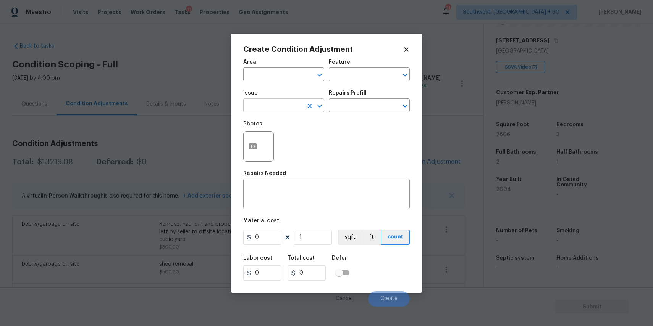
click at [304, 105] on div at bounding box center [314, 106] width 20 height 11
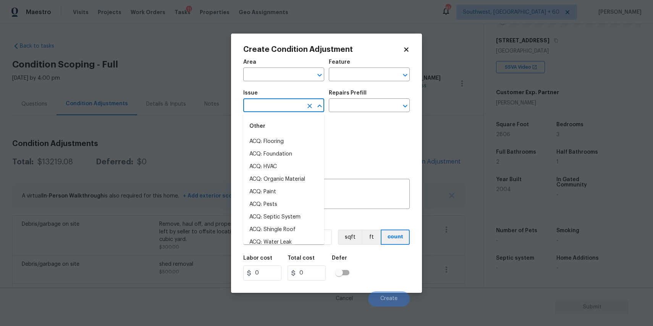
click at [468, 118] on body "Maestro Visits Projects Work Orders Tasks 11 Properties Geo Assignments 814 Sou…" at bounding box center [326, 163] width 653 height 326
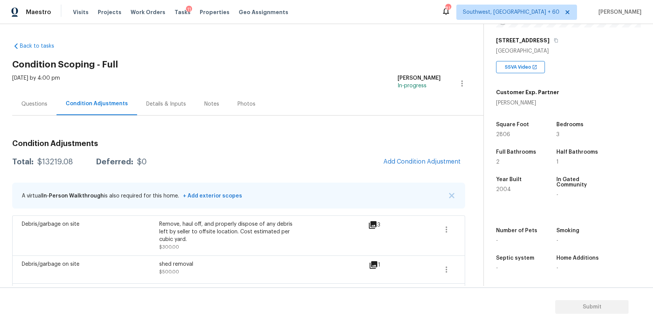
click at [26, 94] on div "Questions" at bounding box center [34, 104] width 44 height 23
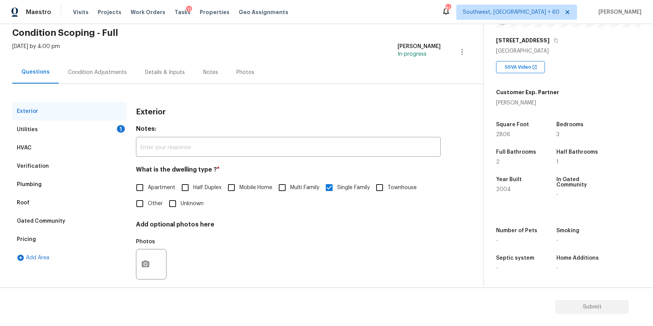
scroll to position [41, 0]
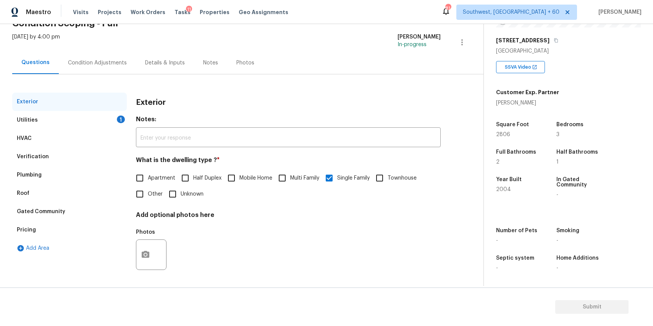
click at [96, 118] on div "Utilities 1" at bounding box center [69, 120] width 115 height 18
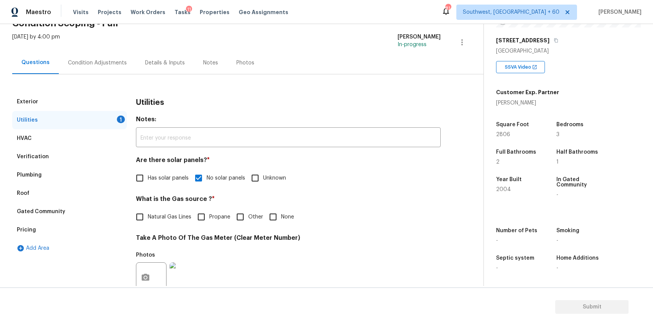
scroll to position [74, 0]
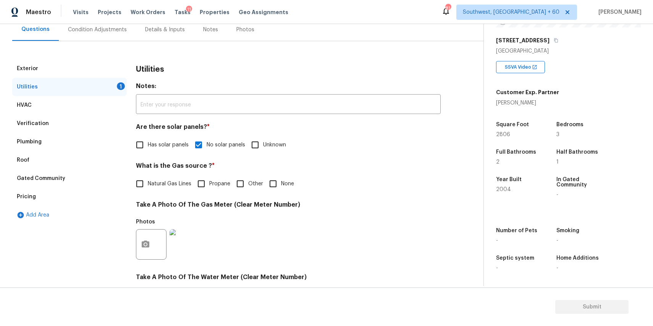
click at [291, 187] on span "None" at bounding box center [287, 184] width 13 height 8
click at [281, 187] on input "None" at bounding box center [273, 184] width 16 height 16
checkbox input "true"
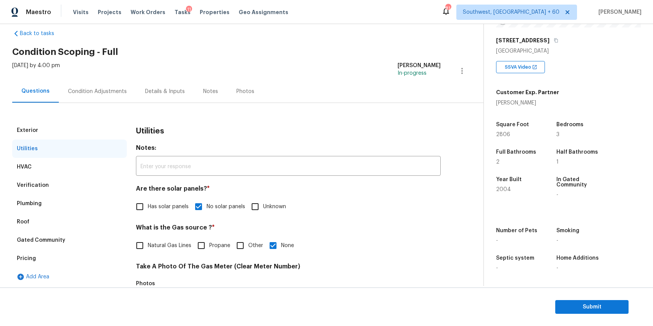
scroll to position [0, 0]
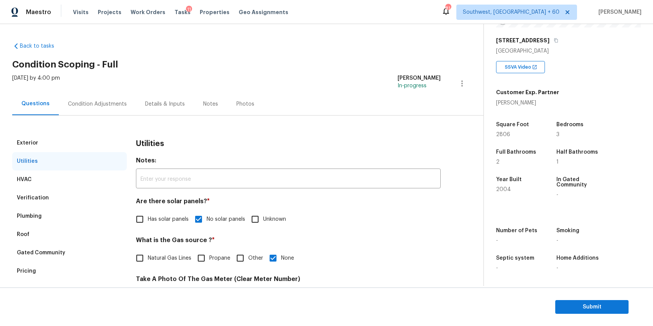
click at [396, 113] on div "Questions Condition Adjustments Details & Inputs Notes Photos" at bounding box center [247, 104] width 471 height 23
click at [216, 129] on div "Exterior Utilities HVAC Verification Plumbing Roof Gated Community Pricing Add …" at bounding box center [238, 324] width 453 height 417
click at [101, 97] on div "Condition Adjustments" at bounding box center [97, 104] width 77 height 23
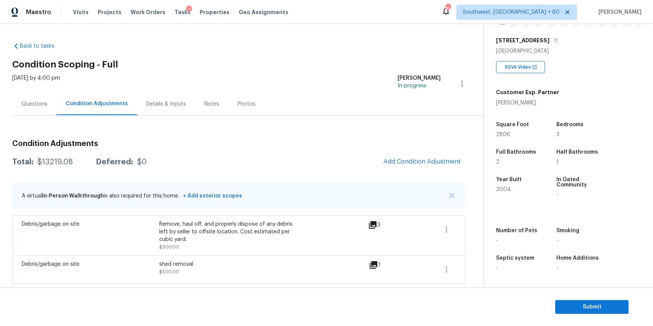
click at [50, 90] on div "[DATE] by 4:00 pm" at bounding box center [36, 83] width 48 height 18
click at [55, 105] on div "Questions" at bounding box center [34, 104] width 44 height 23
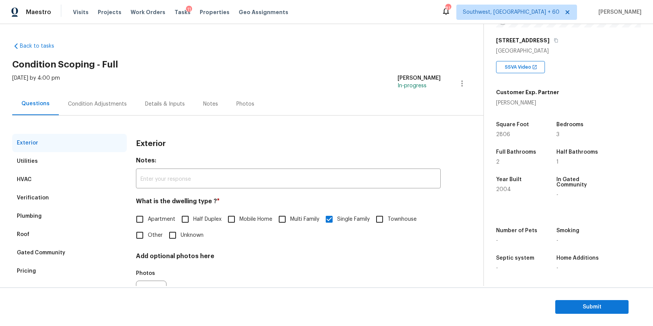
click at [122, 92] on div "[DATE] by 4:00 pm [PERSON_NAME] P In-progress" at bounding box center [247, 83] width 471 height 18
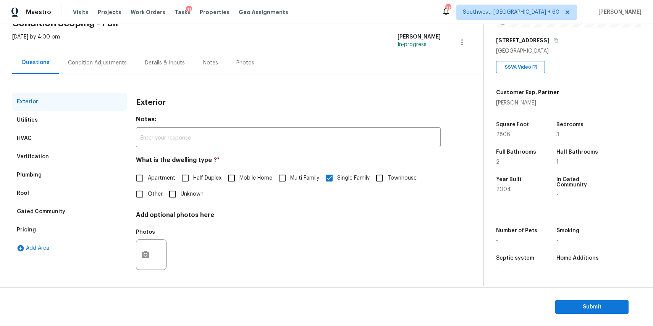
click at [97, 59] on div "Condition Adjustments" at bounding box center [97, 63] width 59 height 8
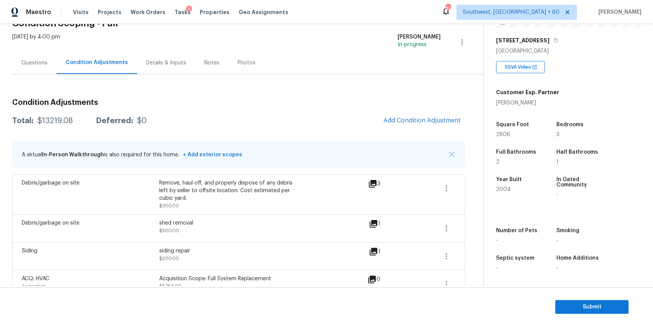
click at [417, 110] on div "Condition Adjustments Total: $13219.08 Deferred: $0 Add Condition Adjustment A …" at bounding box center [238, 331] width 453 height 476
click at [421, 120] on span "Add Condition Adjustment" at bounding box center [421, 120] width 77 height 7
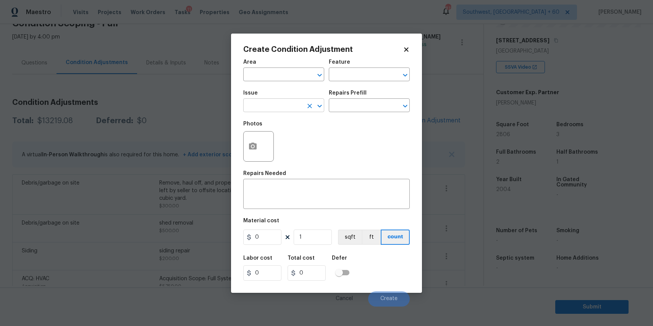
click at [291, 102] on input "text" at bounding box center [273, 106] width 60 height 12
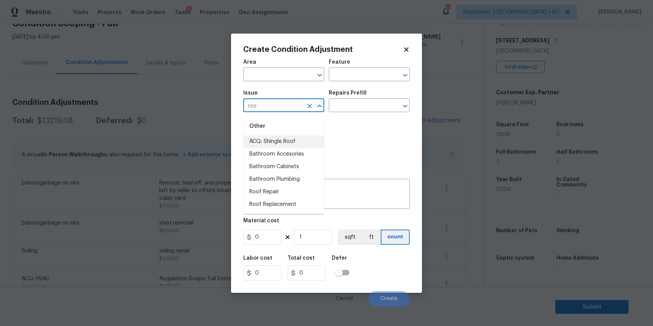
click at [306, 142] on li "ACQ: Shingle Roof" at bounding box center [283, 142] width 81 height 13
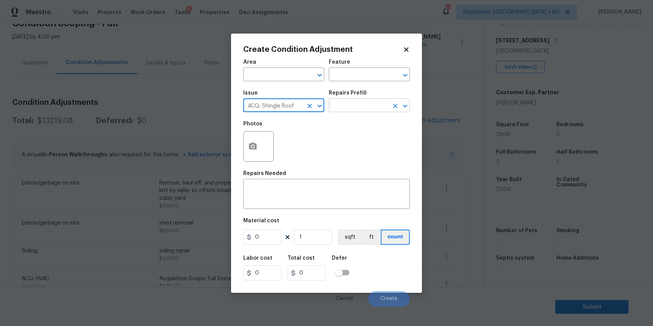
type input "ACQ: Shingle Roof"
click at [376, 104] on input "text" at bounding box center [359, 106] width 60 height 12
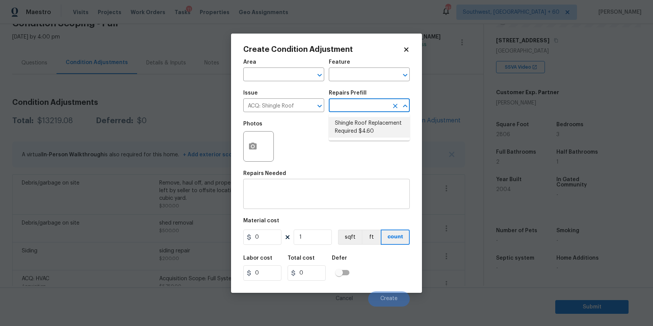
click at [364, 207] on div "x ​" at bounding box center [326, 195] width 166 height 28
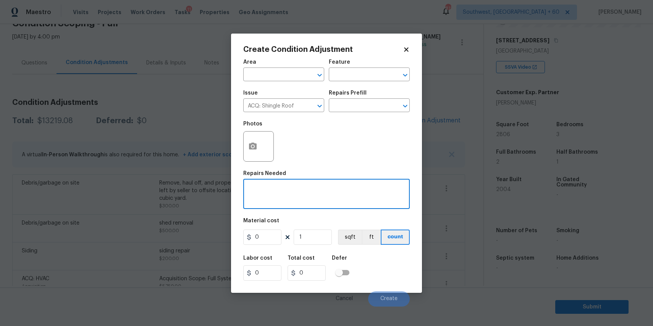
click at [364, 207] on div "x ​" at bounding box center [326, 195] width 166 height 28
type textarea "r"
type textarea "some part of roof repair"
click at [267, 238] on input "0" at bounding box center [262, 237] width 38 height 15
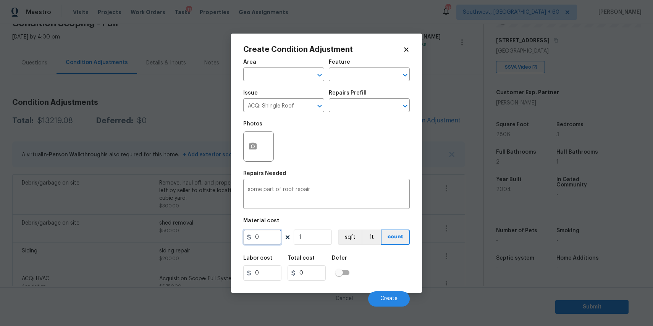
click at [267, 238] on input "0" at bounding box center [262, 237] width 38 height 15
type input "2500"
click at [263, 247] on div "Area ​ Feature ​ Issue ACQ: Shingle Roof ​ Repairs Prefill ​ Photos Repairs Nee…" at bounding box center [326, 181] width 166 height 252
type input "2500"
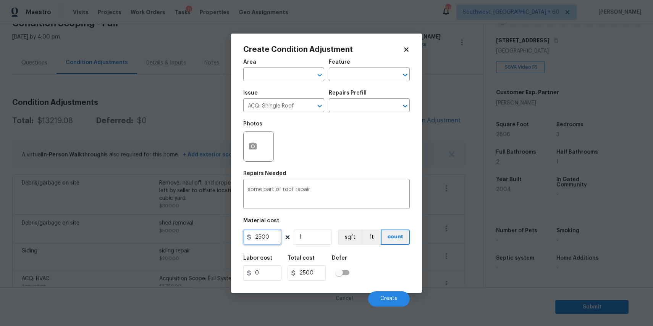
click at [276, 242] on input "2500" at bounding box center [262, 237] width 38 height 15
type input "4"
click at [317, 242] on input "1" at bounding box center [313, 237] width 38 height 15
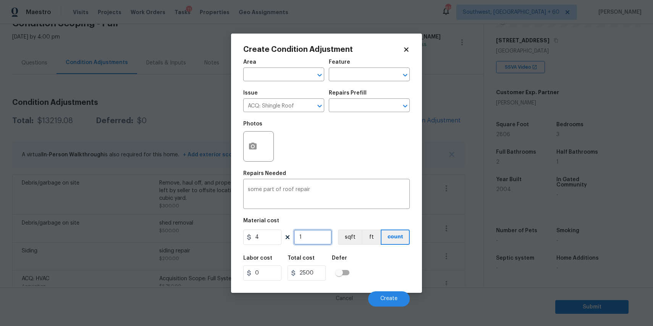
type input "4"
click at [317, 242] on input "1" at bounding box center [313, 237] width 38 height 15
type input "18"
type input "72"
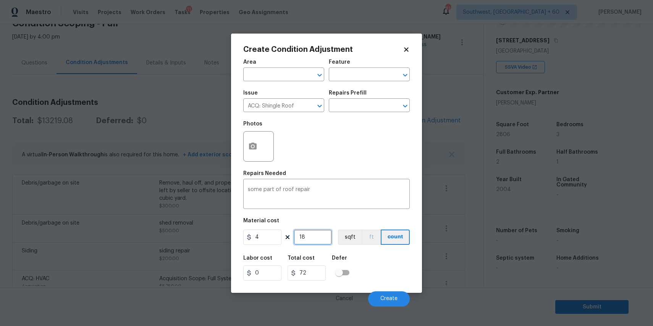
type input "180"
type input "720"
type input "1806"
type input "7224"
type input "1806"
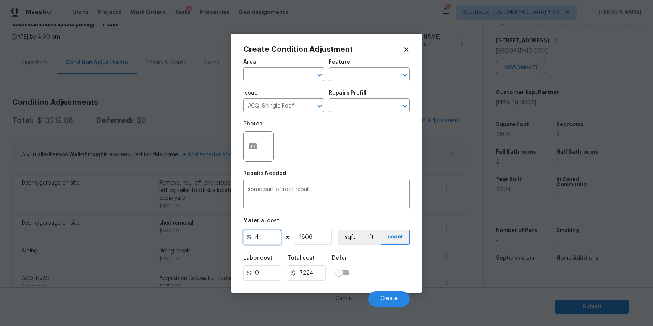
click at [265, 236] on input "4" at bounding box center [262, 237] width 38 height 15
type input "2500"
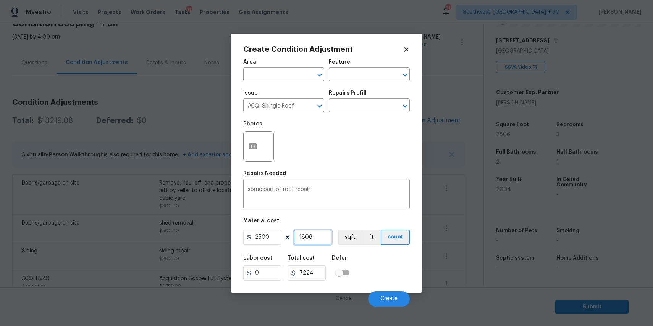
type input "4515000"
click at [302, 239] on input "1806" at bounding box center [313, 237] width 38 height 15
type input "11806"
type input "29515000"
click at [317, 244] on input "11806" at bounding box center [313, 237] width 38 height 15
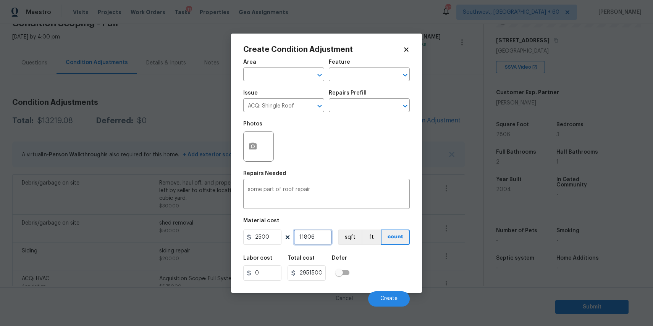
click at [317, 244] on input "11806" at bounding box center [313, 237] width 38 height 15
type input "1"
type input "2500"
click at [317, 244] on input "1" at bounding box center [313, 237] width 38 height 15
type input "1"
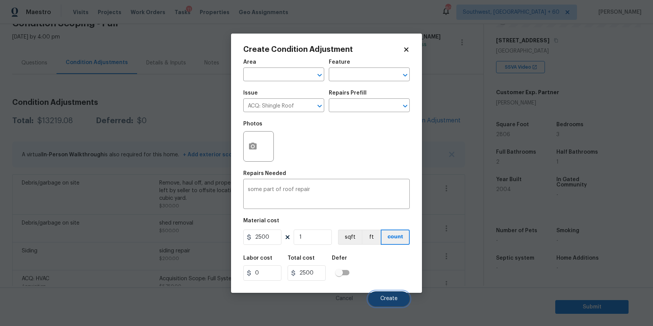
click at [380, 296] on button "Create" at bounding box center [389, 299] width 42 height 15
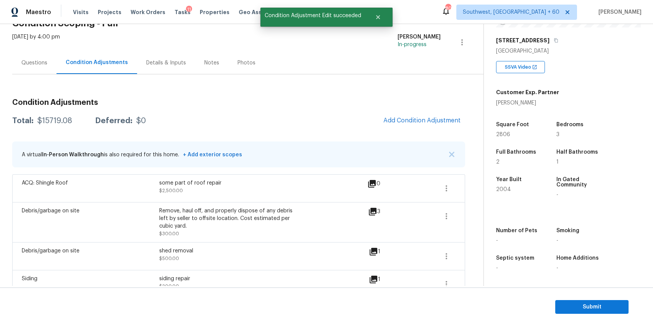
click at [65, 121] on div "$15719.08" at bounding box center [54, 121] width 35 height 8
copy div "$15719.08"
click at [41, 58] on div "Questions" at bounding box center [34, 63] width 44 height 23
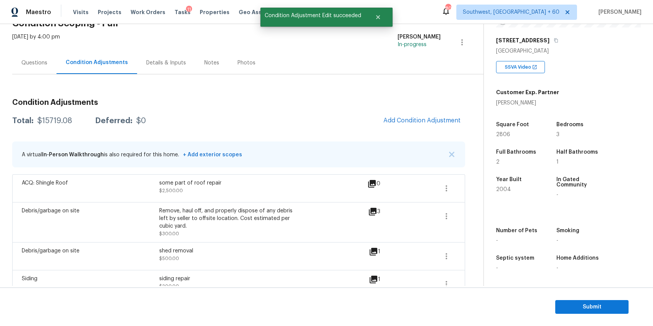
scroll to position [41, 0]
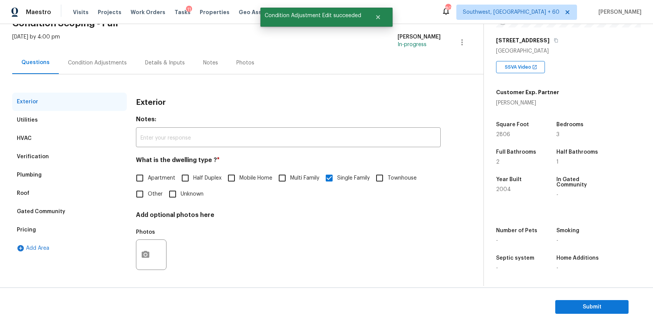
click at [104, 77] on div "Exterior Utilities HVAC Verification Plumbing Roof Gated Community Pricing Add …" at bounding box center [238, 179] width 453 height 210
click at [102, 68] on div "Condition Adjustments" at bounding box center [97, 63] width 77 height 23
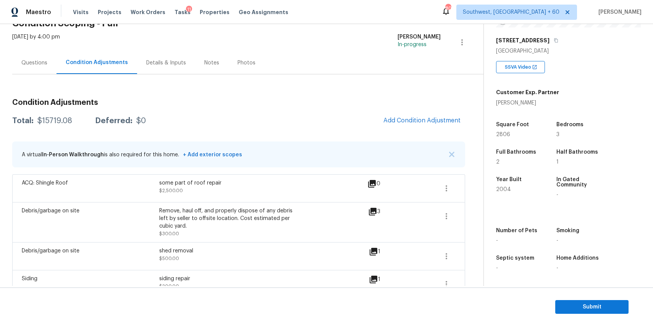
click at [51, 122] on div "$15719.08" at bounding box center [54, 121] width 35 height 8
copy div "$15719.08"
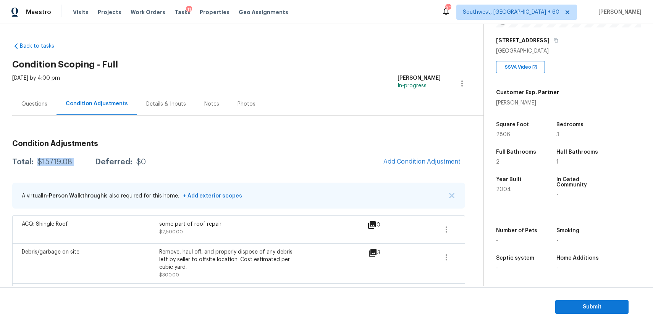
click at [38, 112] on div "Questions" at bounding box center [34, 104] width 44 height 23
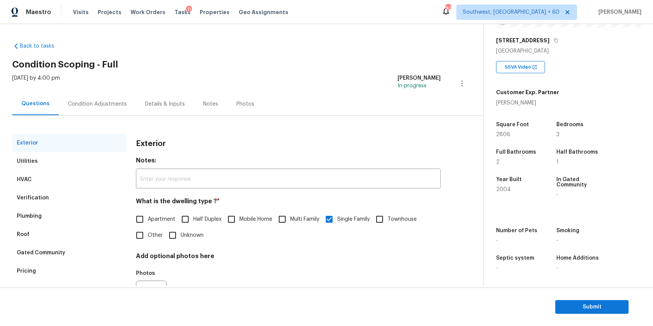
scroll to position [41, 0]
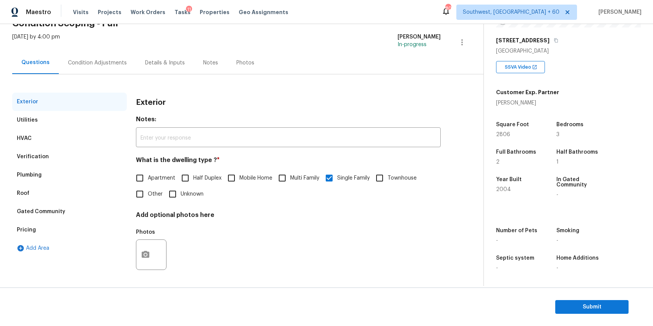
click at [606, 315] on section "Submit" at bounding box center [326, 307] width 653 height 39
click at [584, 311] on span "Submit" at bounding box center [591, 308] width 61 height 10
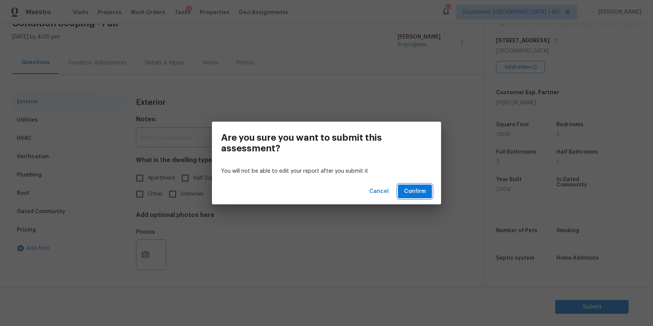
click at [417, 185] on button "Confirm" at bounding box center [415, 192] width 34 height 14
